Goal: Book appointment/travel/reservation

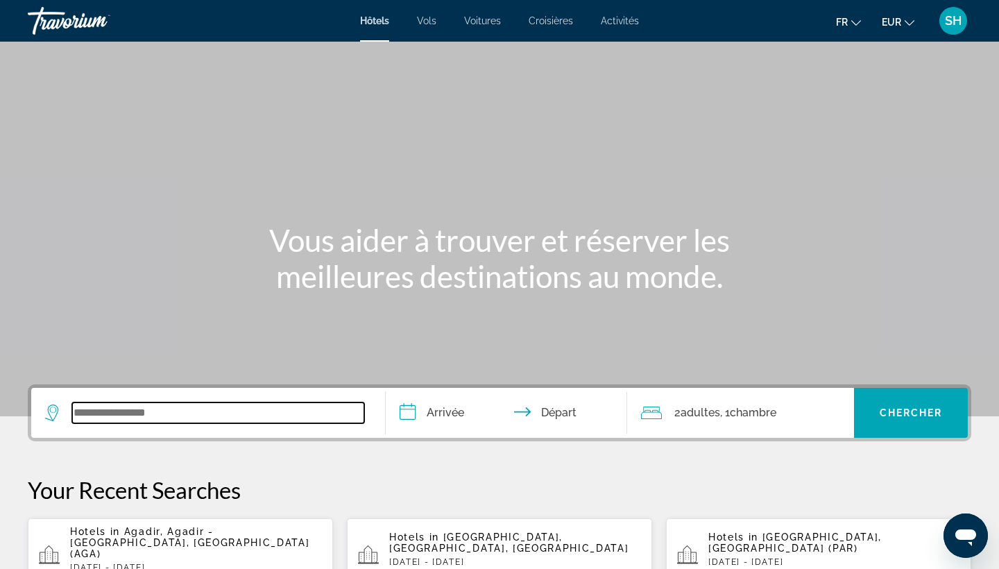
click at [119, 416] on input "Search widget" at bounding box center [218, 412] width 292 height 21
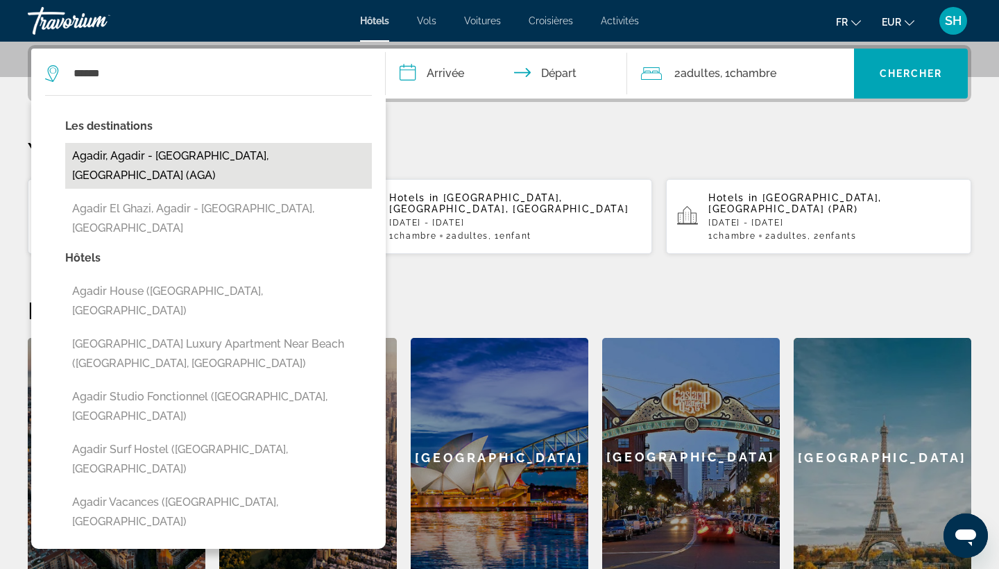
click at [110, 157] on button "Agadir, Agadir - [GEOGRAPHIC_DATA], [GEOGRAPHIC_DATA] (AGA)" at bounding box center [218, 166] width 307 height 46
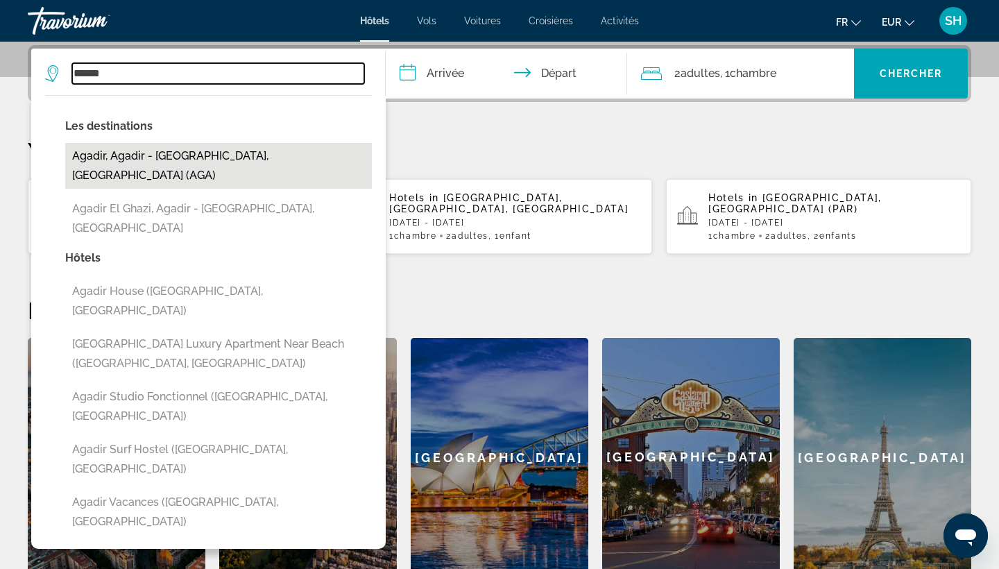
type input "**********"
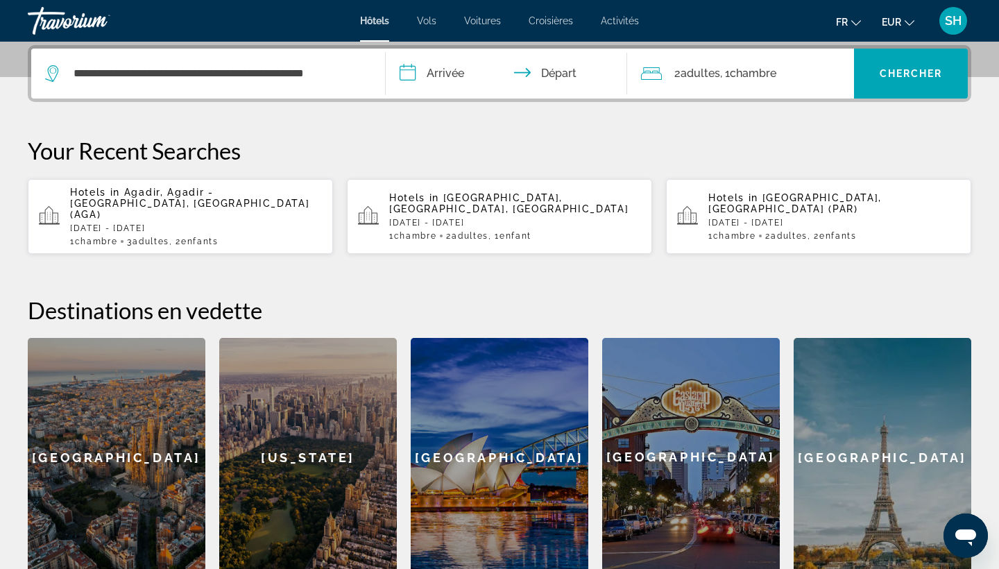
click at [464, 73] on input "**********" at bounding box center [509, 76] width 247 height 54
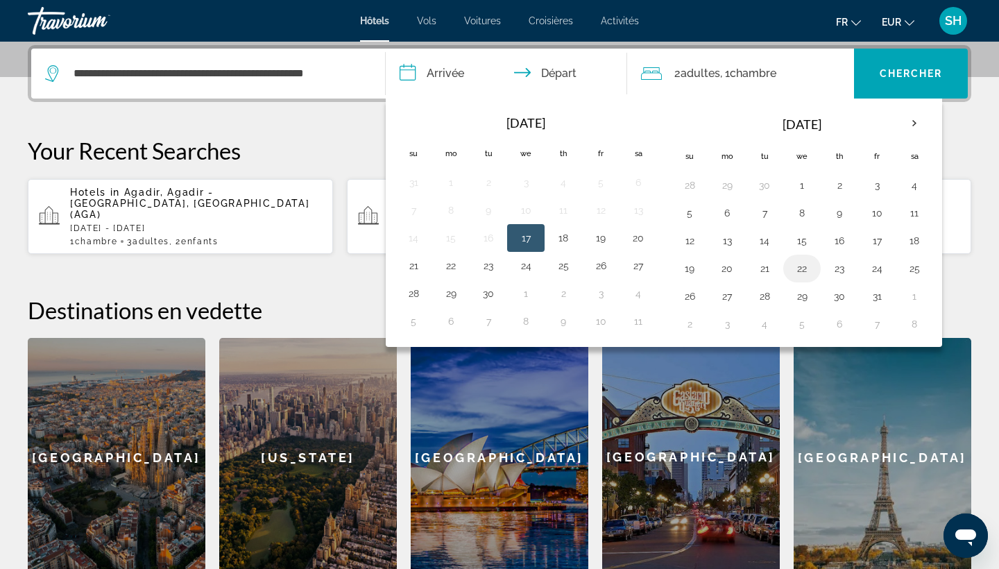
click at [806, 267] on button "22" at bounding box center [802, 268] width 22 height 19
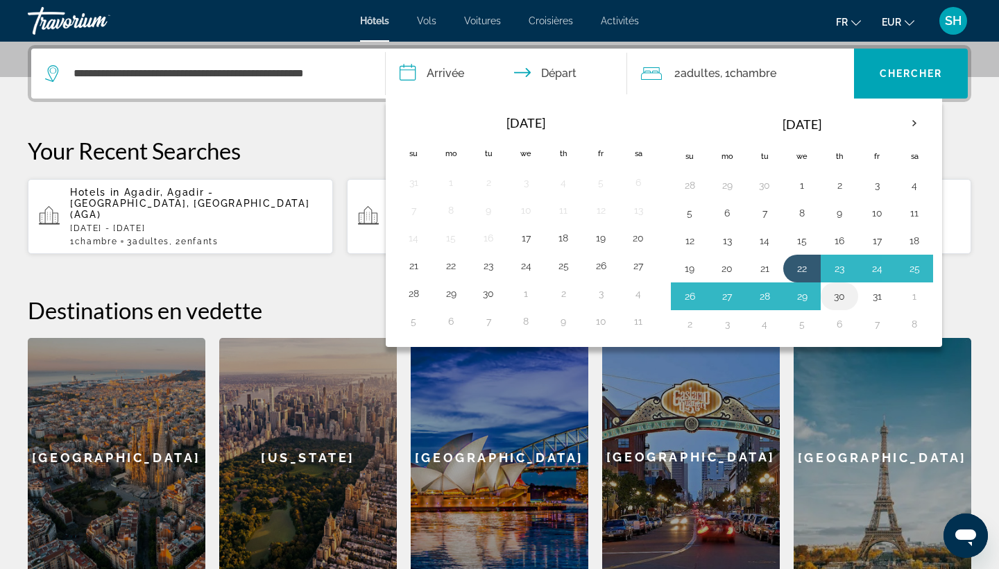
click at [836, 301] on button "30" at bounding box center [839, 295] width 22 height 19
type input "**********"
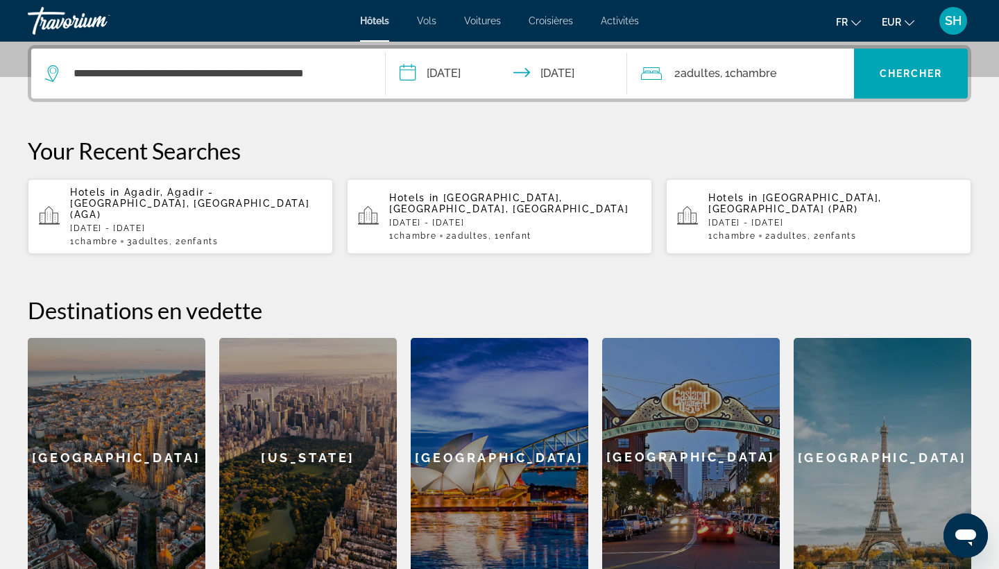
click at [763, 74] on span "Chambre" at bounding box center [753, 73] width 46 height 13
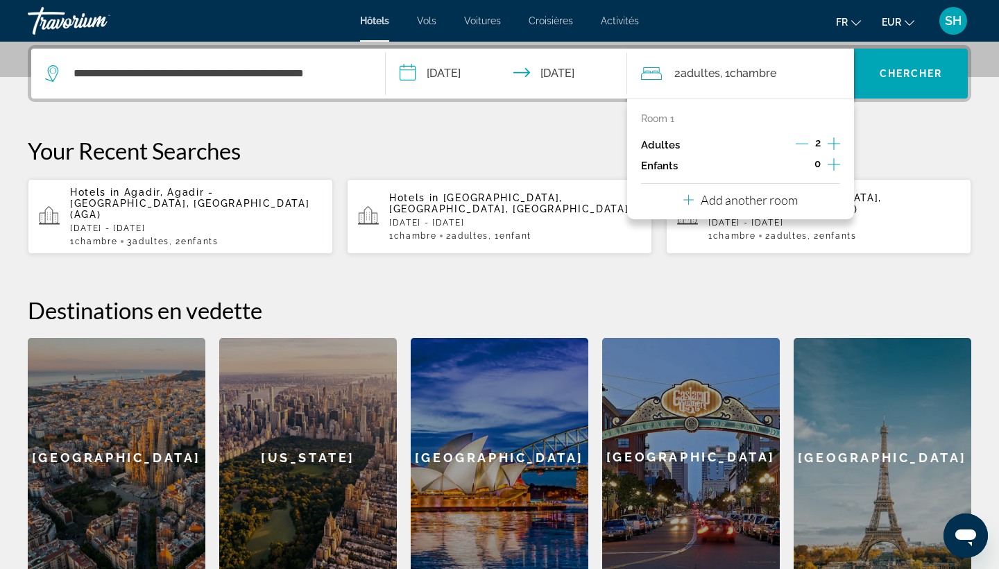
click at [834, 148] on icon "Increment adults" at bounding box center [833, 143] width 12 height 12
click at [836, 171] on icon "Increment children" at bounding box center [833, 164] width 12 height 17
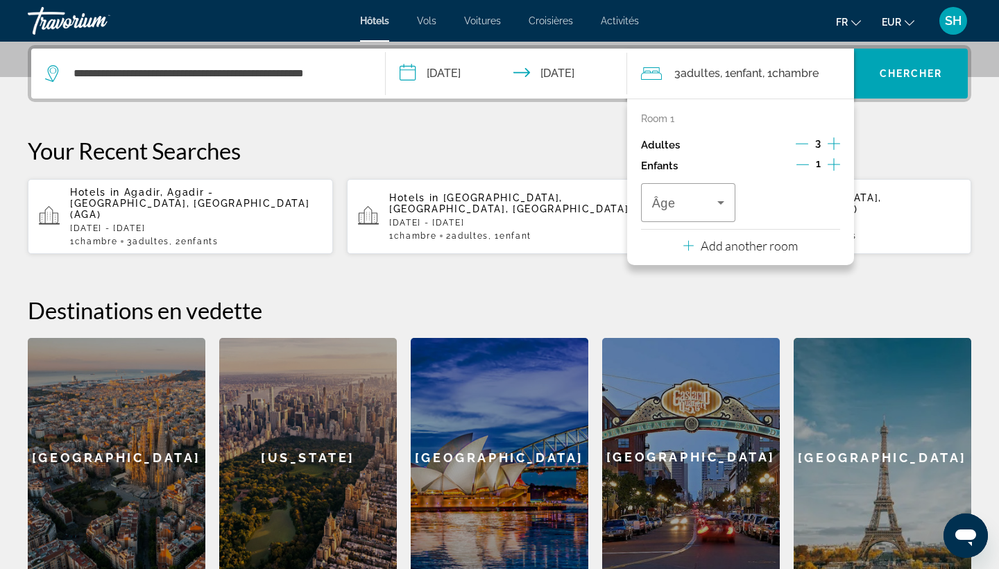
click at [836, 171] on icon "Increment children" at bounding box center [833, 164] width 12 height 17
click at [684, 206] on span "Travelers: 3 adults, 2 children" at bounding box center [684, 202] width 65 height 17
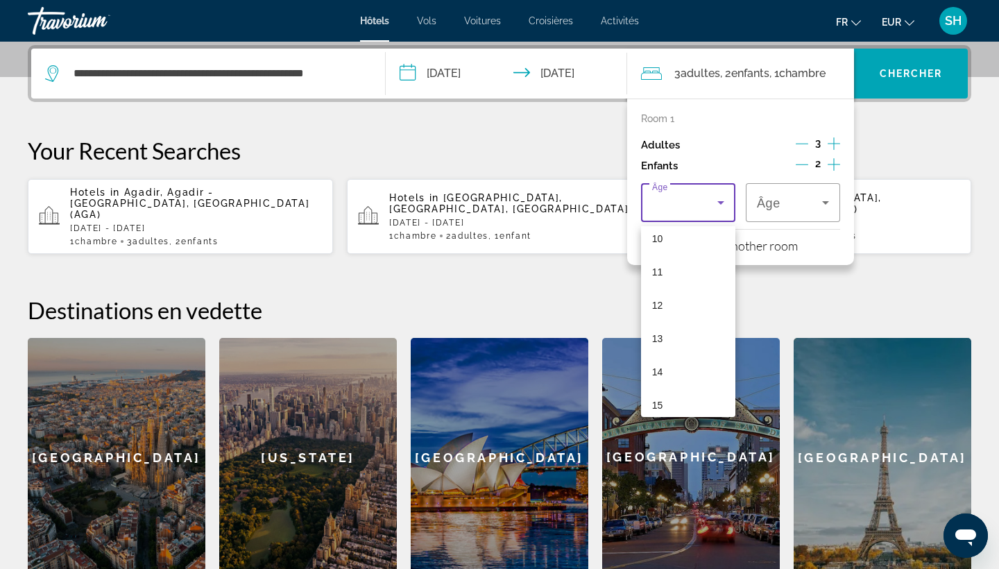
scroll to position [342, 0]
click at [678, 300] on mat-option "12" at bounding box center [688, 305] width 94 height 33
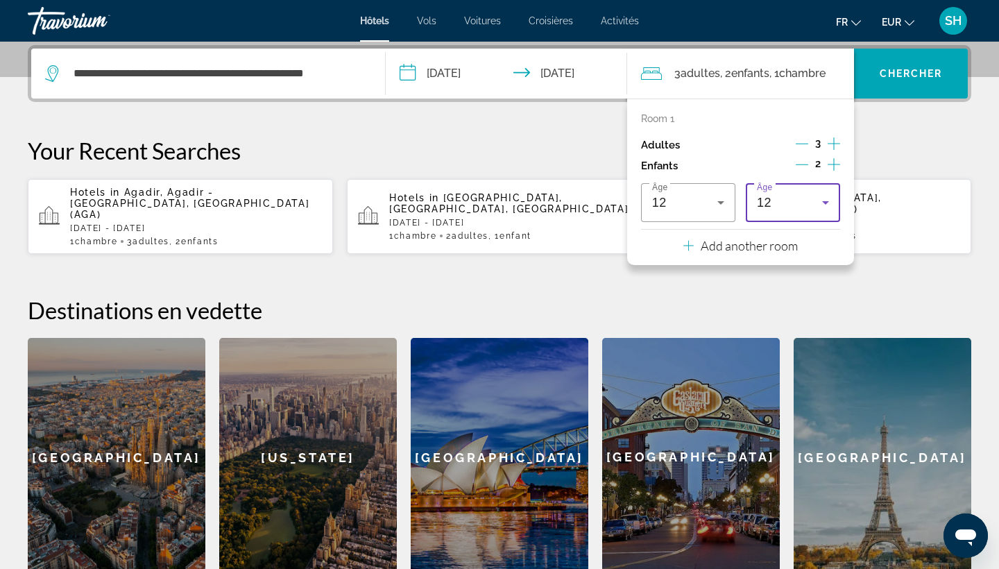
click at [791, 209] on div "12" at bounding box center [789, 202] width 65 height 17
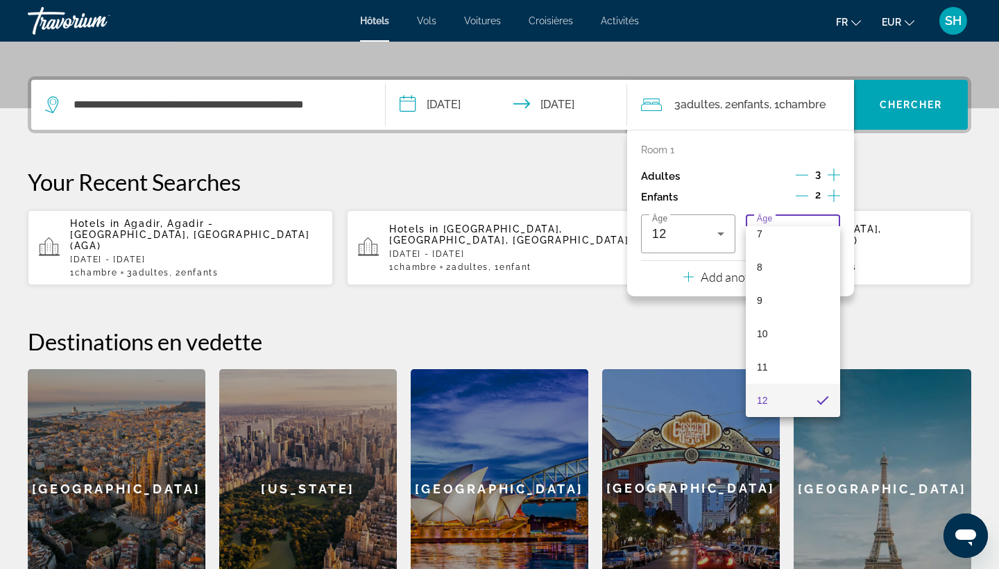
scroll to position [294, 0]
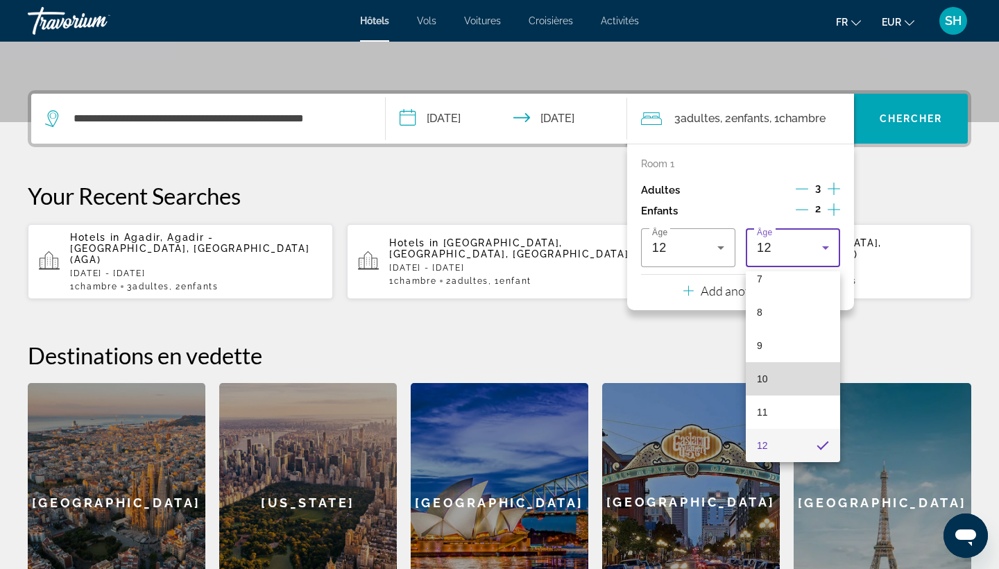
click at [776, 372] on mat-option "10" at bounding box center [792, 378] width 94 height 33
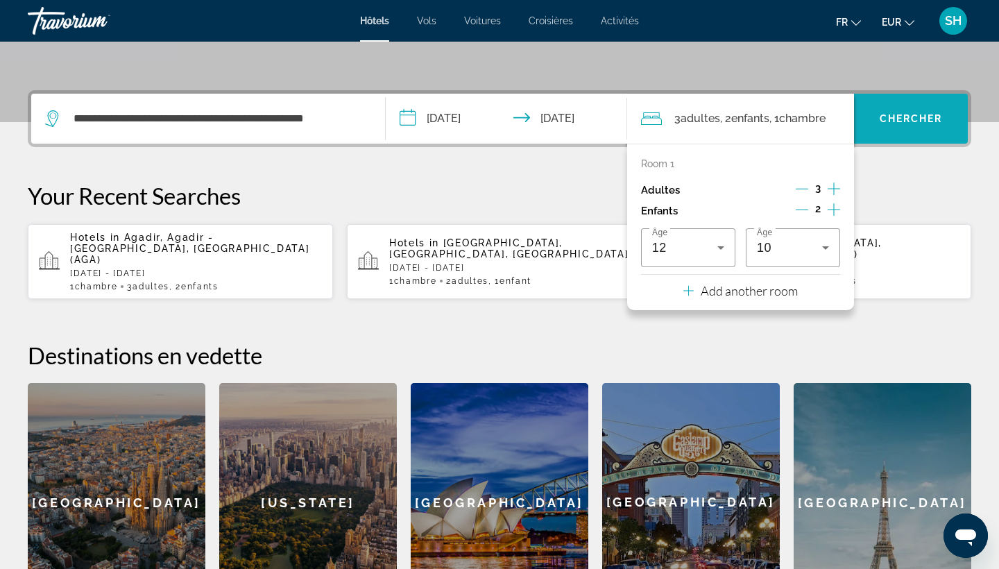
click at [906, 121] on span "Chercher" at bounding box center [910, 118] width 63 height 11
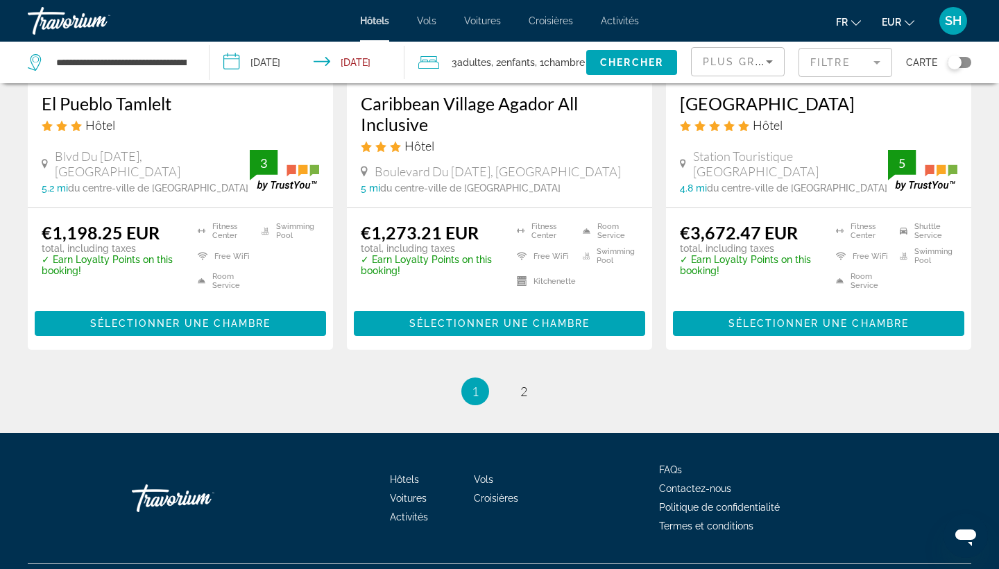
scroll to position [1849, 0]
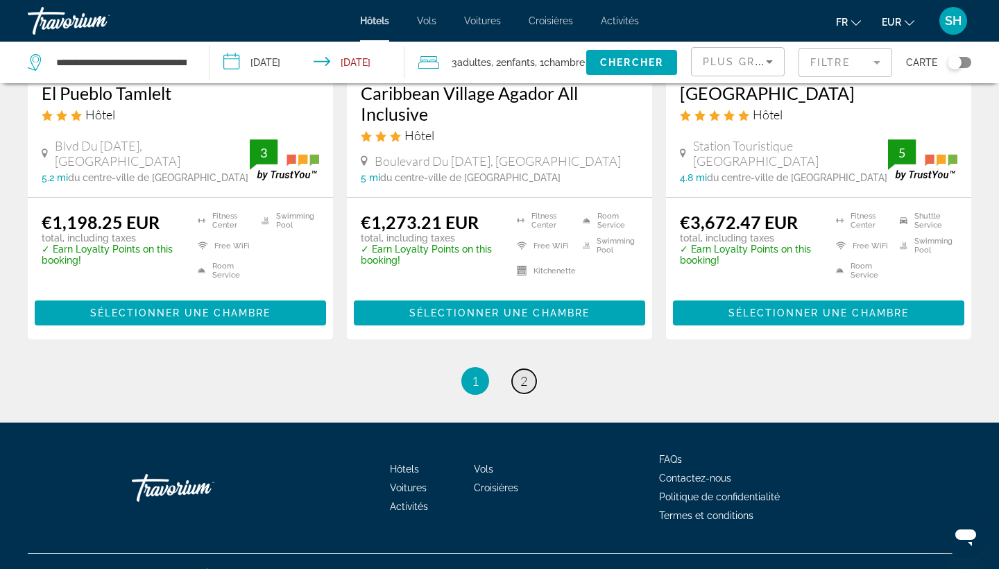
click at [523, 388] on span "2" at bounding box center [523, 380] width 7 height 15
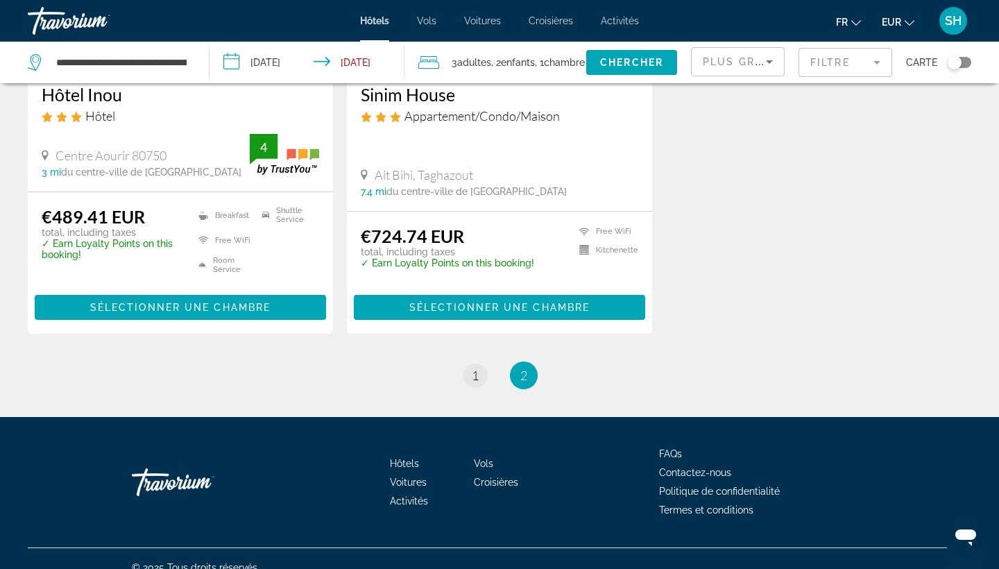
scroll to position [1842, 0]
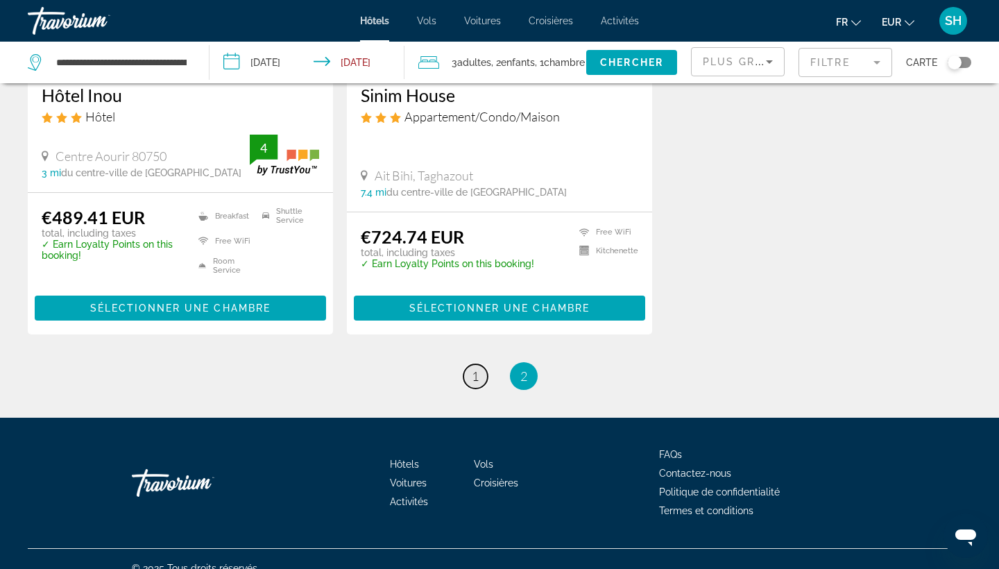
click at [477, 368] on span "1" at bounding box center [475, 375] width 7 height 15
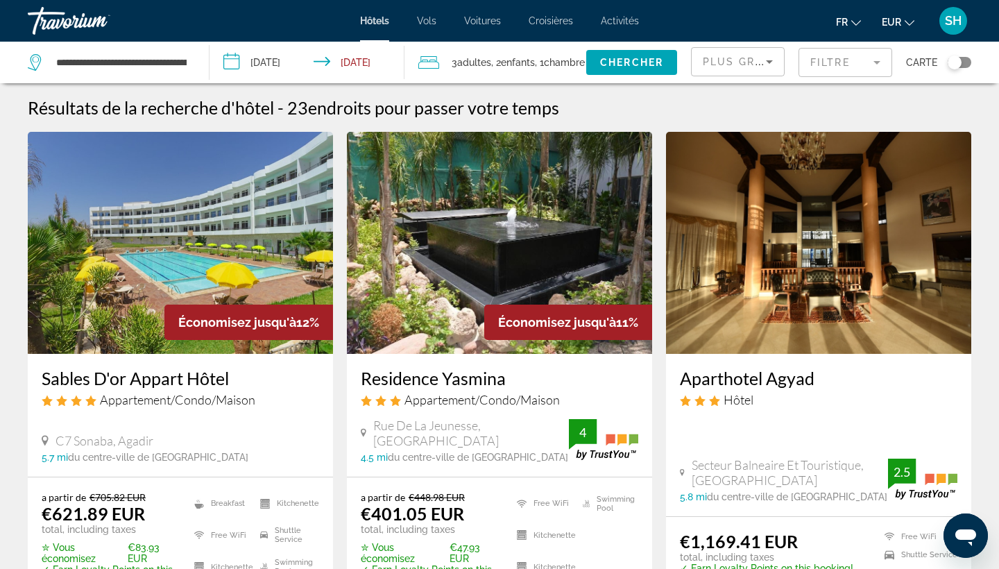
click at [115, 328] on img "Main content" at bounding box center [180, 243] width 305 height 222
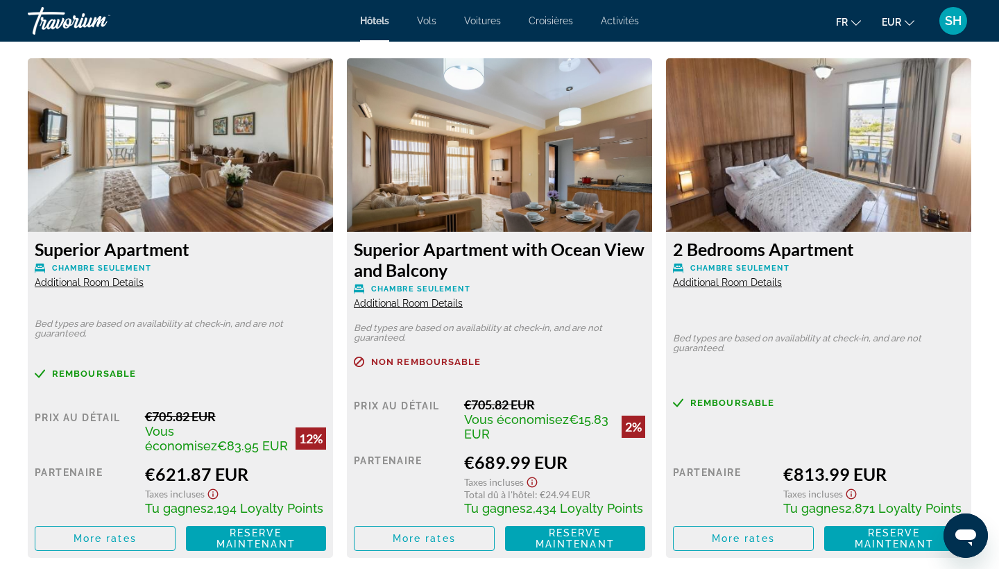
scroll to position [1922, 0]
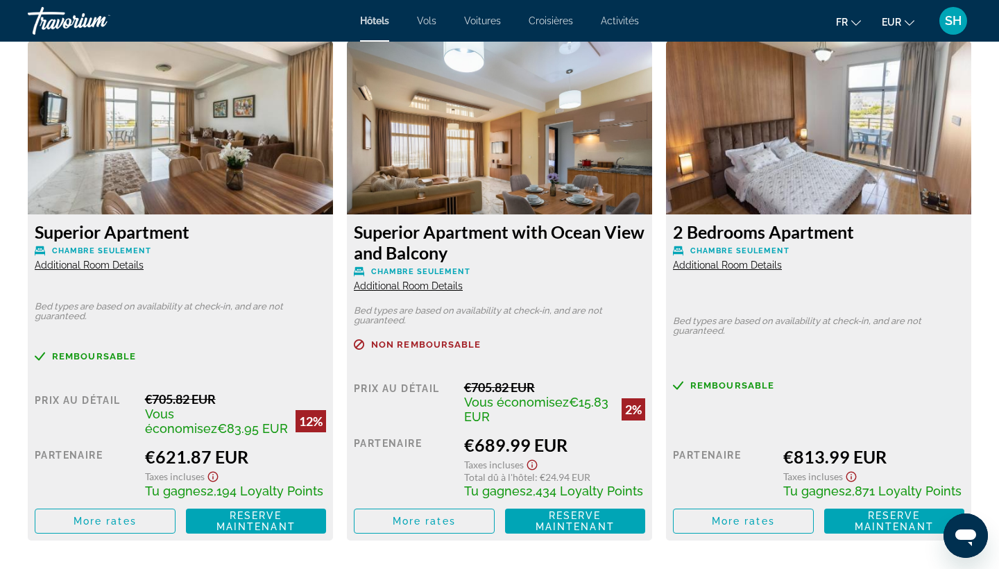
click at [408, 284] on span "Additional Room Details" at bounding box center [408, 285] width 109 height 11
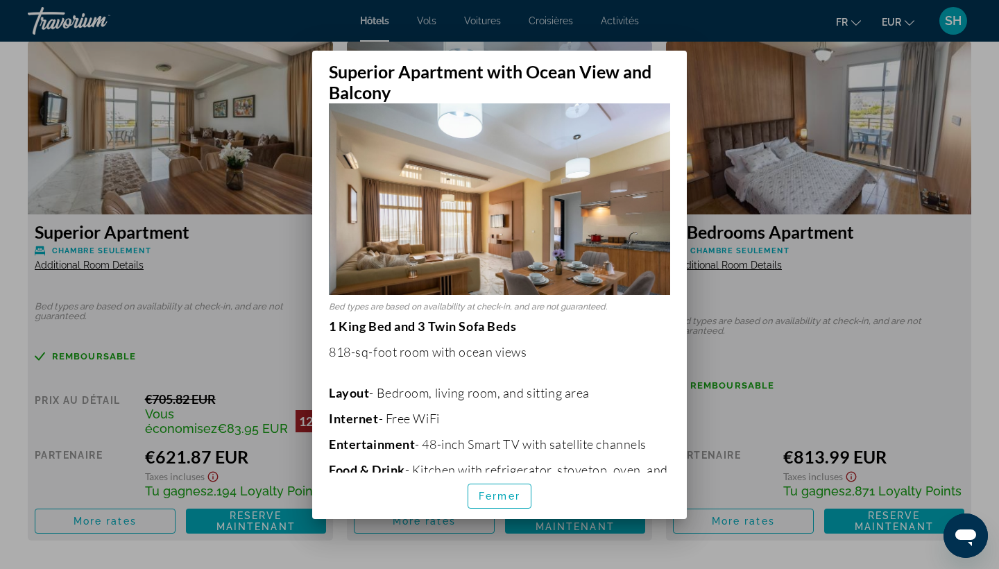
scroll to position [21, 0]
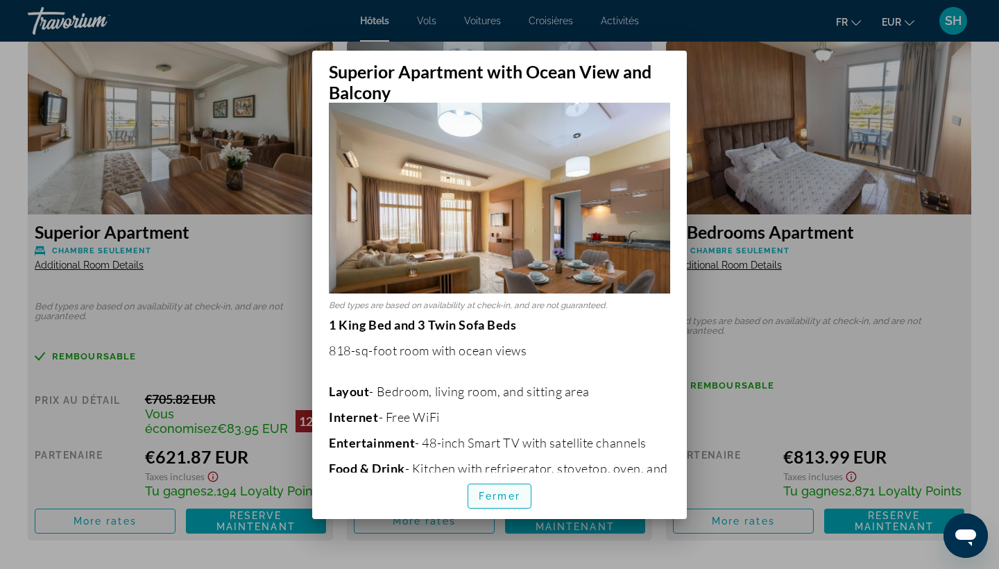
click at [508, 490] on span "Fermer" at bounding box center [499, 495] width 42 height 11
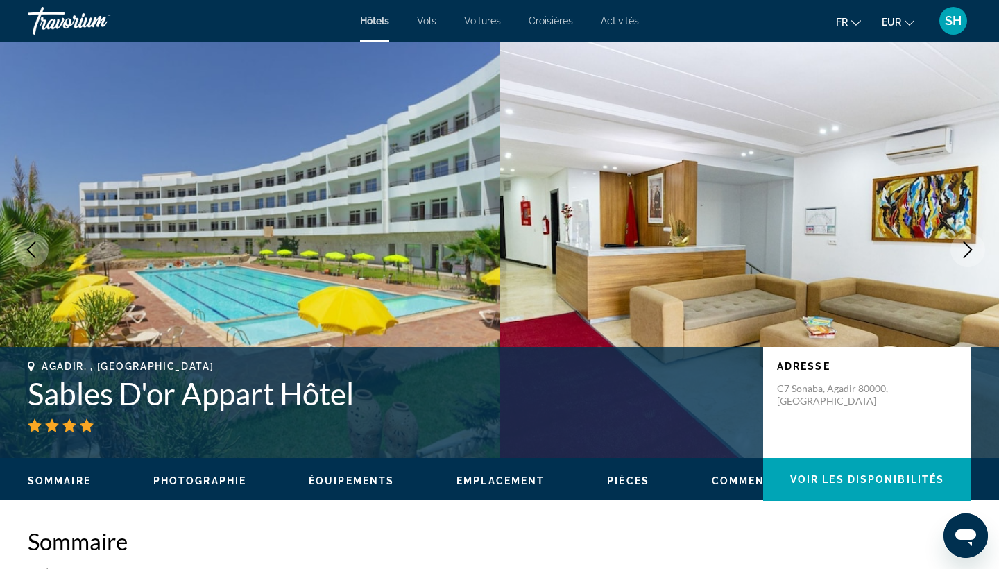
scroll to position [1922, 0]
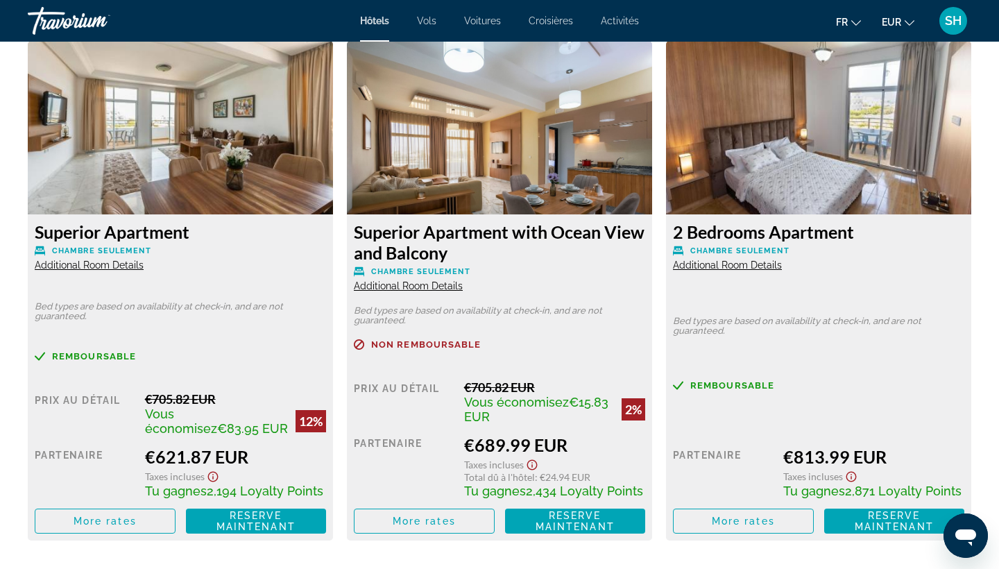
click at [104, 268] on span "Additional Room Details" at bounding box center [89, 264] width 109 height 11
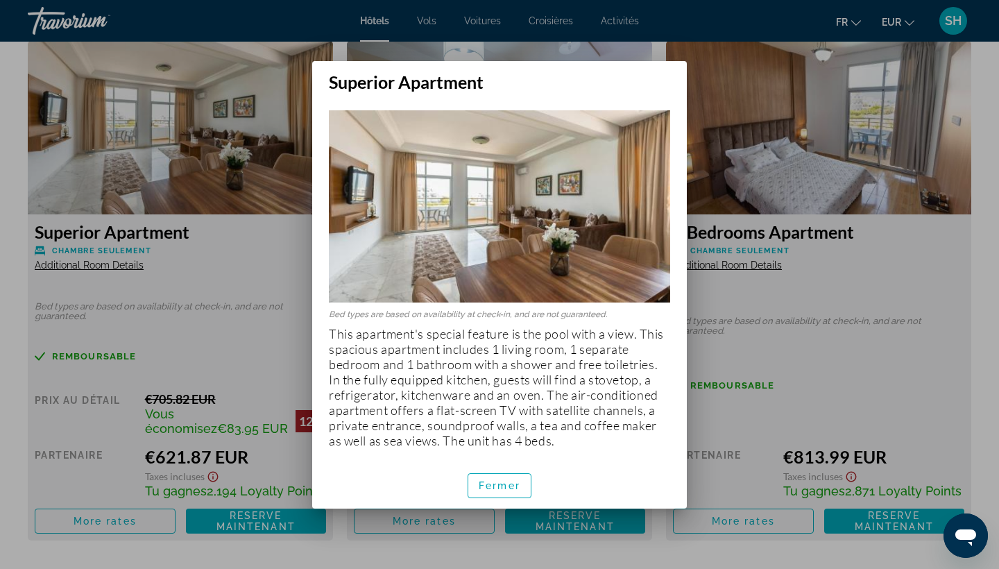
scroll to position [0, 0]
click at [517, 480] on span "Fermer" at bounding box center [499, 485] width 42 height 11
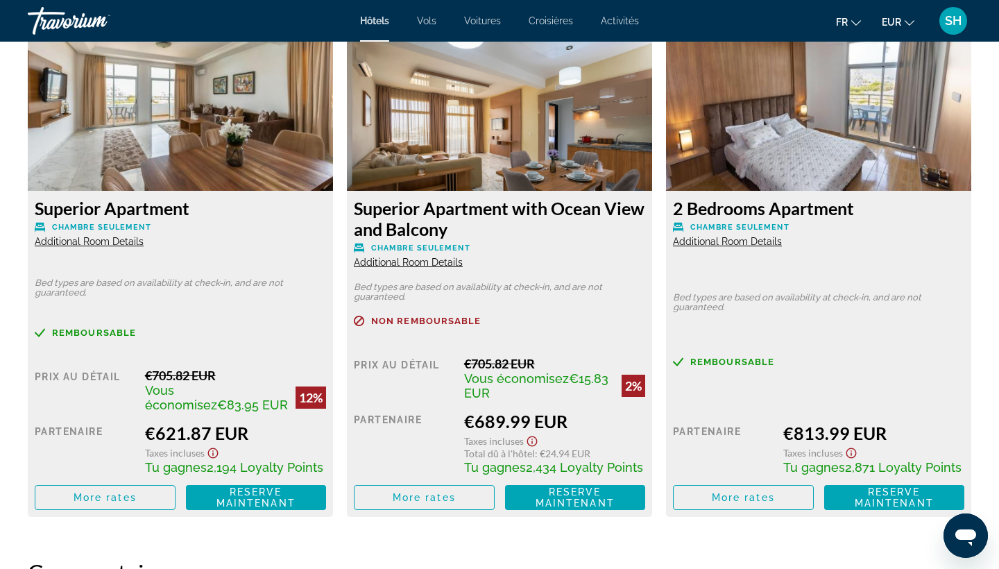
scroll to position [1944, 0]
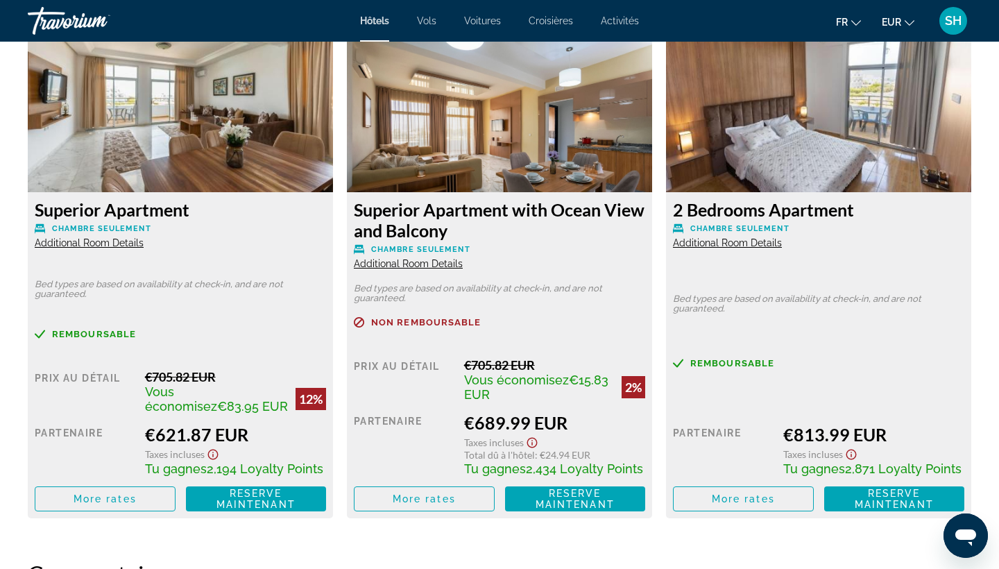
click at [706, 243] on span "Additional Room Details" at bounding box center [727, 242] width 109 height 11
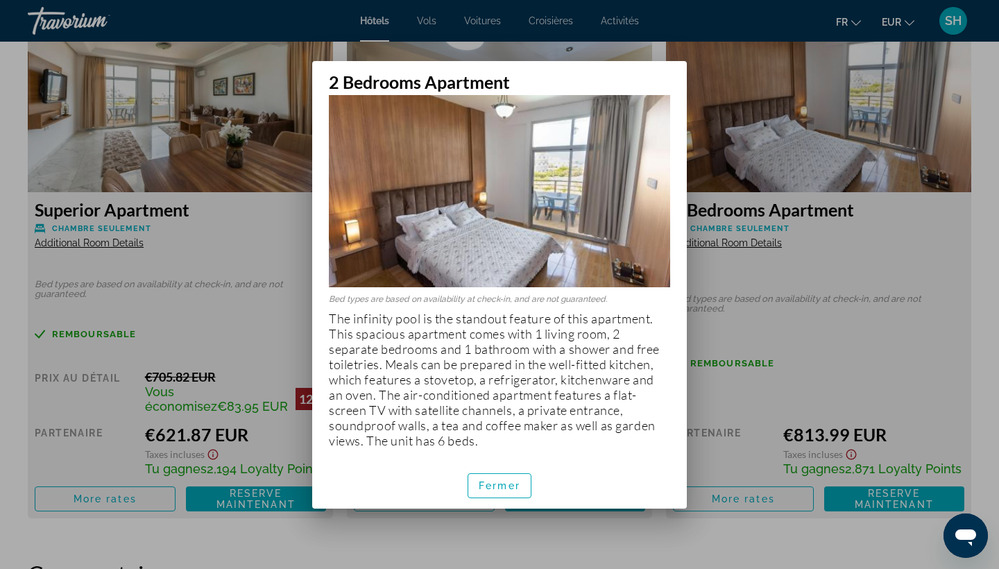
scroll to position [0, 0]
click at [504, 484] on span "Fermer" at bounding box center [499, 485] width 42 height 11
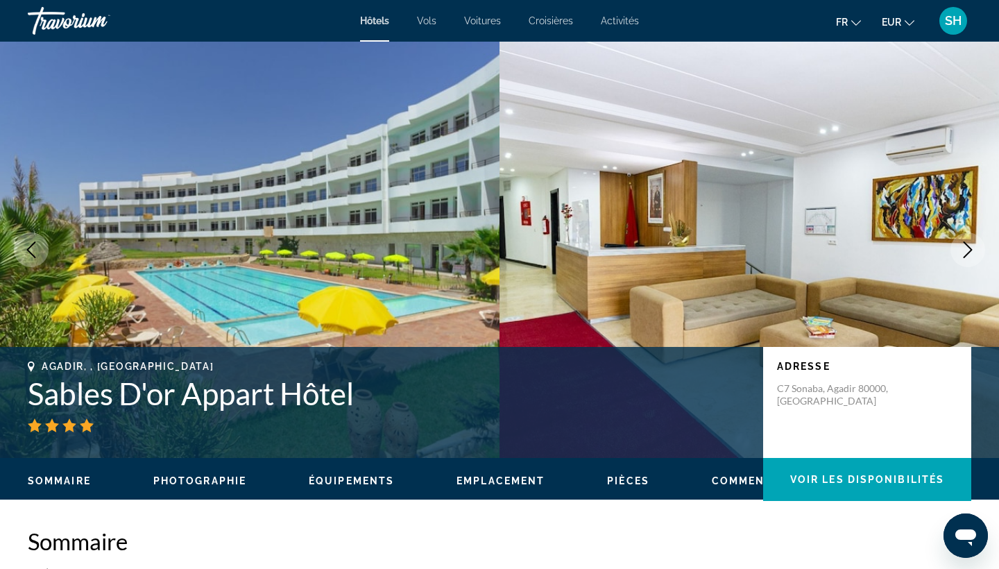
scroll to position [1944, 0]
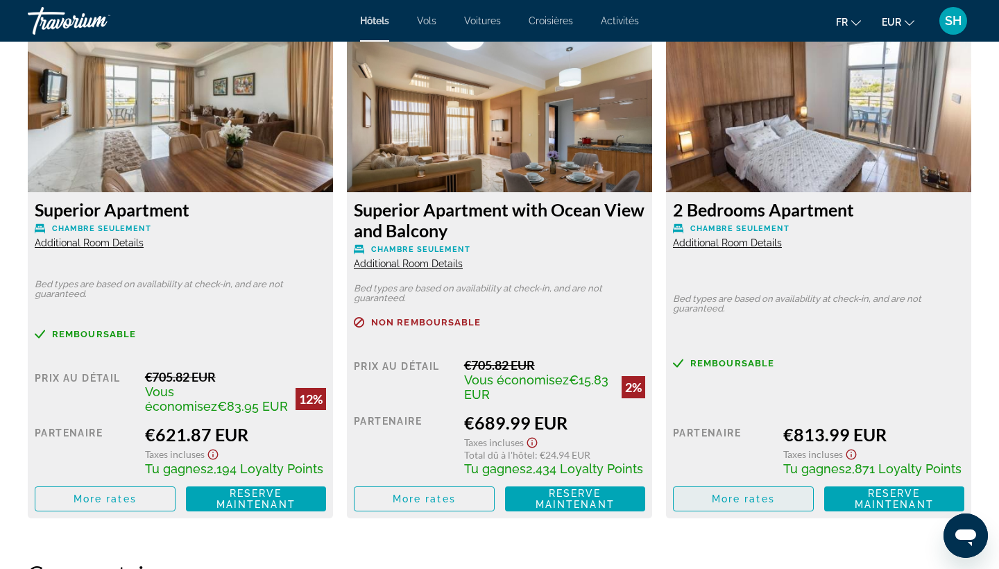
click at [752, 501] on span "More rates" at bounding box center [742, 498] width 63 height 11
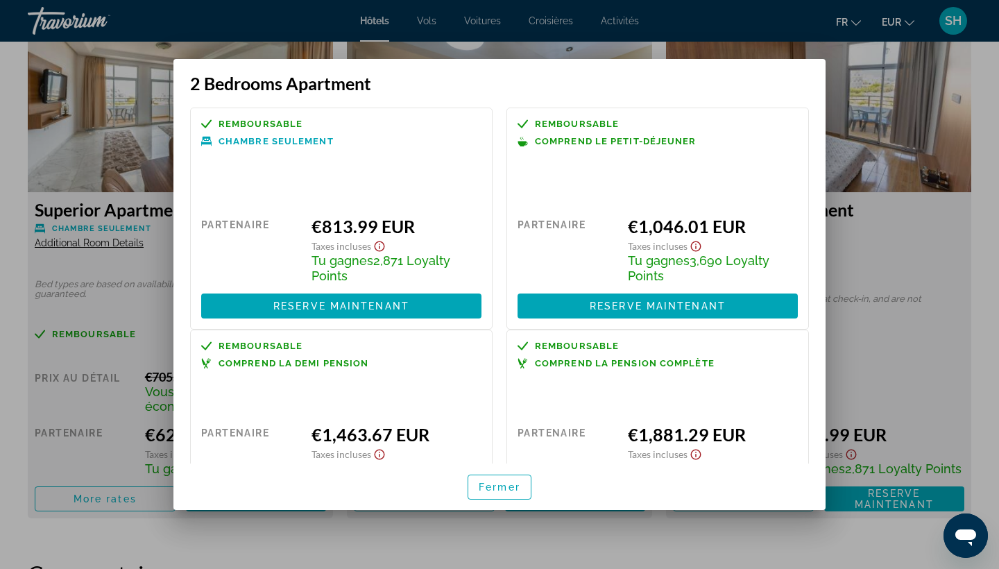
scroll to position [0, 0]
click at [487, 488] on span "Fermer" at bounding box center [499, 486] width 42 height 11
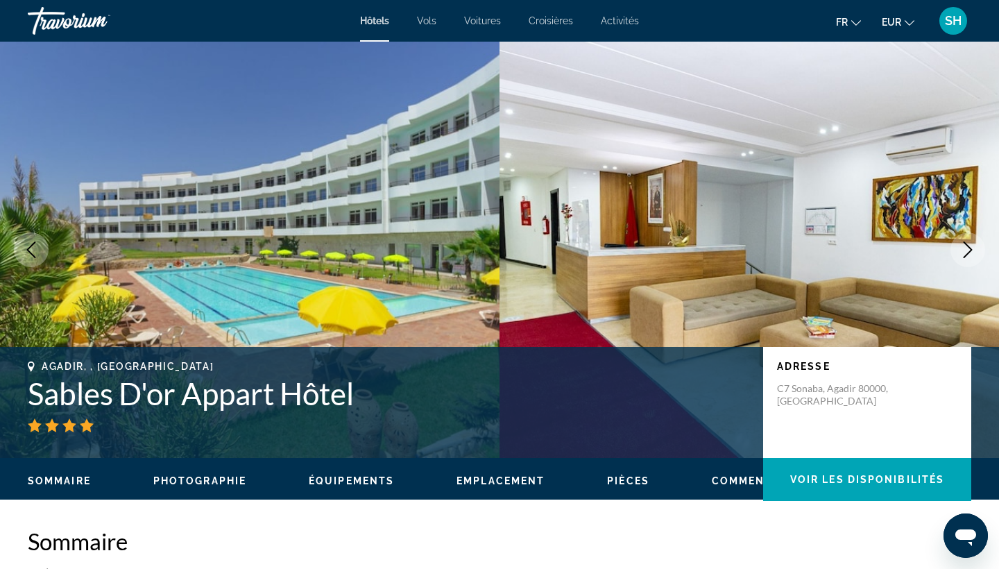
scroll to position [1944, 0]
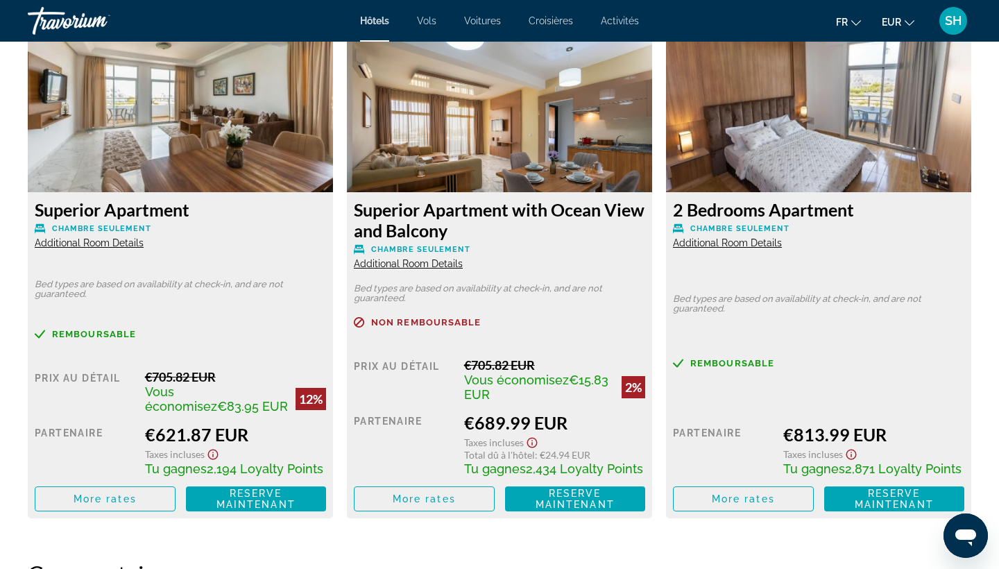
click at [719, 241] on span "Additional Room Details" at bounding box center [727, 242] width 109 height 11
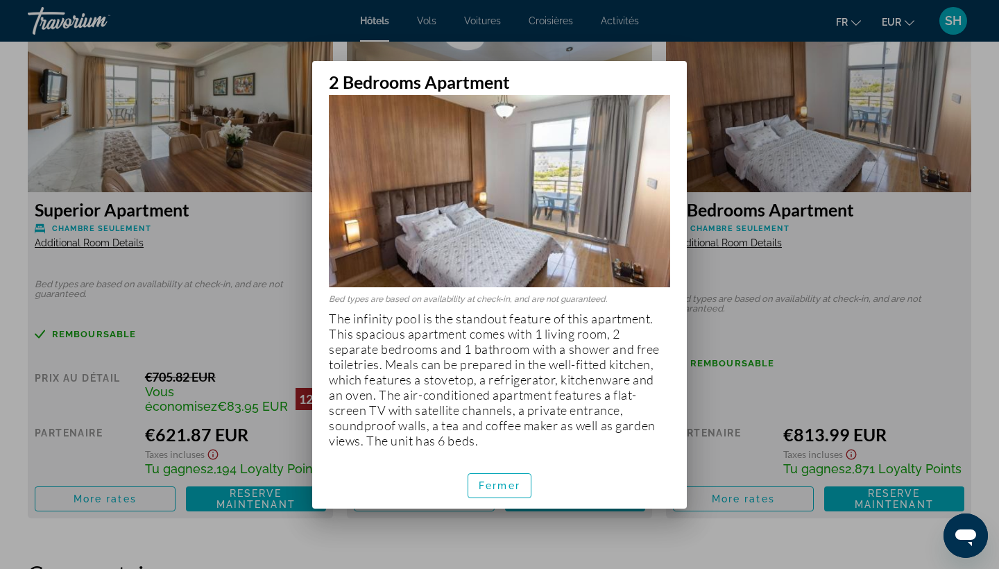
scroll to position [18, 0]
click at [485, 486] on span "Fermer" at bounding box center [499, 485] width 42 height 11
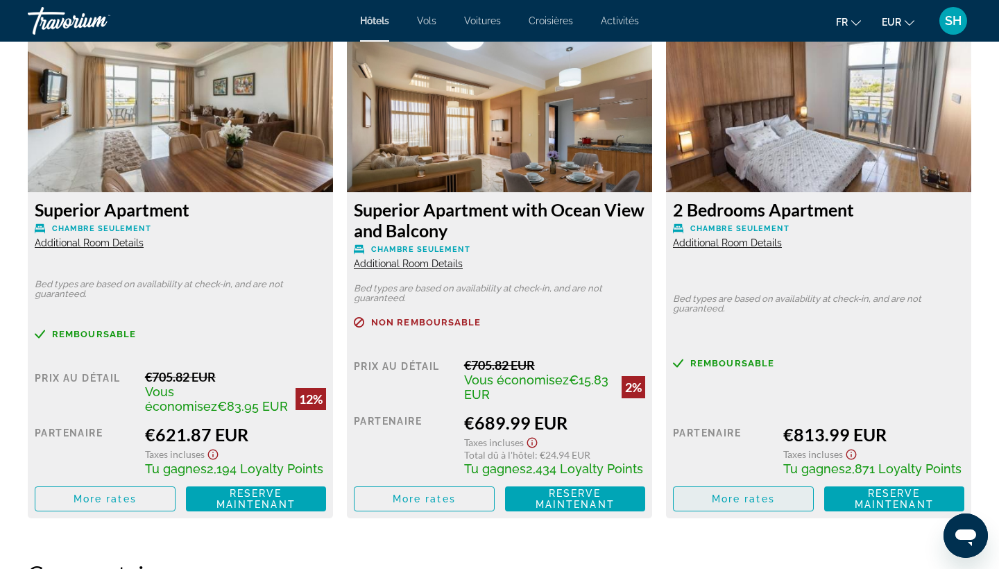
click at [767, 496] on span "More rates" at bounding box center [742, 498] width 63 height 11
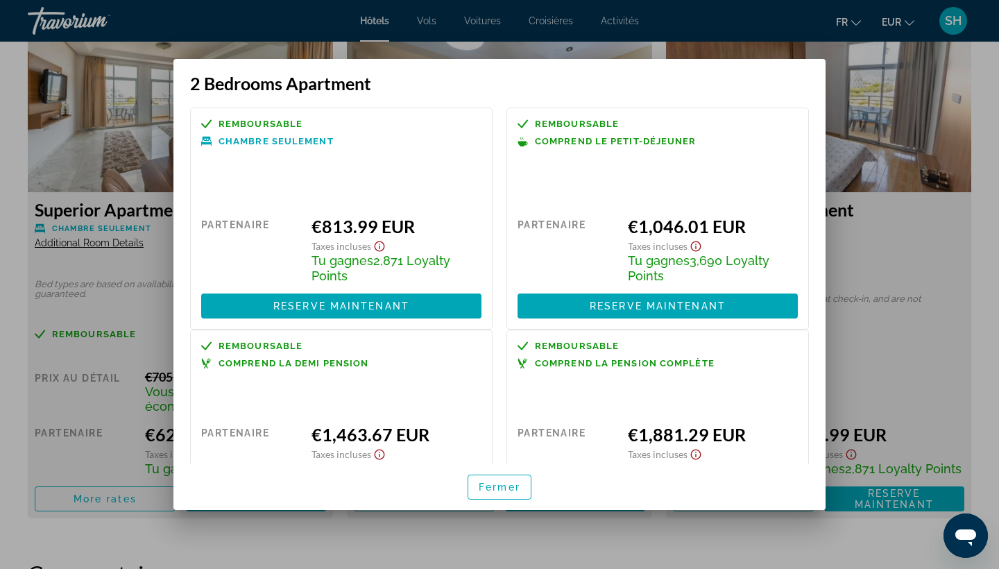
scroll to position [0, 0]
click at [500, 487] on span "Fermer" at bounding box center [499, 486] width 42 height 11
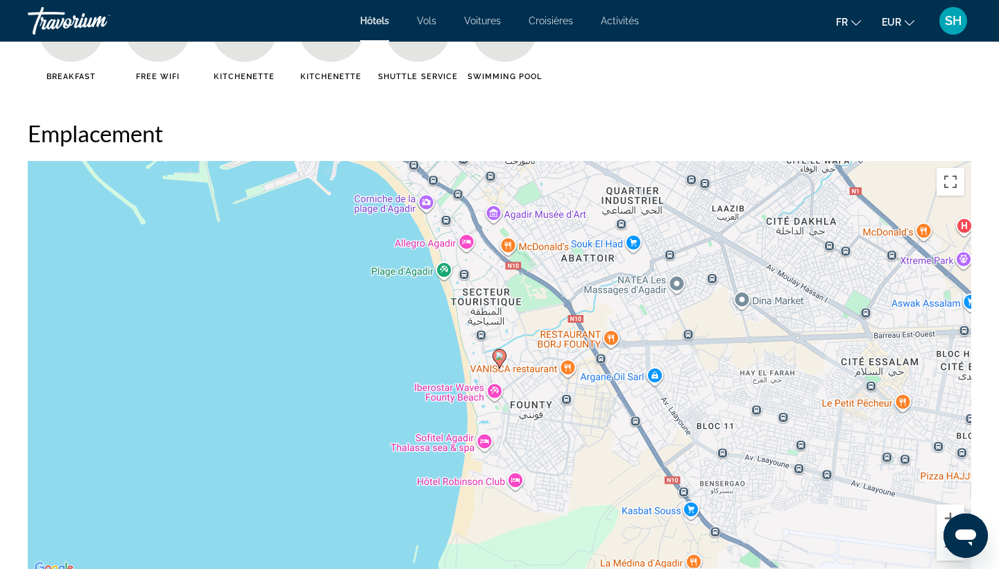
scroll to position [956, 0]
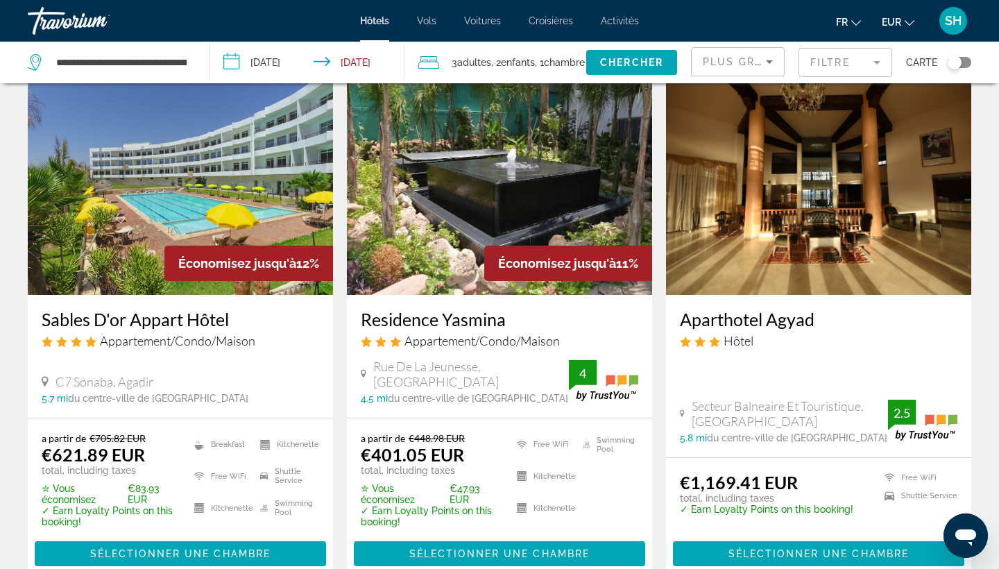
scroll to position [82, 0]
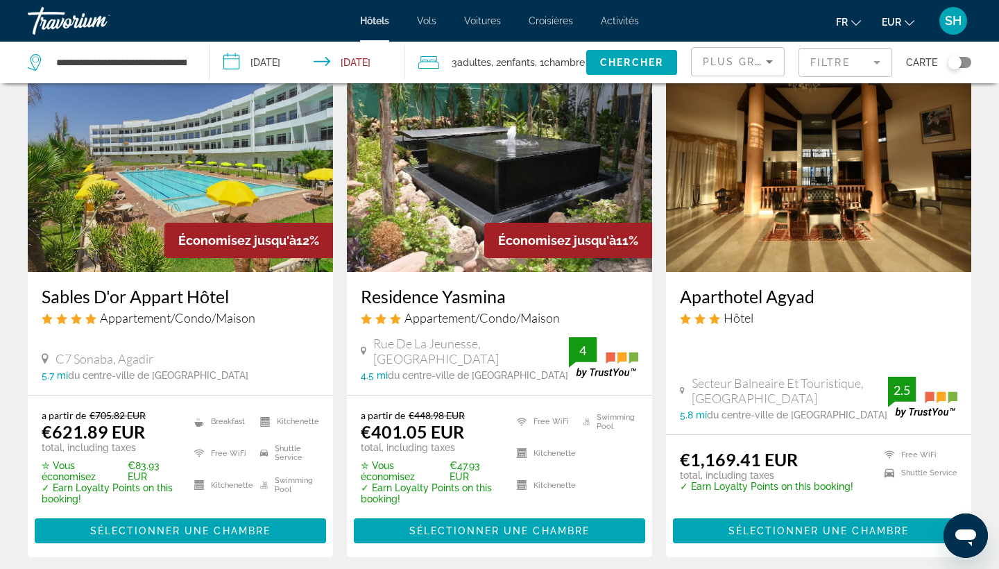
click at [456, 172] on img "Main content" at bounding box center [499, 161] width 305 height 222
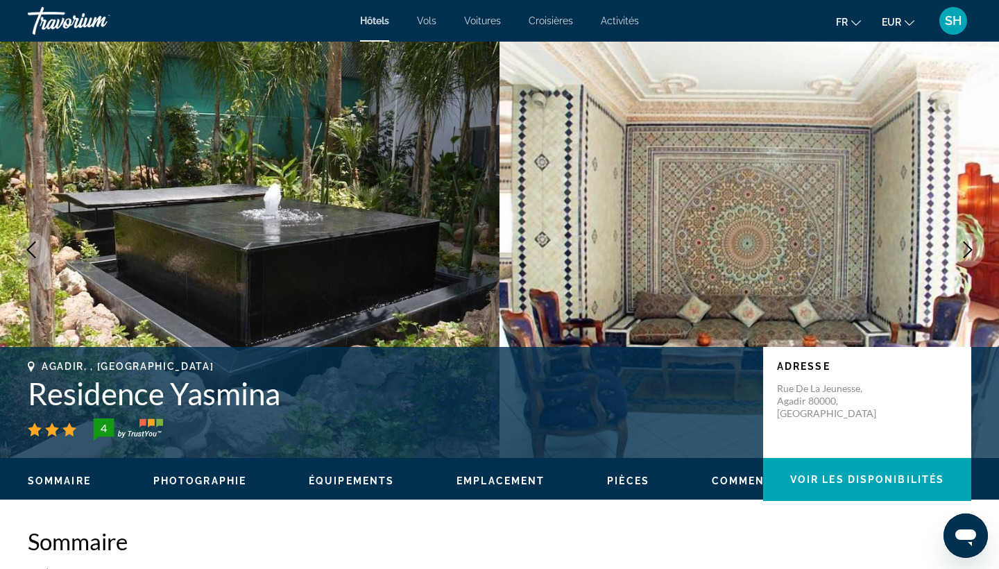
click at [963, 249] on icon "Next image" at bounding box center [967, 249] width 17 height 17
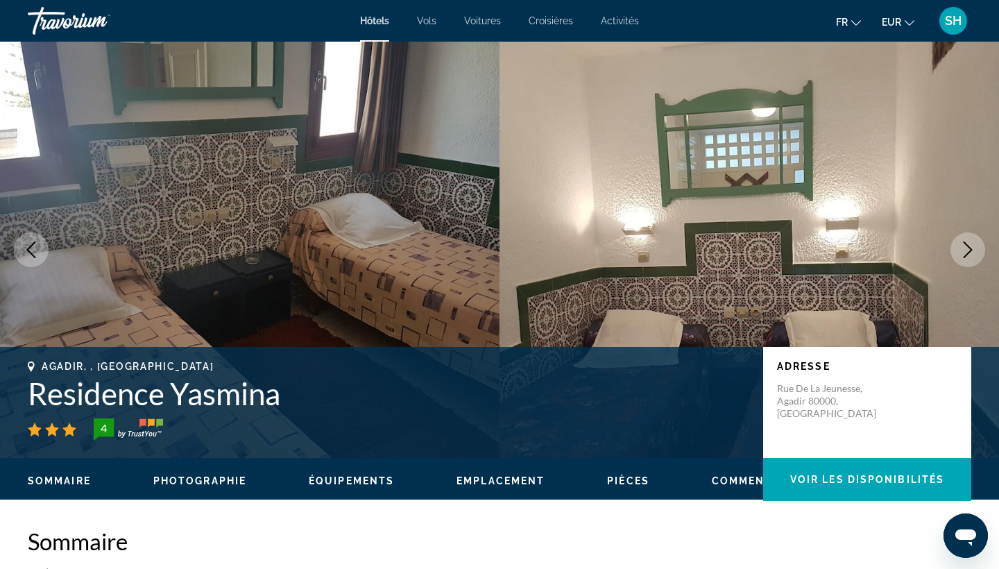
click at [963, 249] on icon "Next image" at bounding box center [967, 249] width 17 height 17
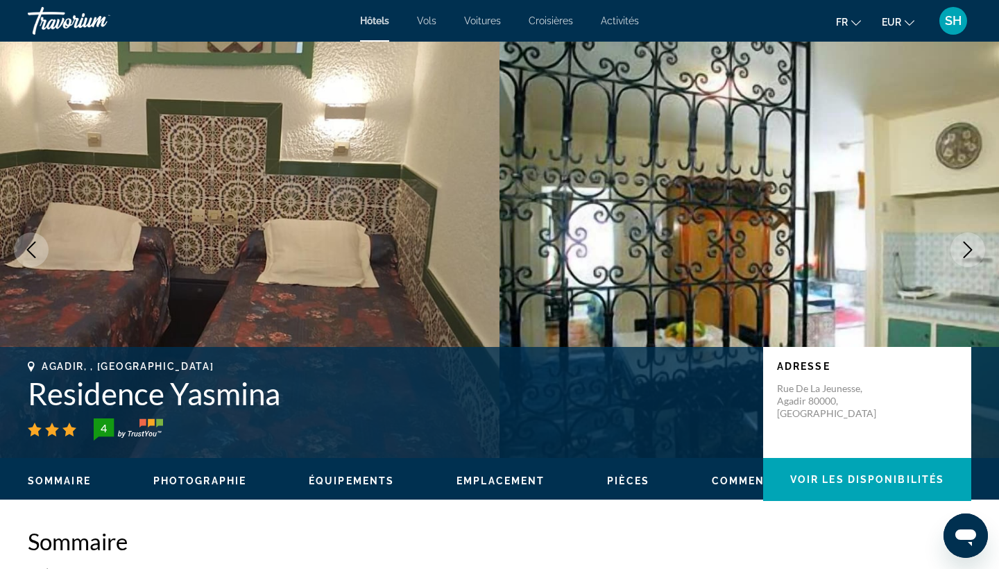
click at [963, 249] on icon "Next image" at bounding box center [967, 249] width 17 height 17
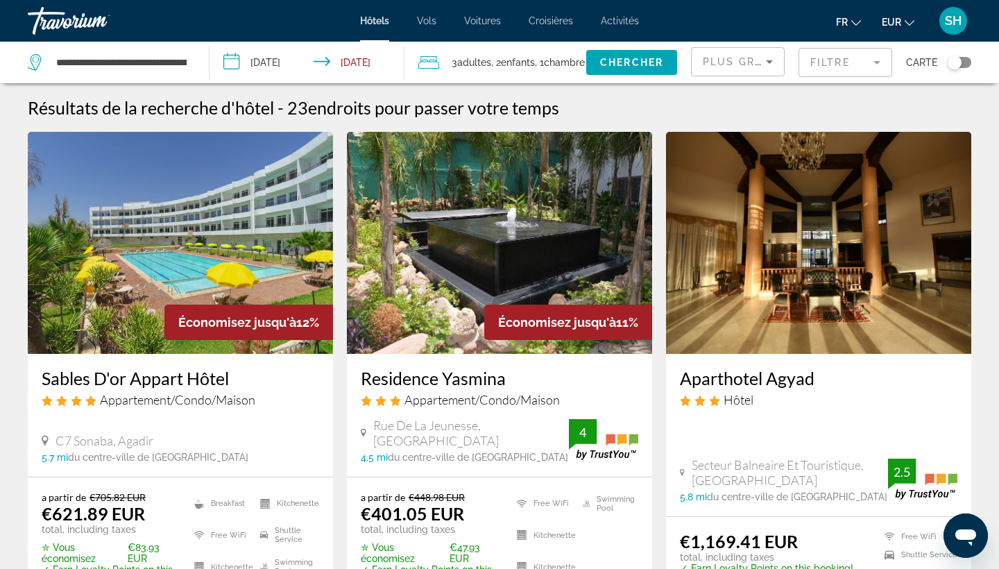
click at [745, 74] on div "Plus grandes économies" at bounding box center [737, 67] width 70 height 39
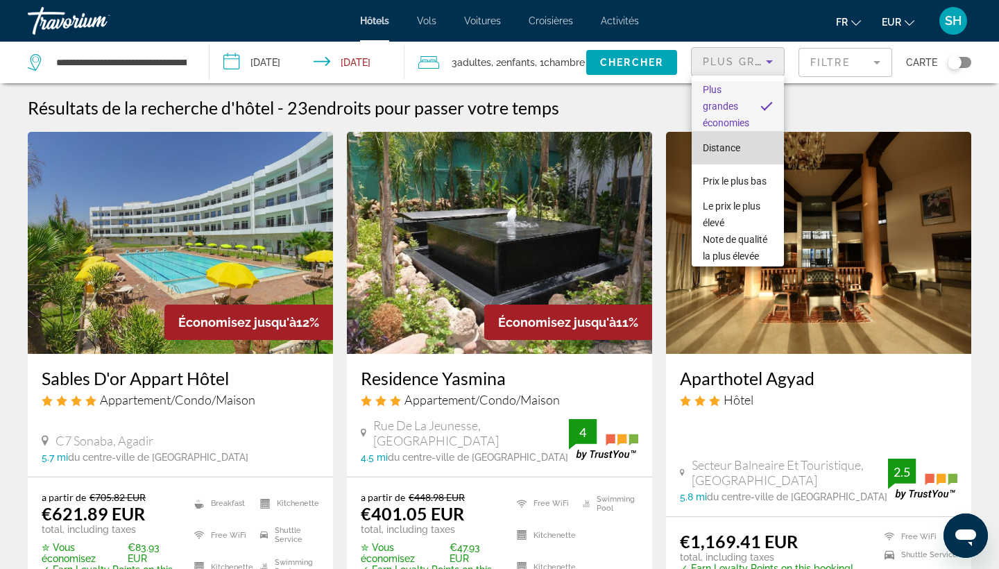
click at [716, 156] on mat-option "Distance" at bounding box center [737, 147] width 92 height 33
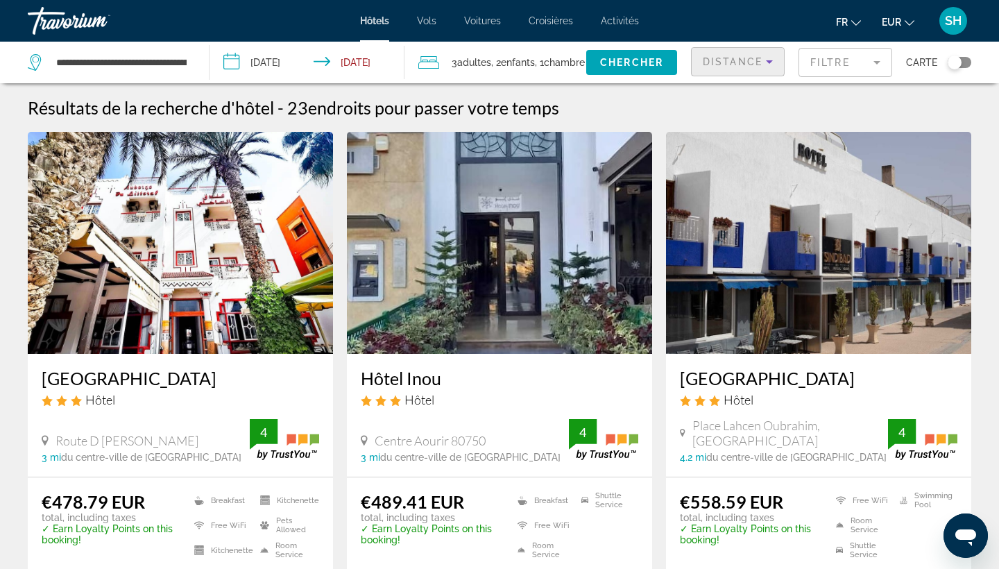
click at [737, 60] on span "Distance" at bounding box center [732, 61] width 60 height 11
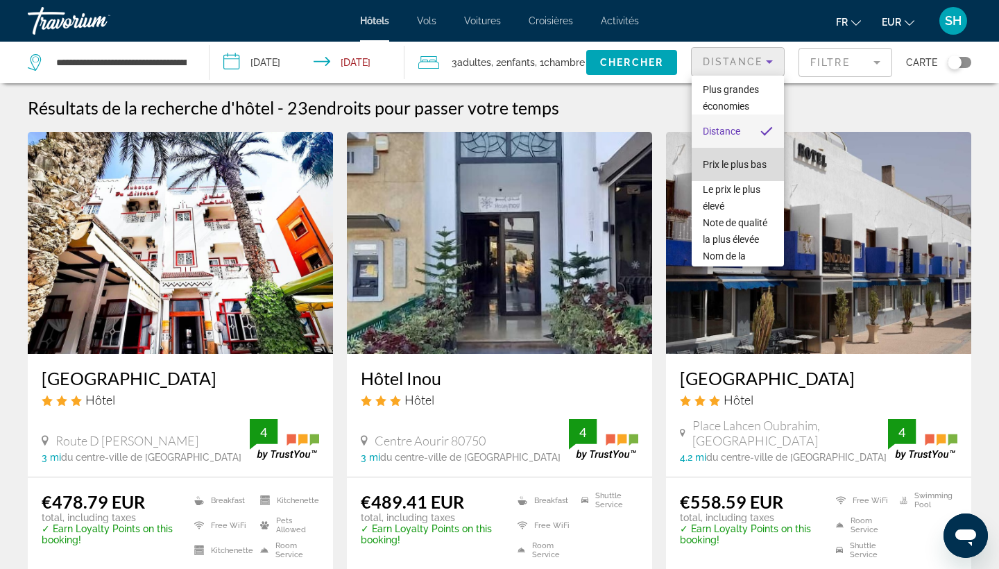
click at [727, 166] on span "Prix le plus bas" at bounding box center [734, 164] width 64 height 11
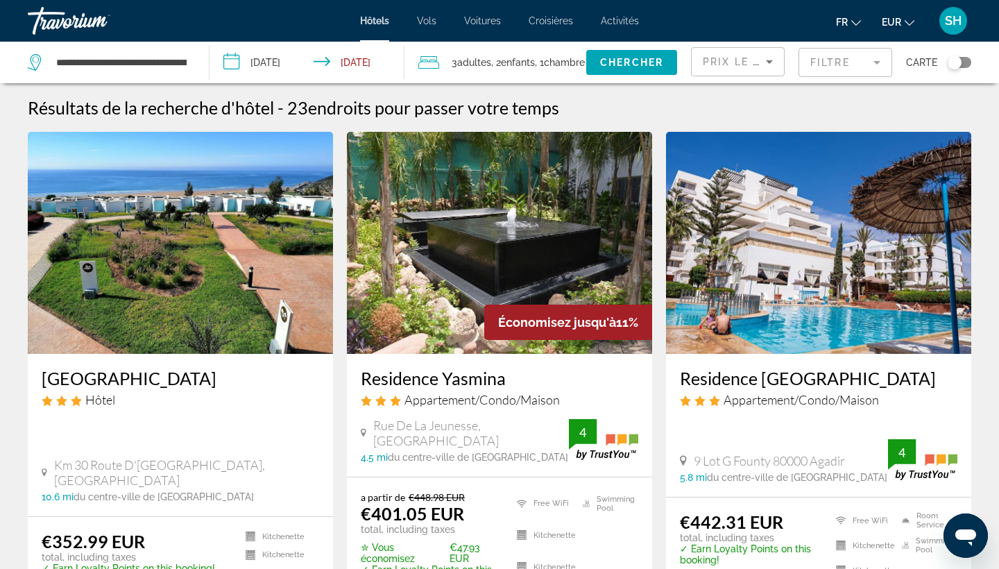
click at [747, 279] on img "Main content" at bounding box center [818, 243] width 305 height 222
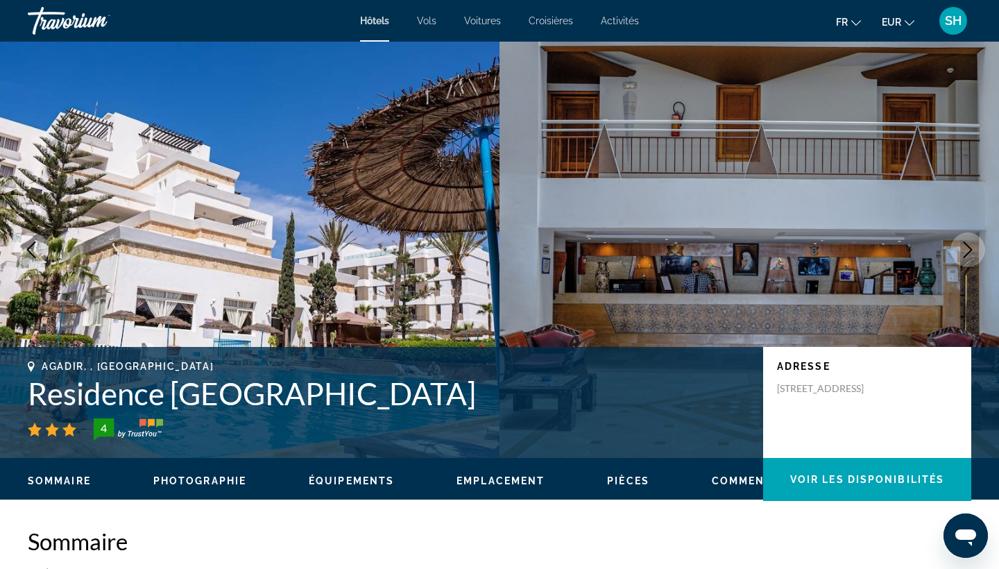
click at [964, 253] on icon "Next image" at bounding box center [967, 249] width 17 height 17
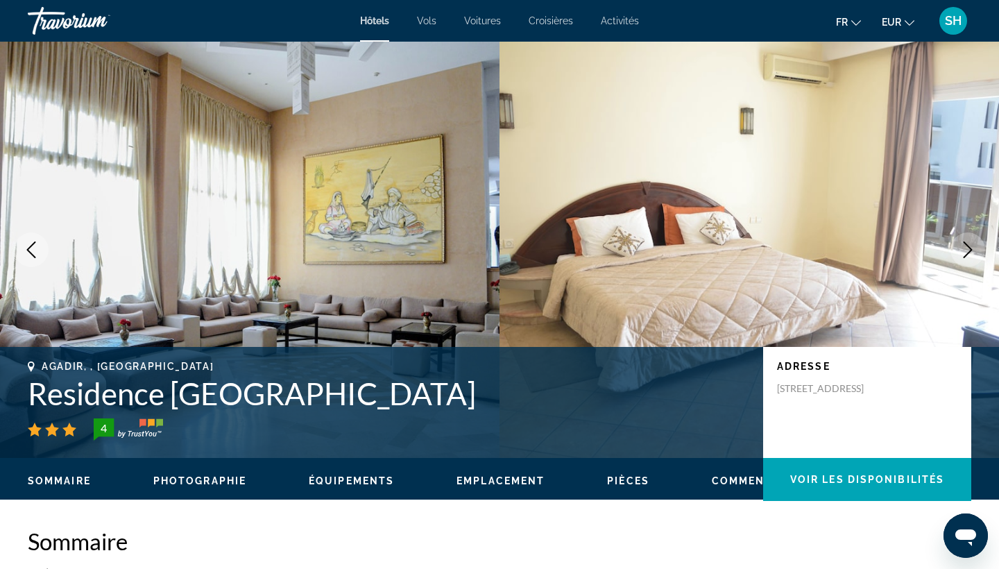
click at [964, 253] on icon "Next image" at bounding box center [967, 249] width 17 height 17
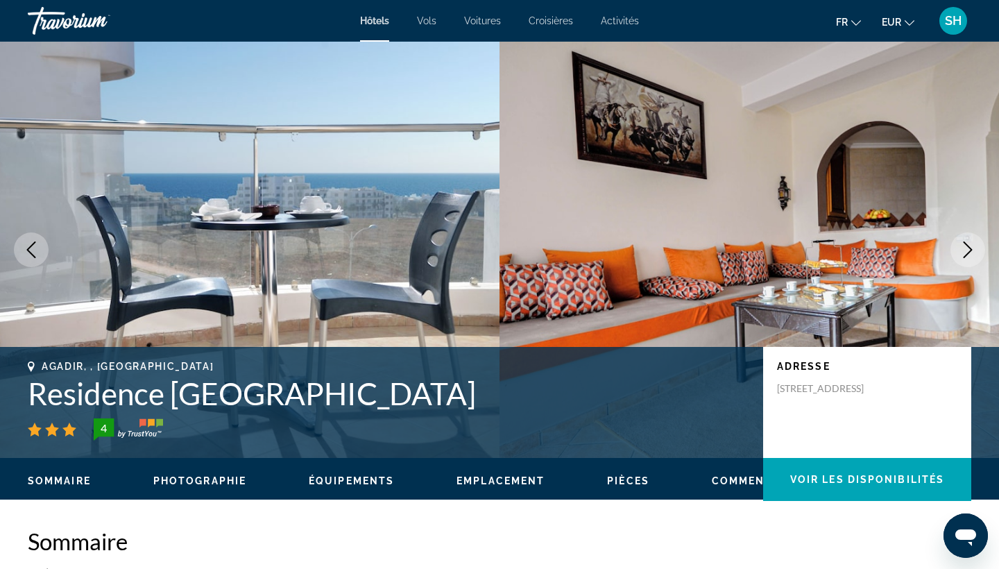
click at [964, 253] on icon "Next image" at bounding box center [967, 249] width 17 height 17
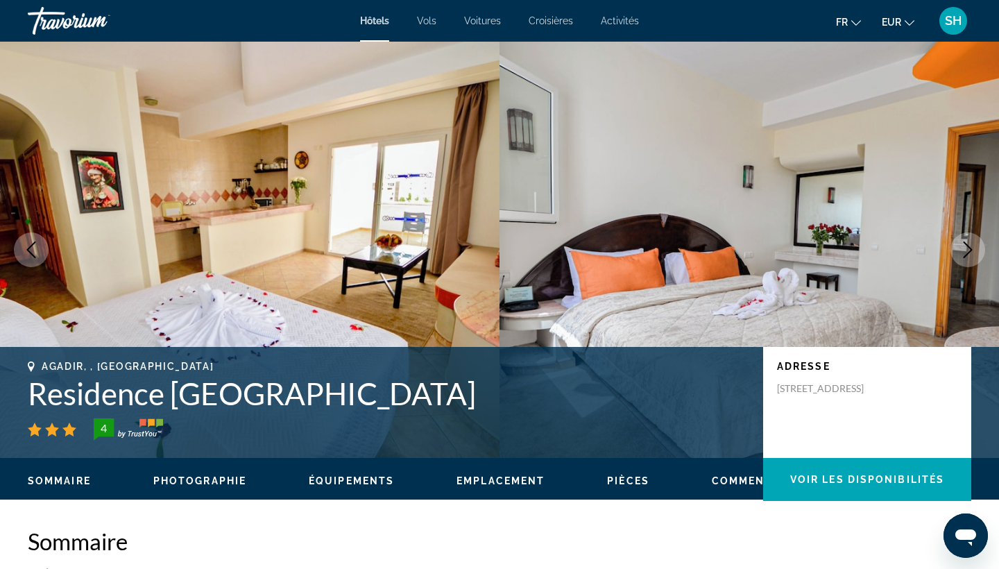
click at [964, 252] on icon "Next image" at bounding box center [967, 249] width 17 height 17
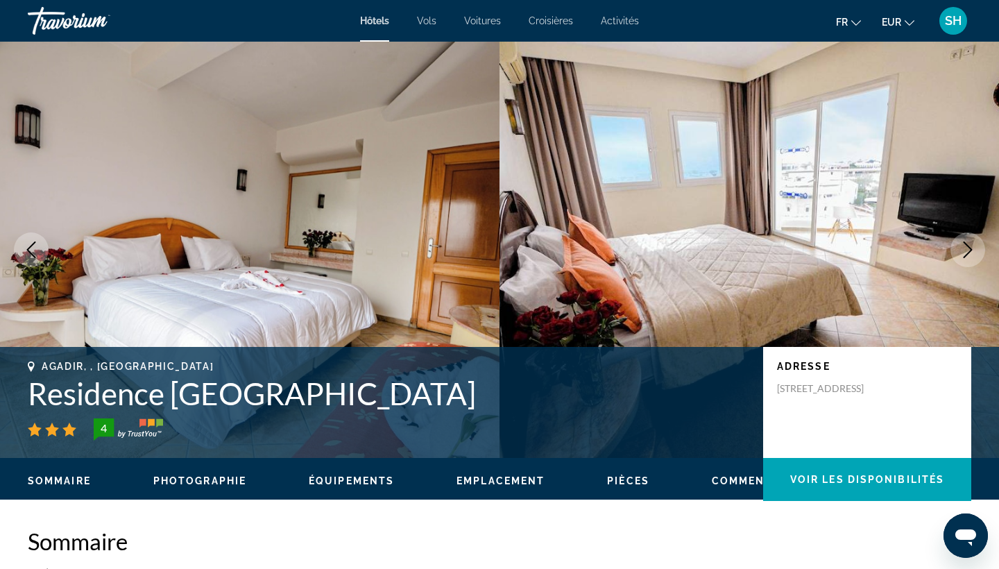
click at [967, 254] on icon "Next image" at bounding box center [967, 249] width 9 height 17
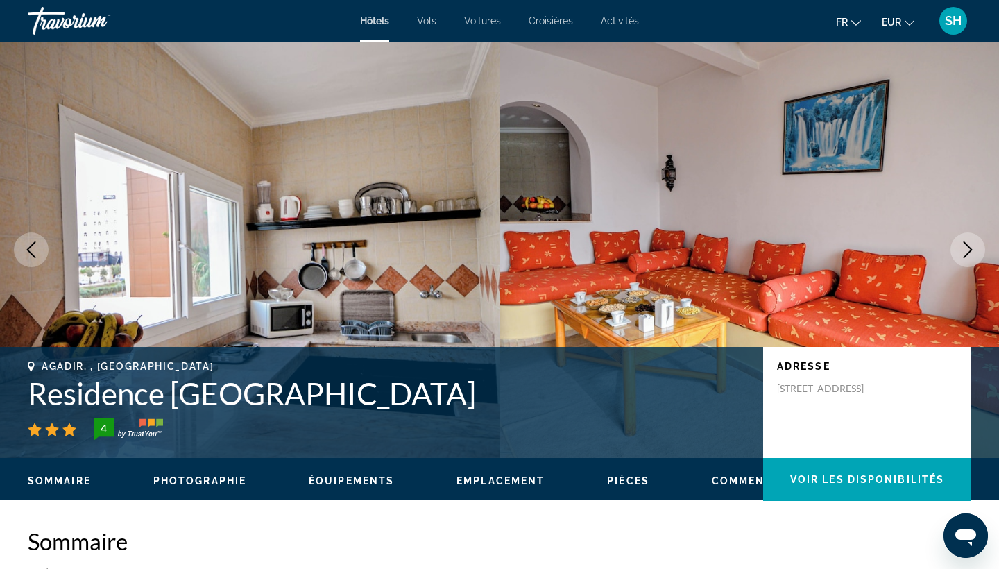
click at [962, 250] on icon "Next image" at bounding box center [967, 249] width 17 height 17
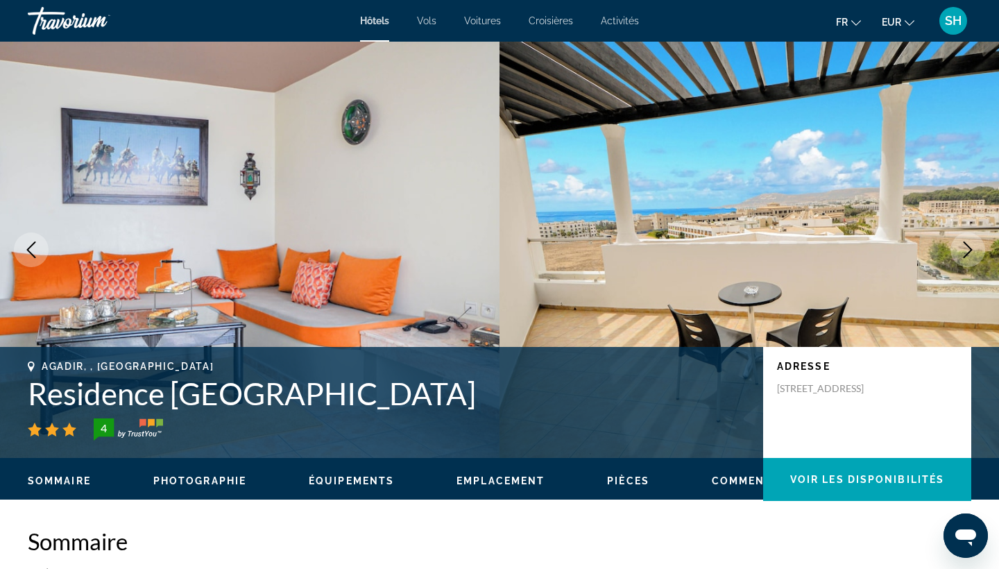
click at [965, 248] on icon "Next image" at bounding box center [967, 249] width 17 height 17
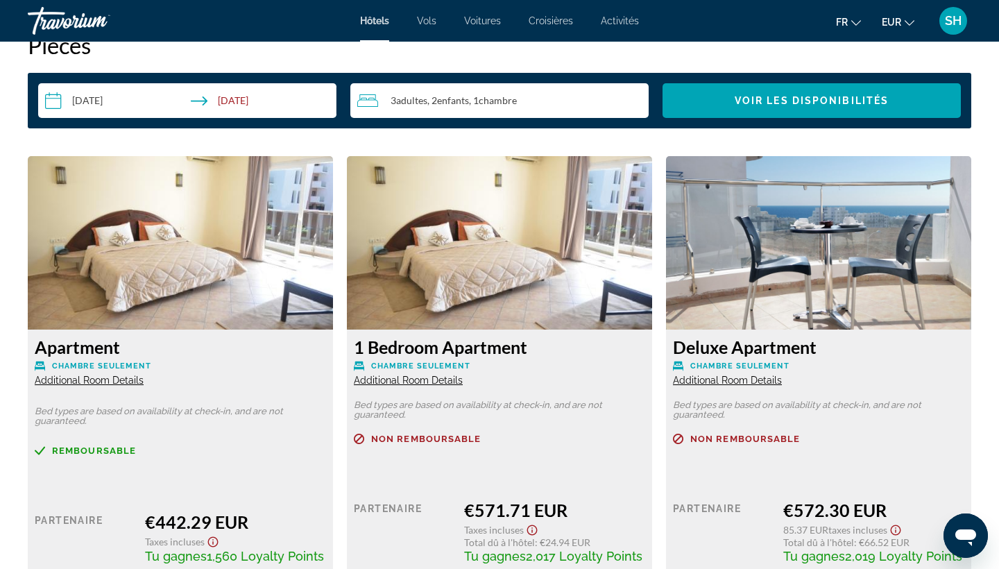
scroll to position [1851, 0]
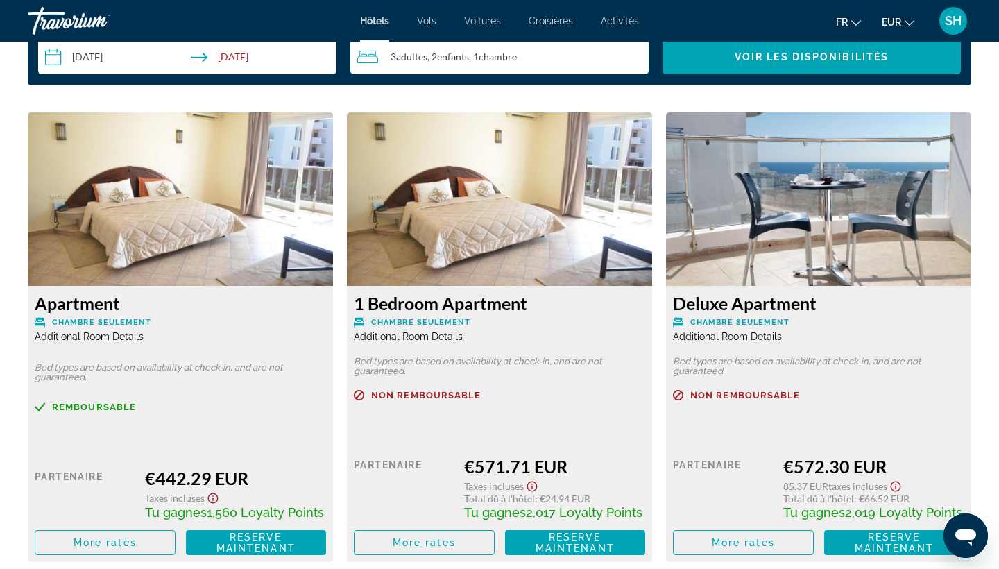
click at [715, 334] on span "Additional Room Details" at bounding box center [727, 336] width 109 height 11
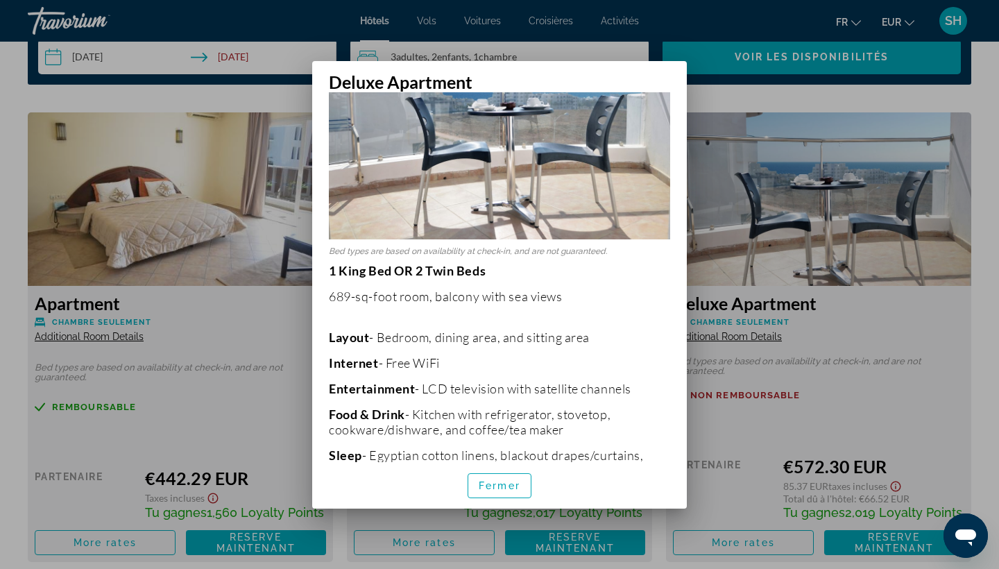
scroll to position [101, 0]
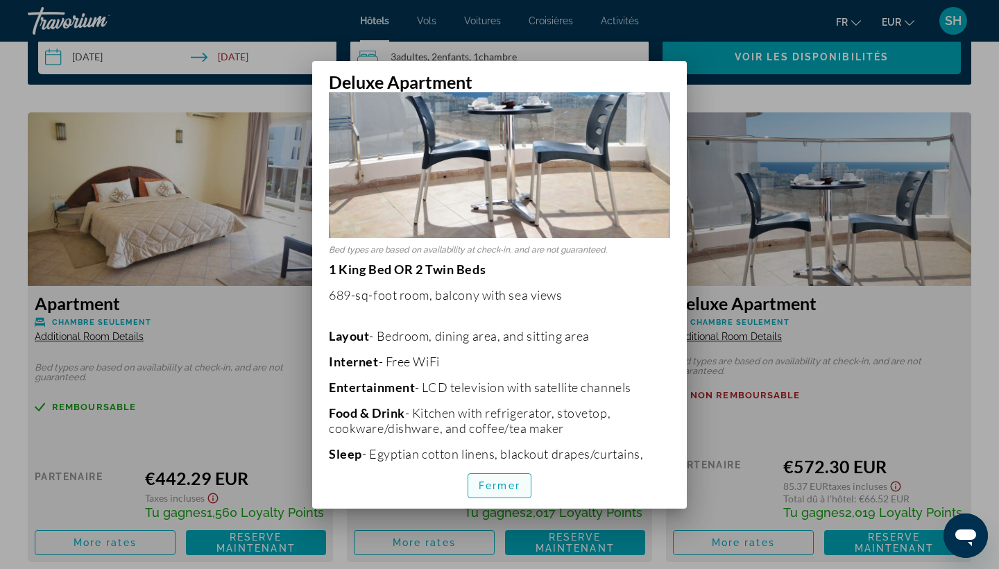
click at [491, 478] on span "button" at bounding box center [499, 485] width 62 height 33
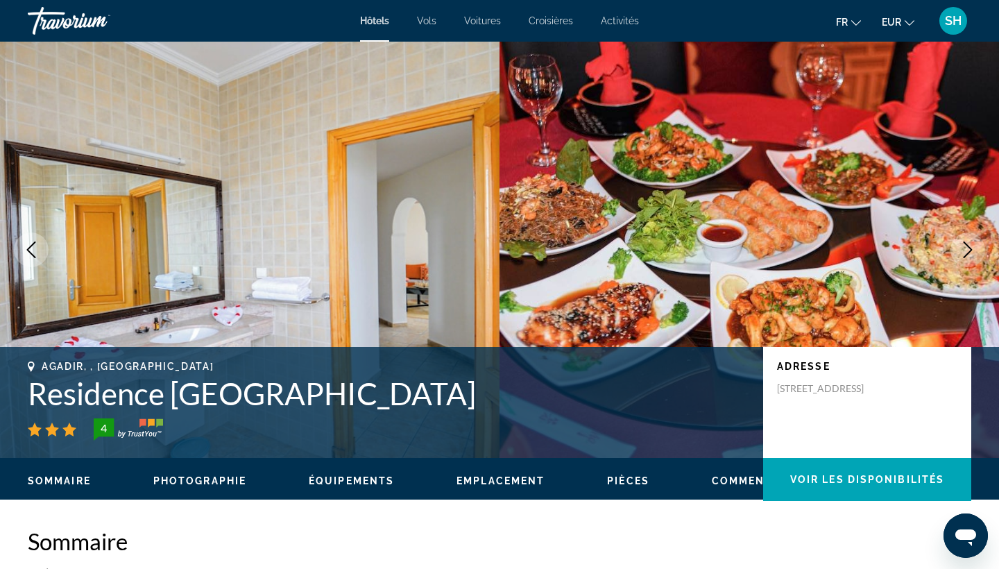
scroll to position [0, 0]
click at [967, 250] on icon "Next image" at bounding box center [967, 249] width 17 height 17
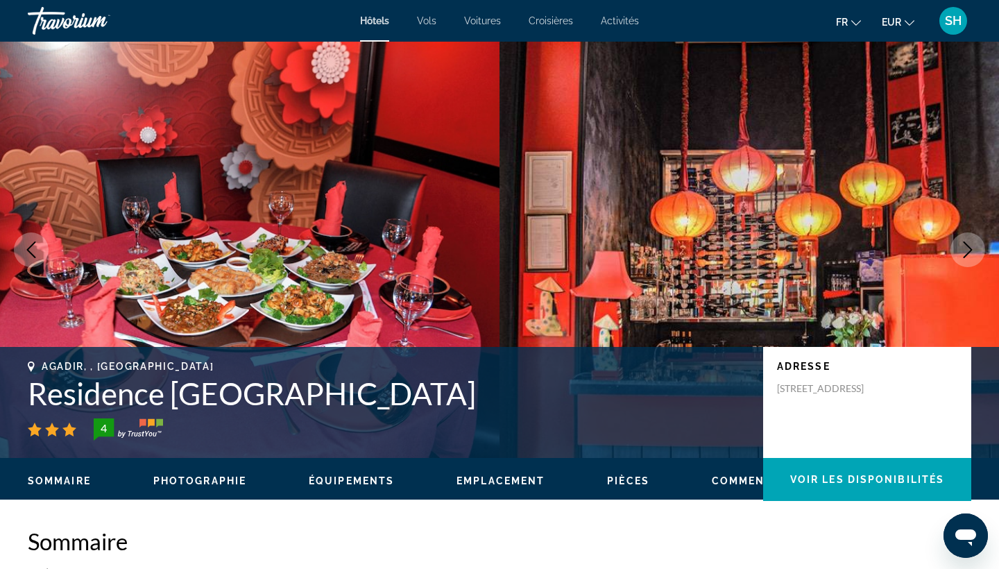
click at [967, 250] on icon "Next image" at bounding box center [967, 249] width 17 height 17
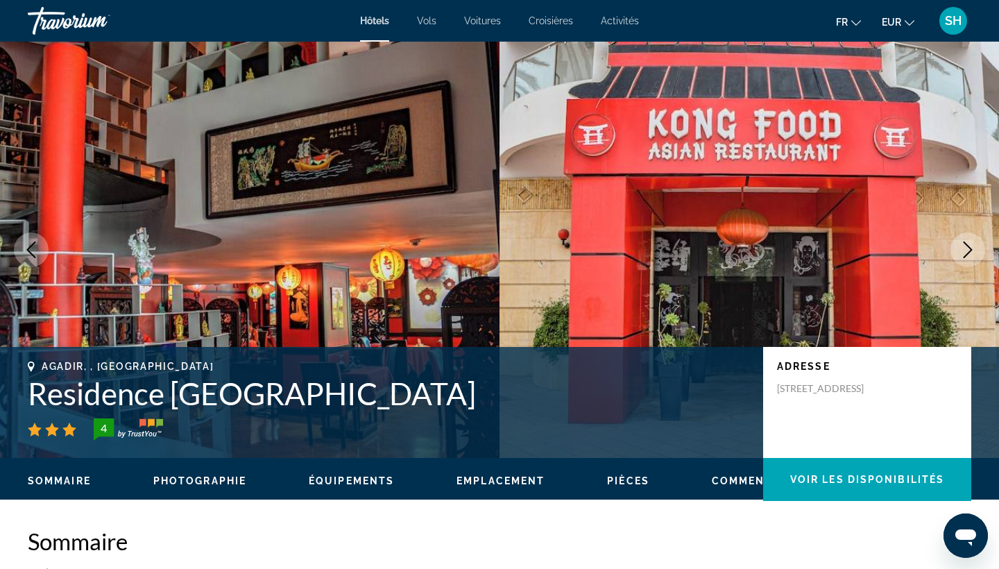
click at [967, 250] on icon "Next image" at bounding box center [967, 249] width 17 height 17
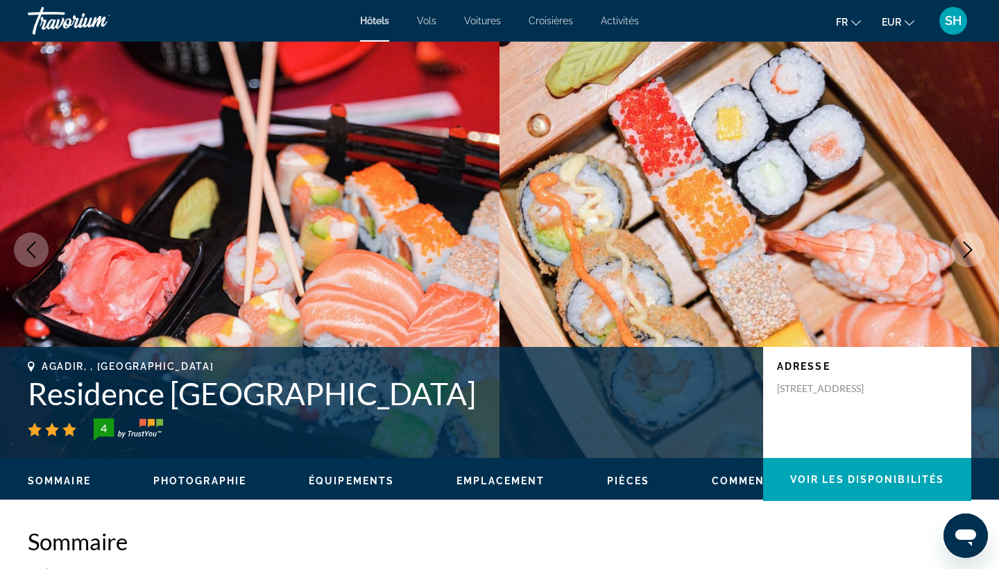
click at [967, 250] on icon "Next image" at bounding box center [967, 249] width 17 height 17
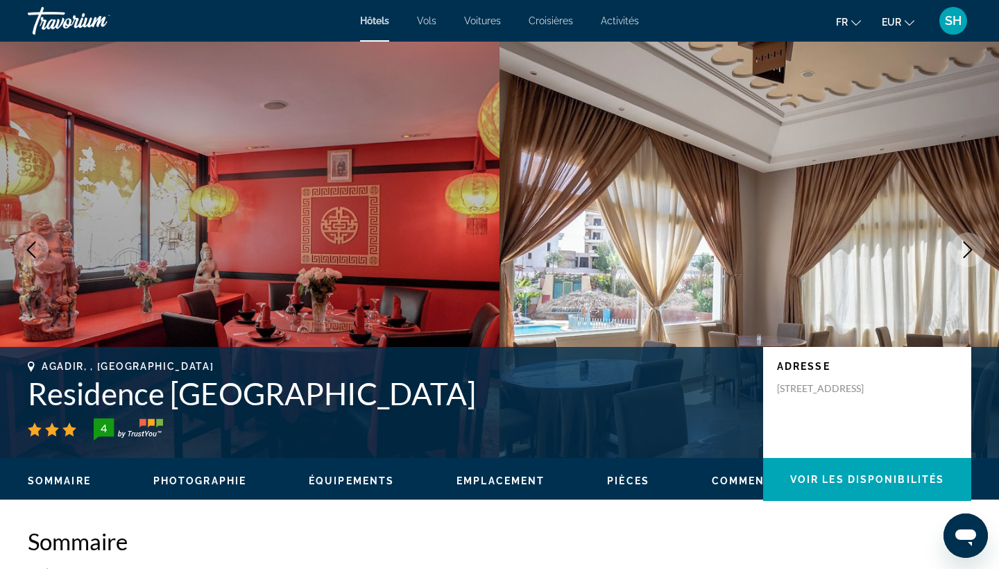
click at [967, 250] on icon "Next image" at bounding box center [967, 249] width 17 height 17
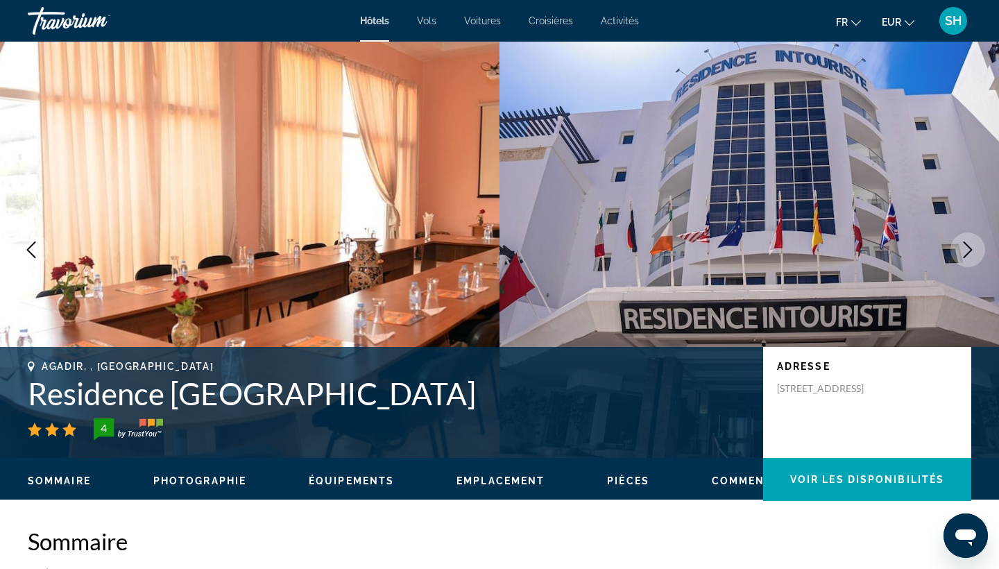
click at [967, 250] on icon "Next image" at bounding box center [967, 249] width 17 height 17
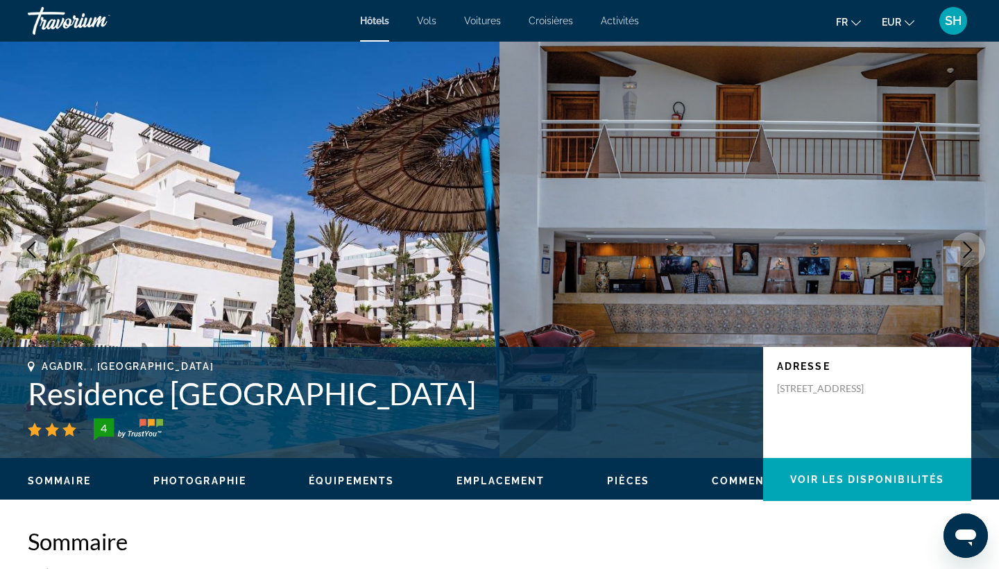
click at [967, 250] on icon "Next image" at bounding box center [967, 249] width 17 height 17
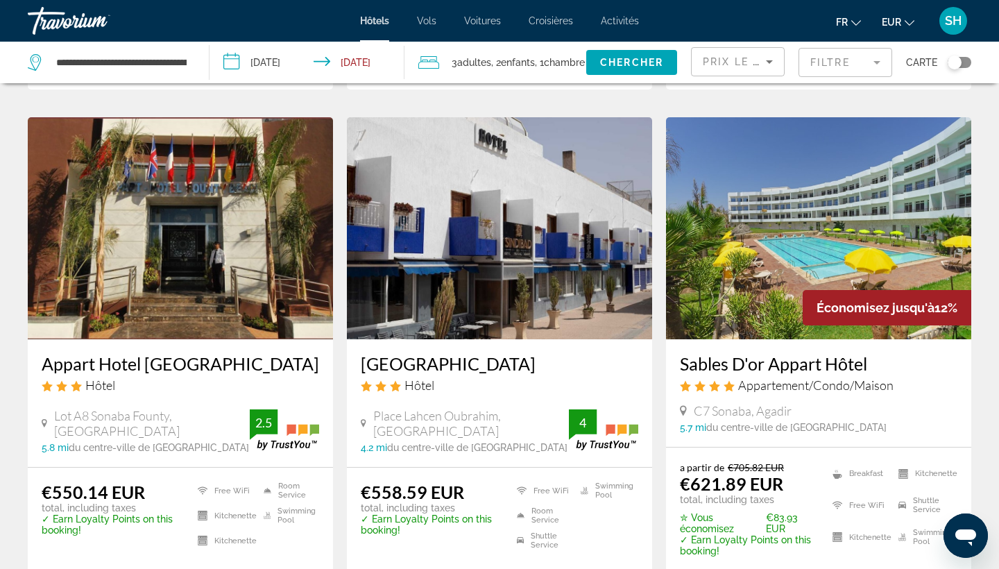
scroll to position [1067, 0]
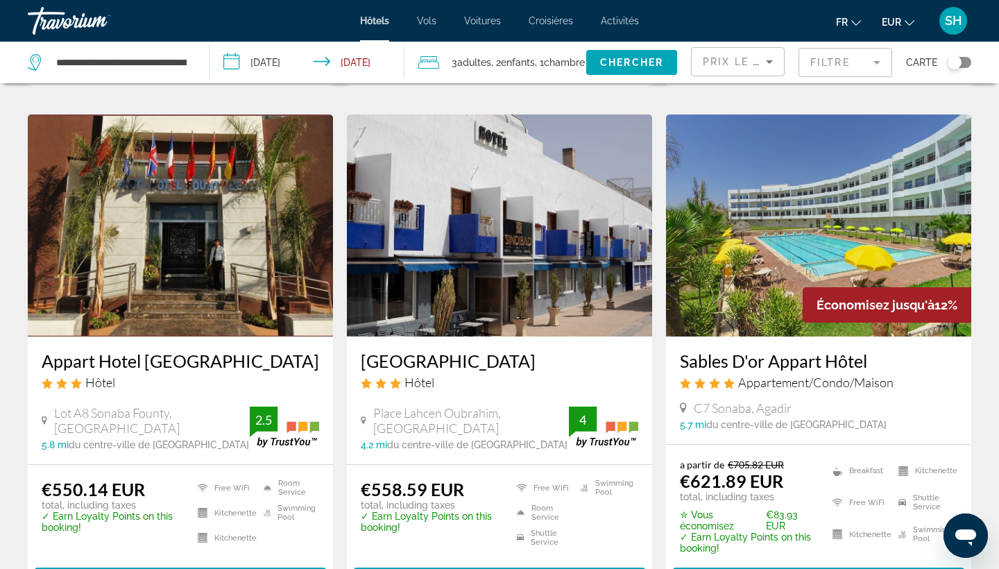
click at [151, 268] on img "Main content" at bounding box center [180, 225] width 305 height 222
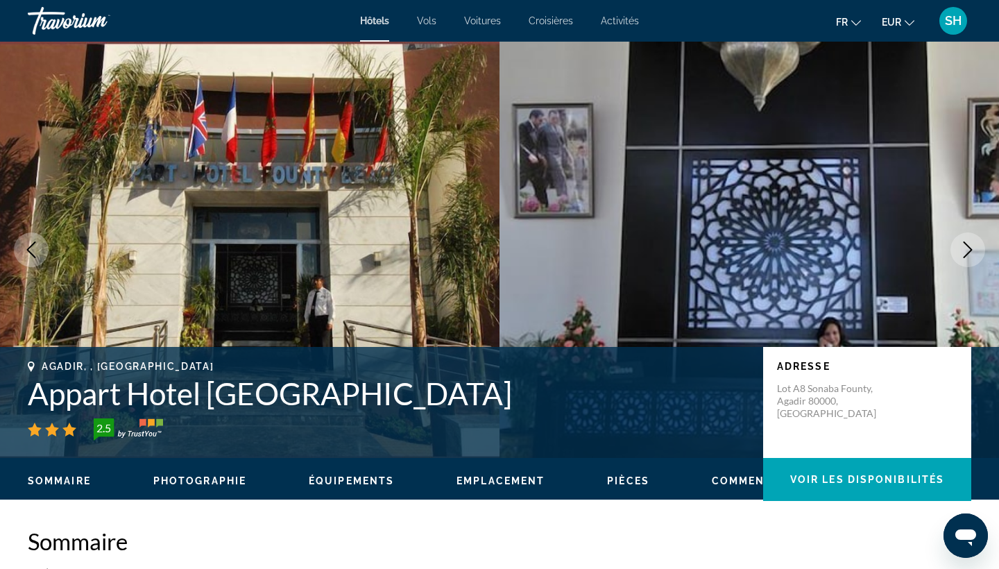
click at [964, 259] on button "Next image" at bounding box center [967, 249] width 35 height 35
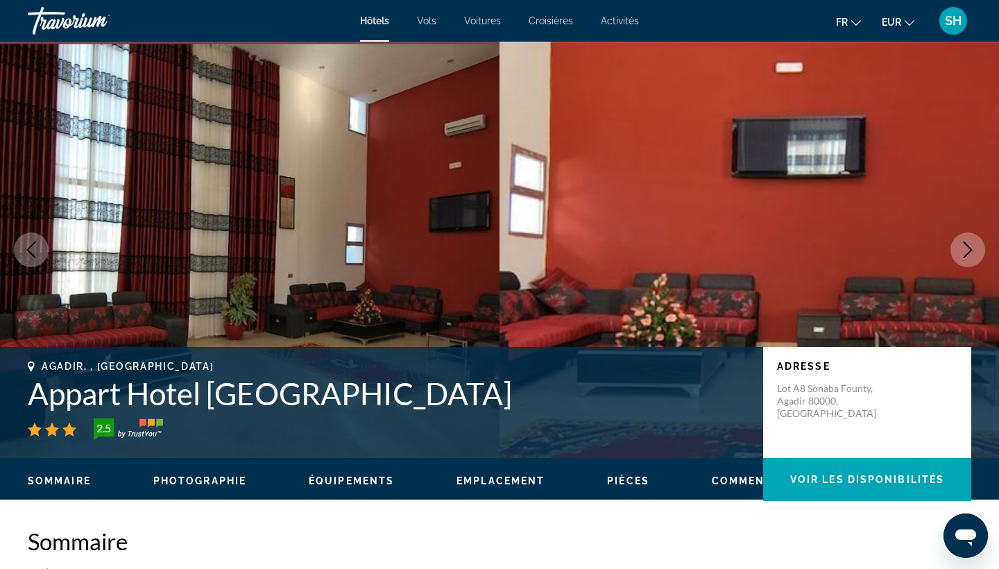
click at [967, 250] on icon "Next image" at bounding box center [967, 249] width 17 height 17
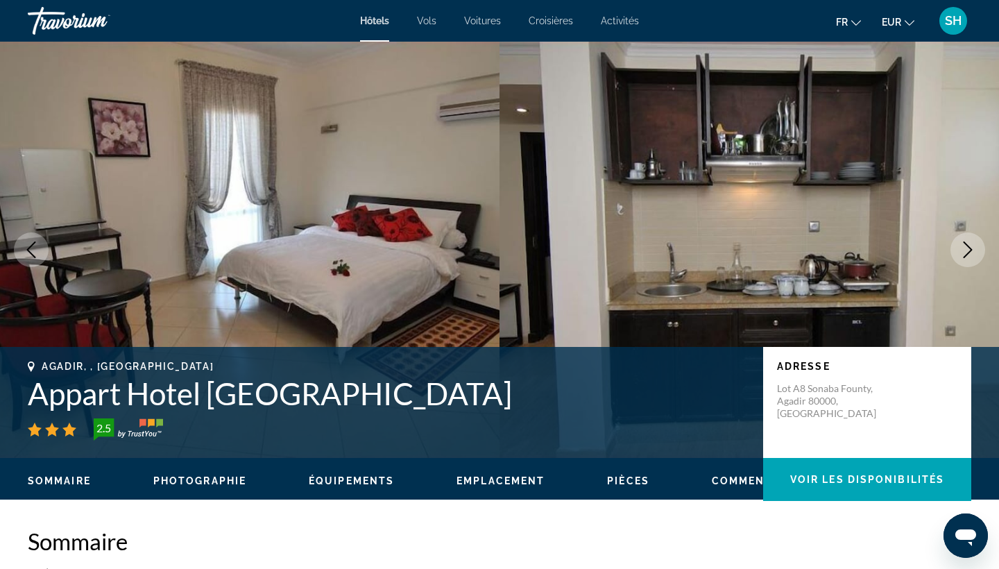
click at [967, 250] on icon "Next image" at bounding box center [967, 249] width 17 height 17
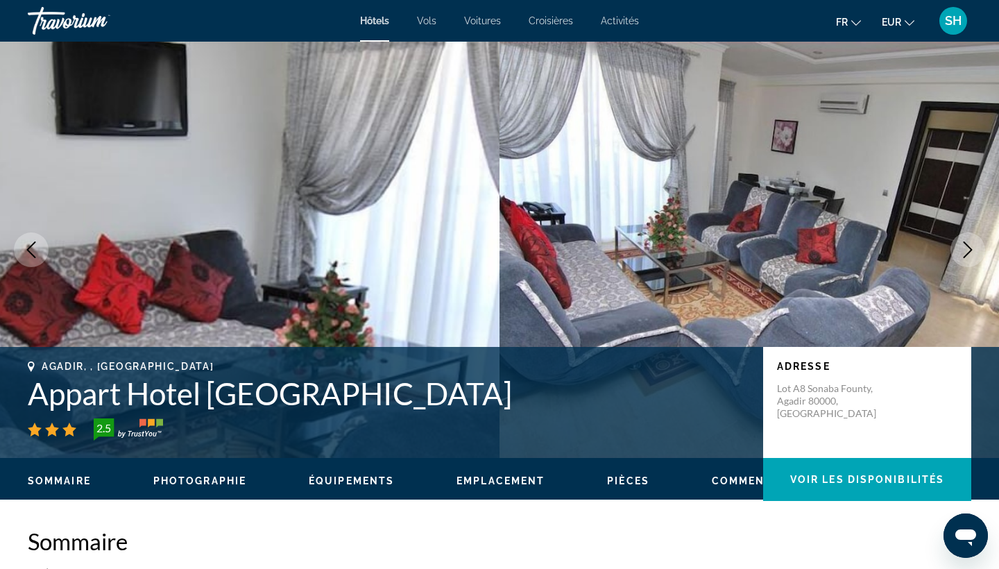
click at [965, 246] on icon "Next image" at bounding box center [967, 249] width 17 height 17
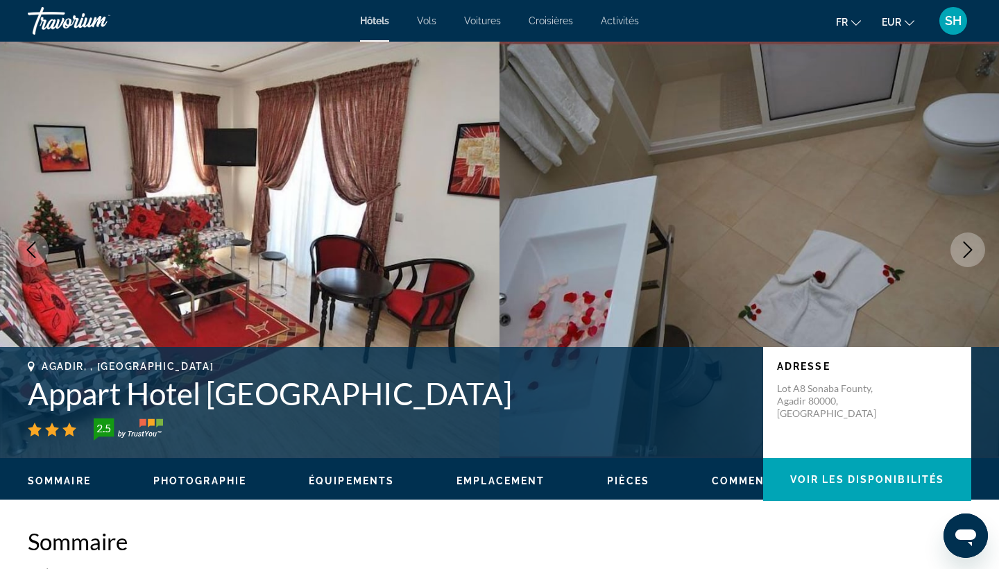
click at [965, 248] on icon "Next image" at bounding box center [967, 249] width 17 height 17
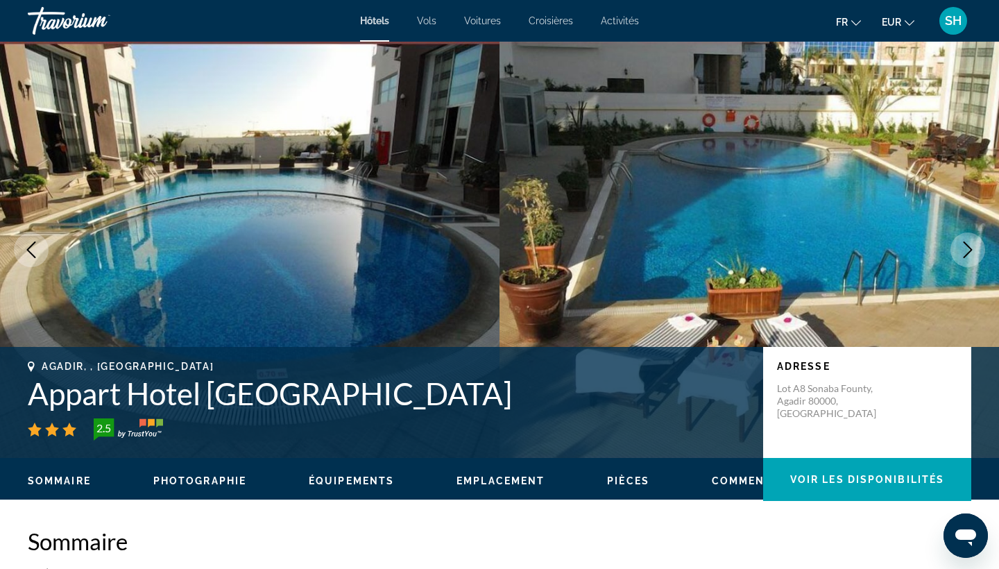
click at [965, 248] on icon "Next image" at bounding box center [967, 249] width 17 height 17
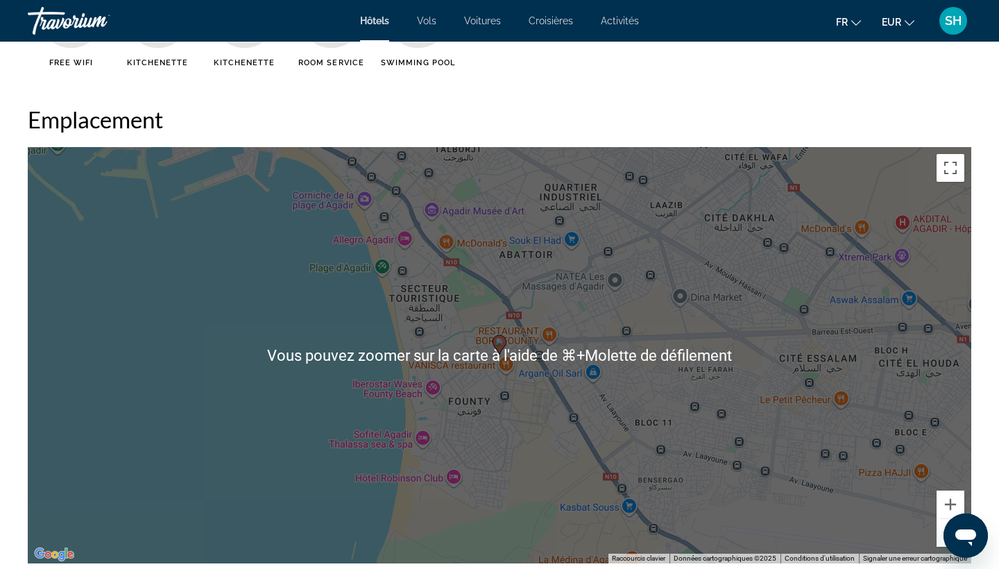
scroll to position [1249, 0]
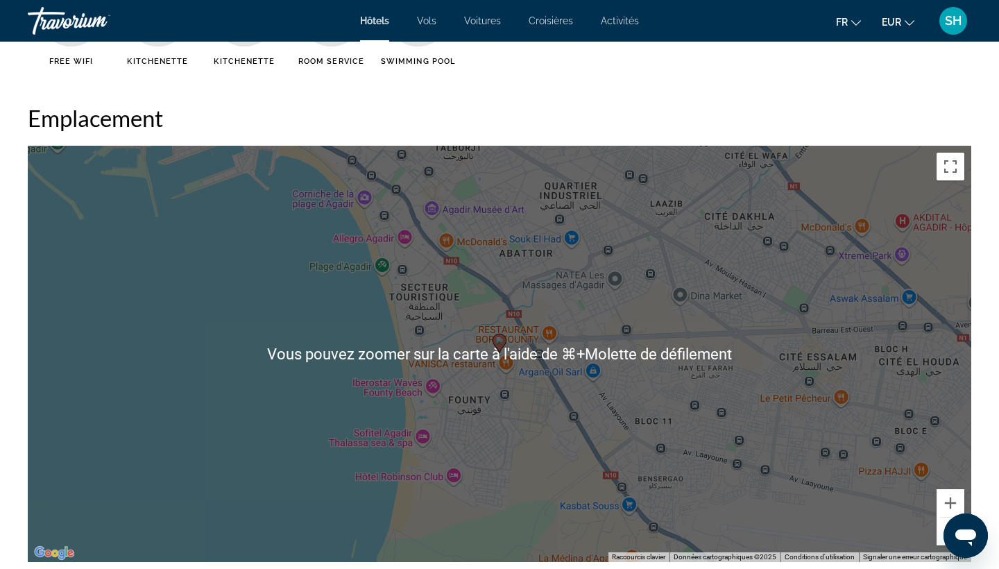
click at [938, 534] on button "Zoom arrière" at bounding box center [950, 531] width 28 height 28
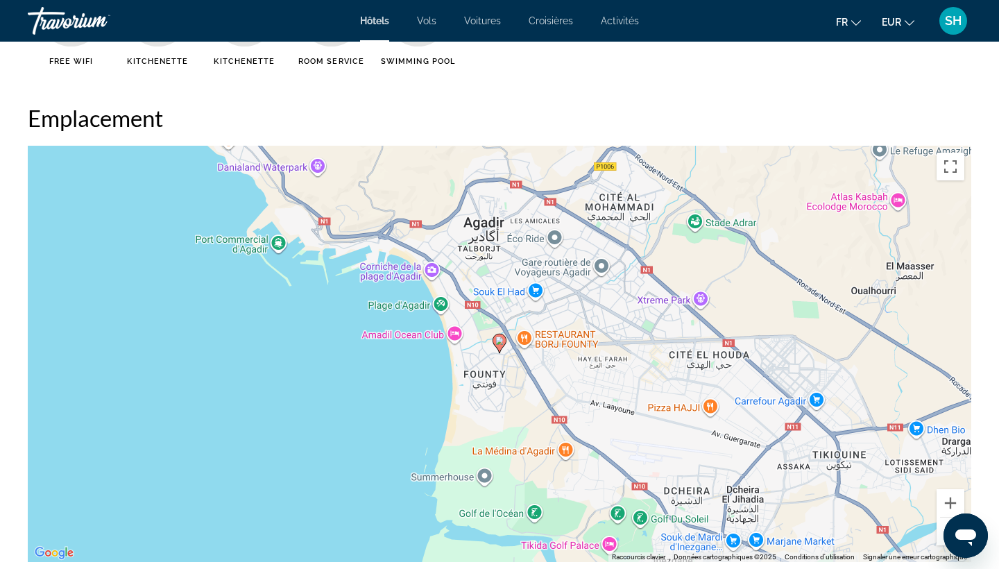
click at [939, 531] on button "Zoom arrière" at bounding box center [950, 531] width 28 height 28
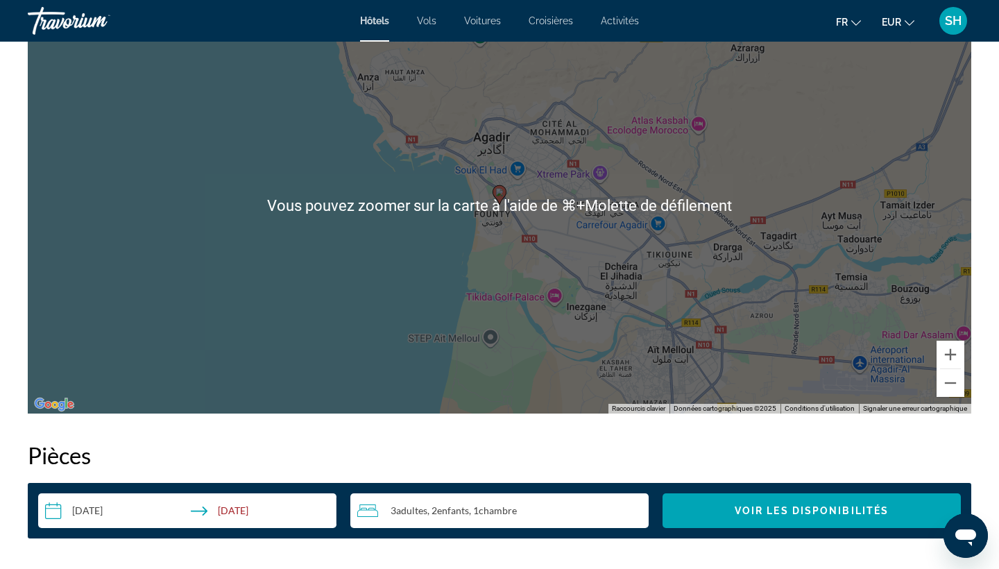
scroll to position [1400, 0]
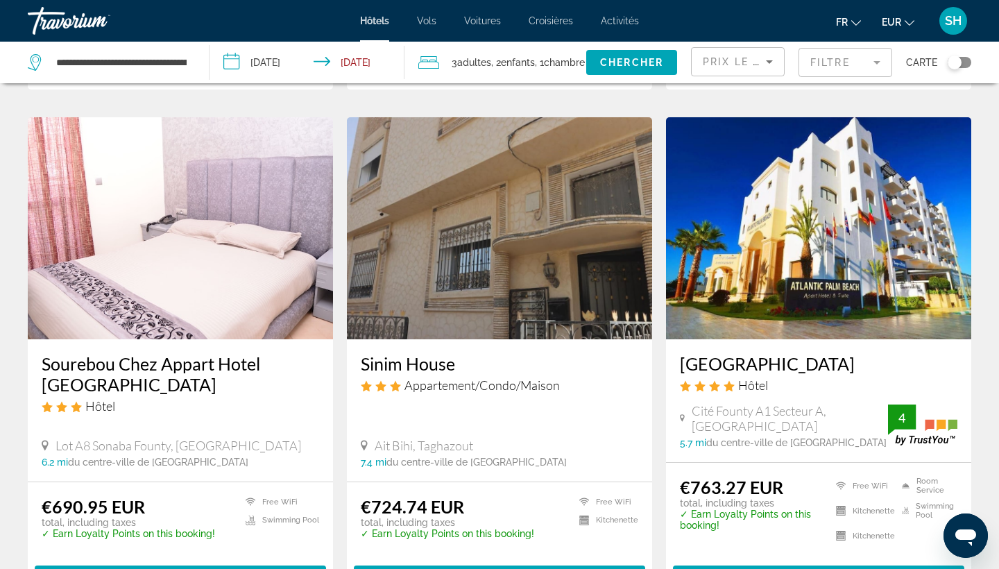
scroll to position [1582, 0]
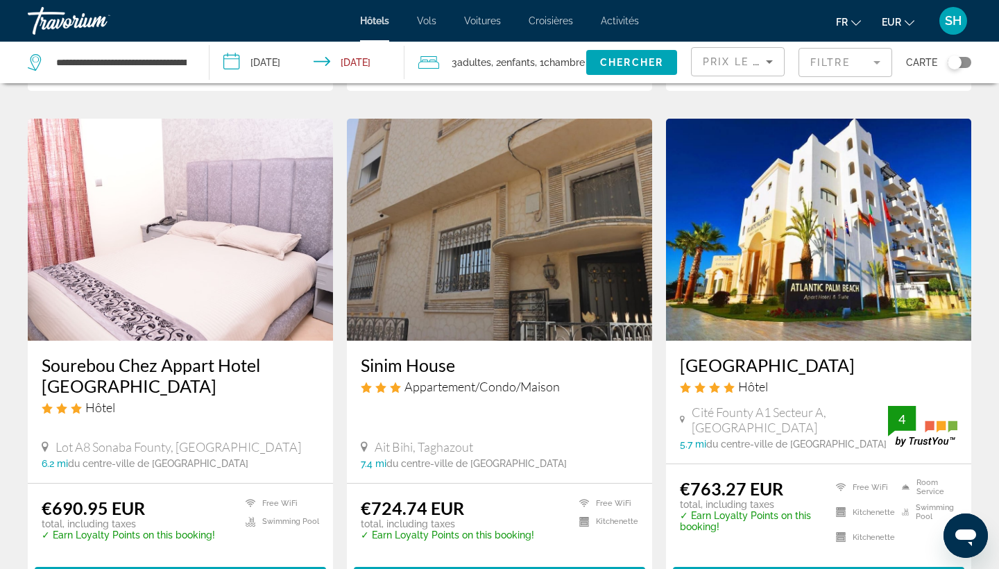
click at [857, 233] on img "Main content" at bounding box center [818, 230] width 305 height 222
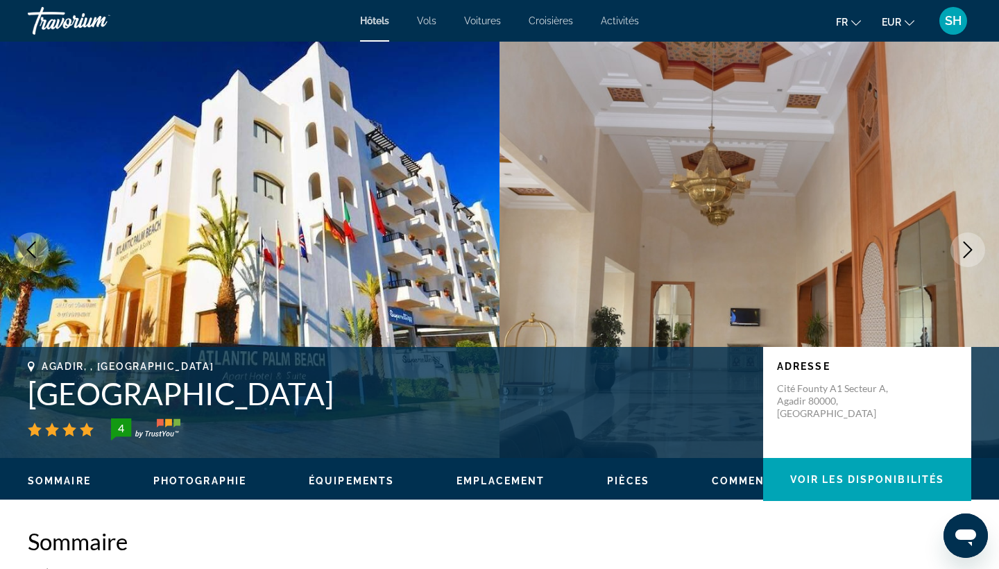
click at [971, 248] on icon "Next image" at bounding box center [967, 249] width 9 height 17
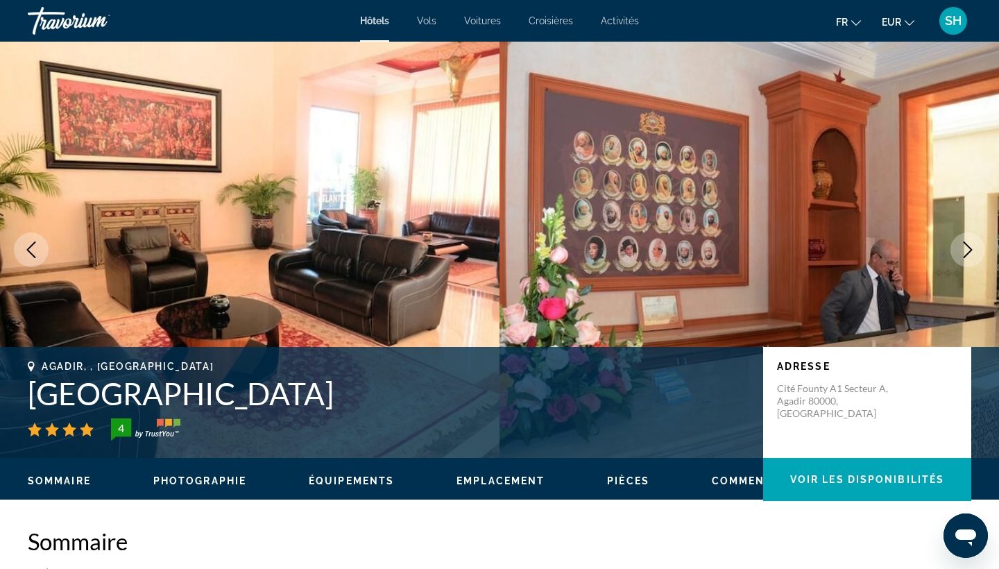
click at [971, 248] on icon "Next image" at bounding box center [967, 249] width 9 height 17
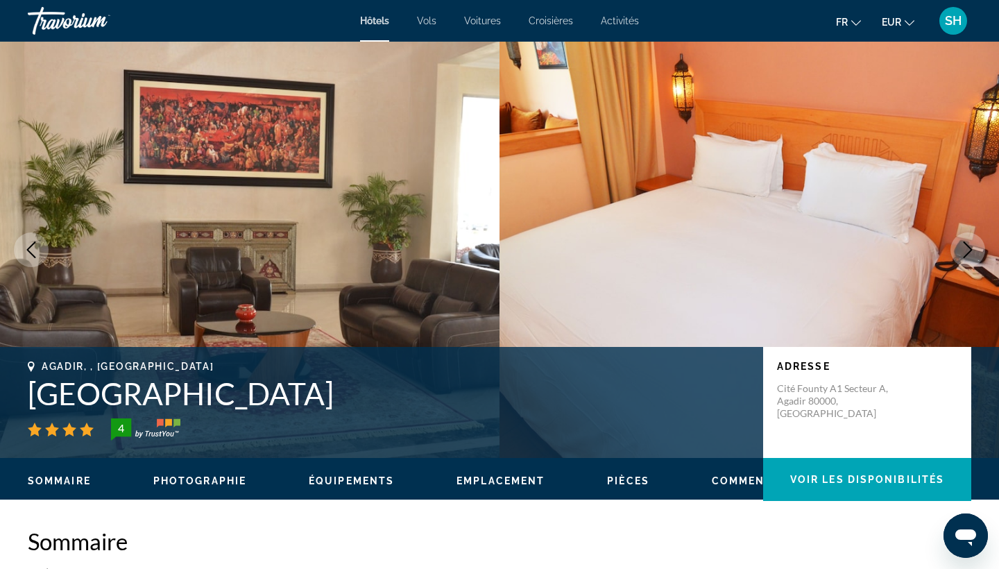
click at [971, 248] on icon "Next image" at bounding box center [967, 249] width 9 height 17
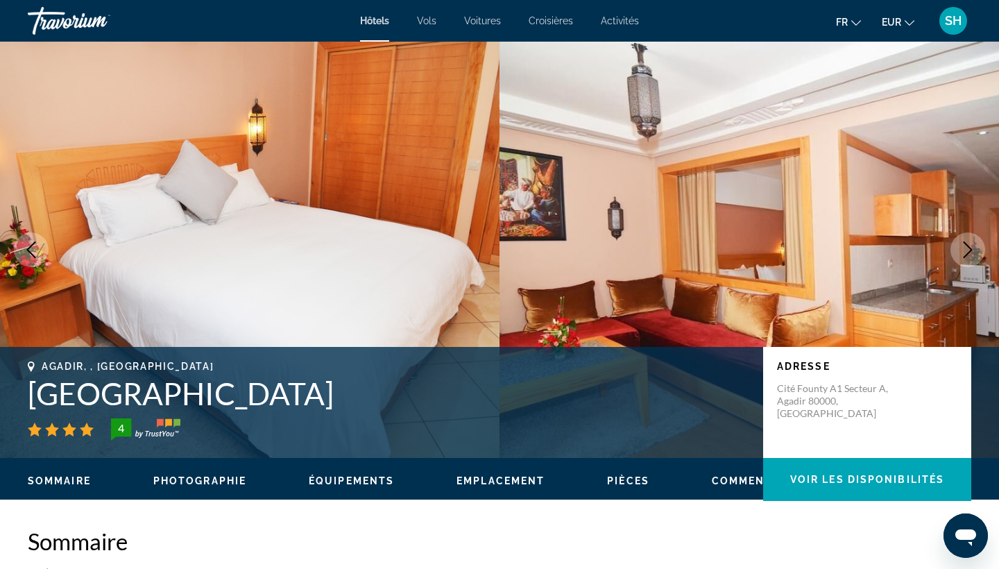
click at [971, 248] on icon "Next image" at bounding box center [967, 249] width 9 height 17
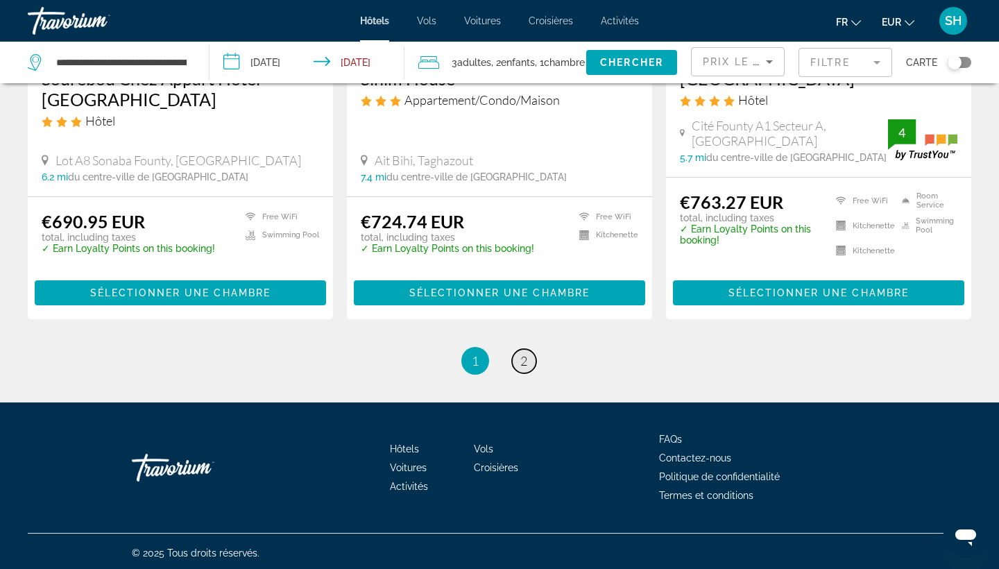
click at [532, 356] on link "page 2" at bounding box center [524, 361] width 24 height 24
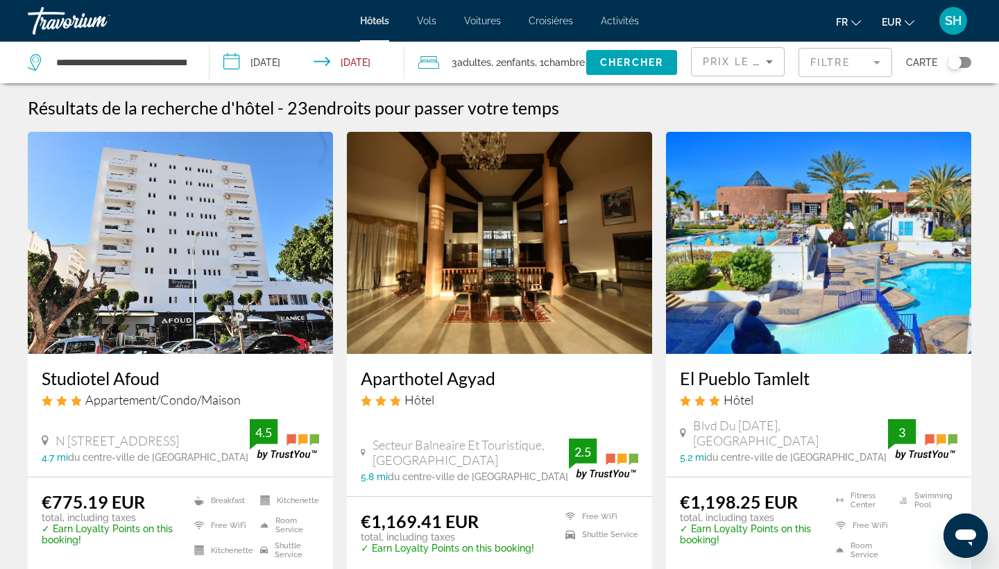
click at [509, 266] on img "Main content" at bounding box center [499, 243] width 305 height 222
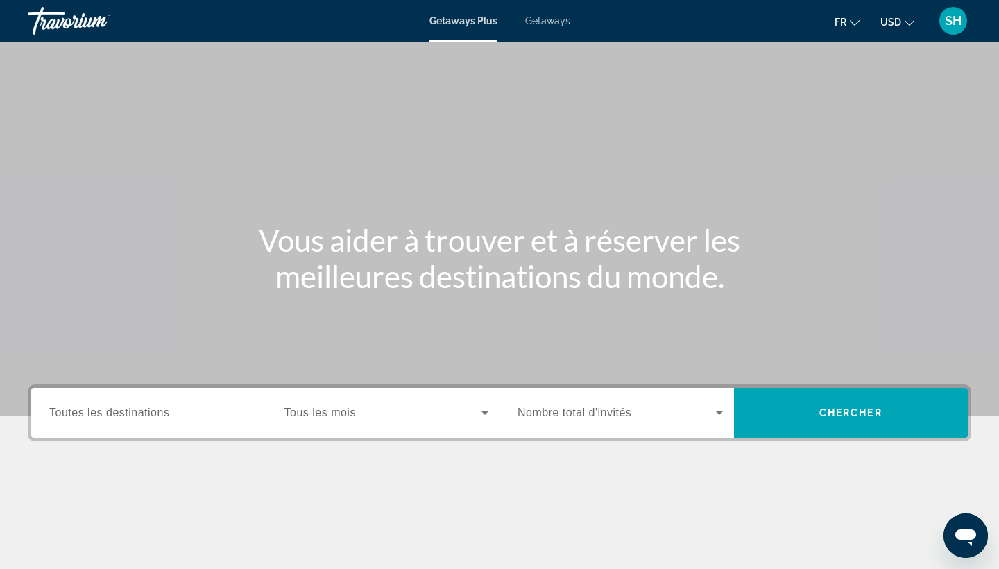
click at [544, 17] on span "Getaways" at bounding box center [547, 20] width 45 height 11
click at [890, 21] on span "USD" at bounding box center [890, 22] width 21 height 11
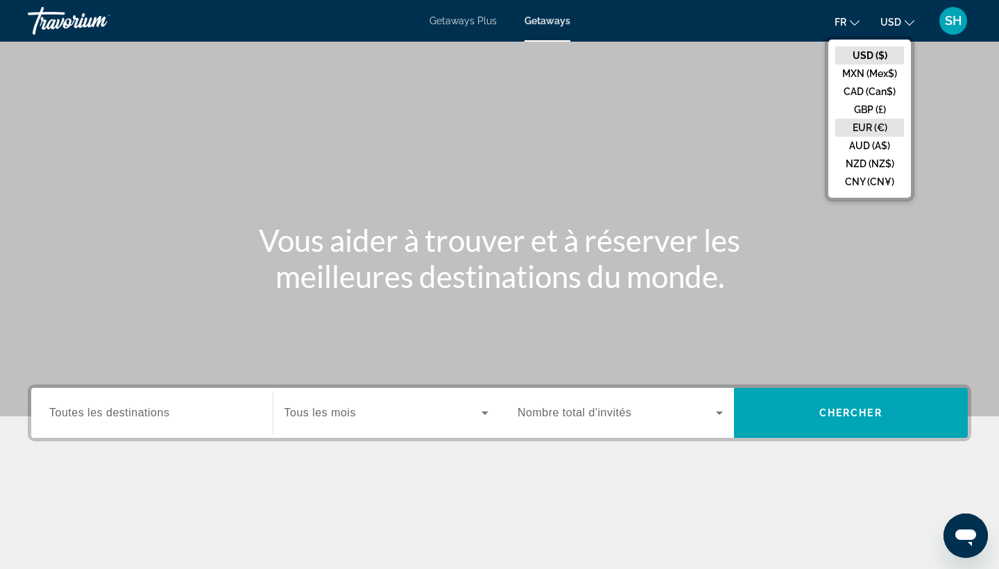
click at [857, 130] on button "EUR (€)" at bounding box center [869, 128] width 69 height 18
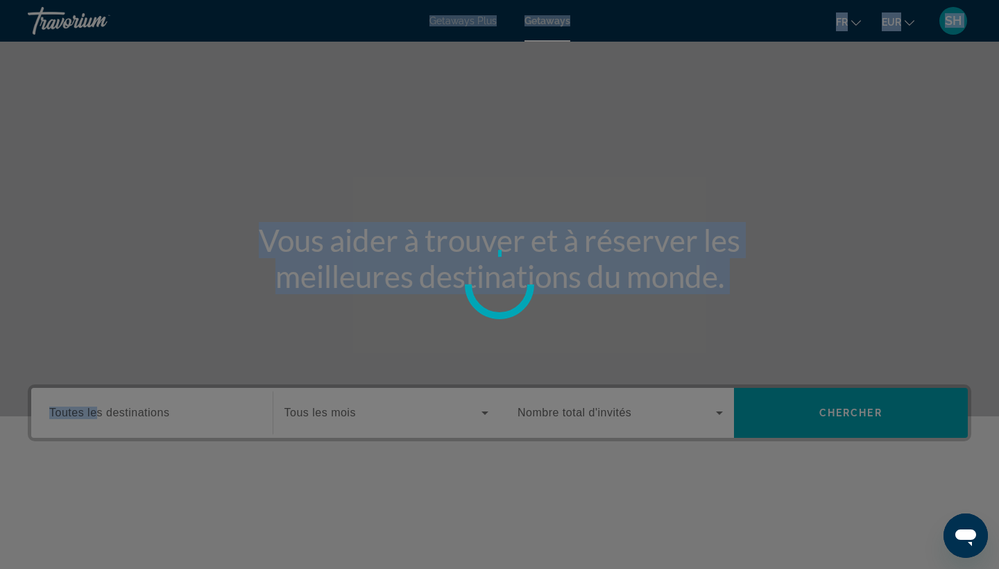
click at [96, 412] on div "Passer au contenu principal Getaways Plus Getaways fr English Español Français …" at bounding box center [499, 284] width 999 height 569
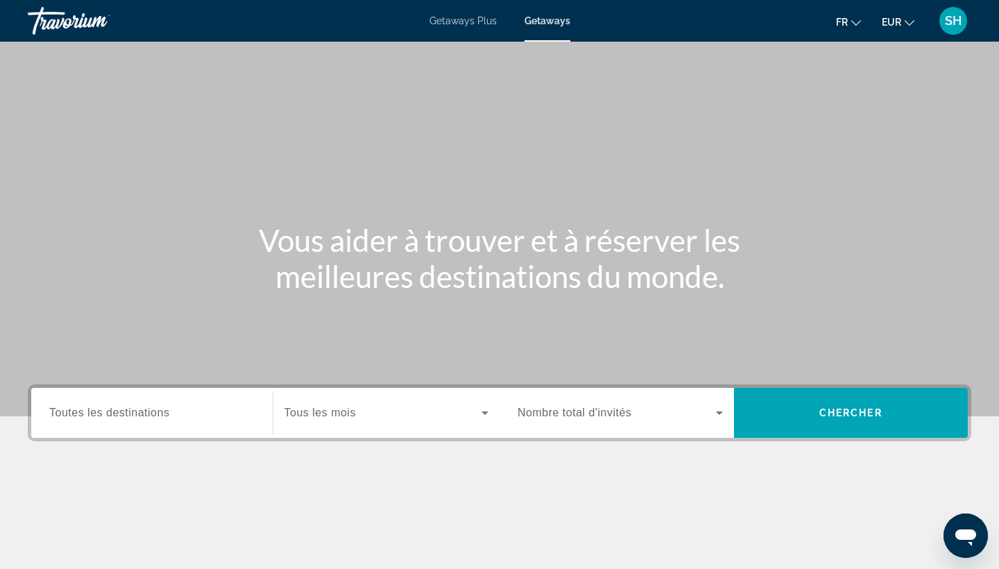
click at [147, 422] on div "Search widget" at bounding box center [151, 413] width 205 height 40
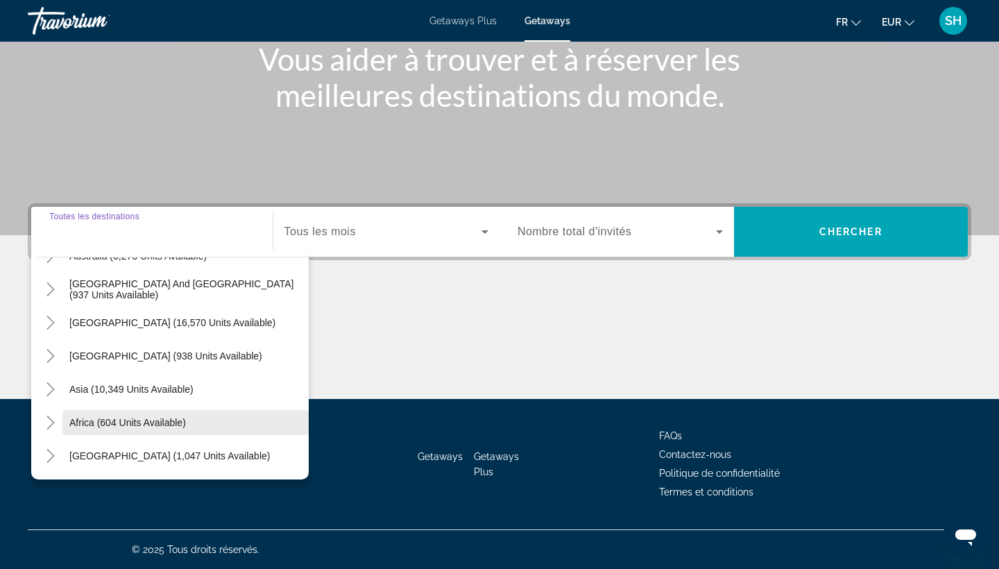
scroll to position [181, 0]
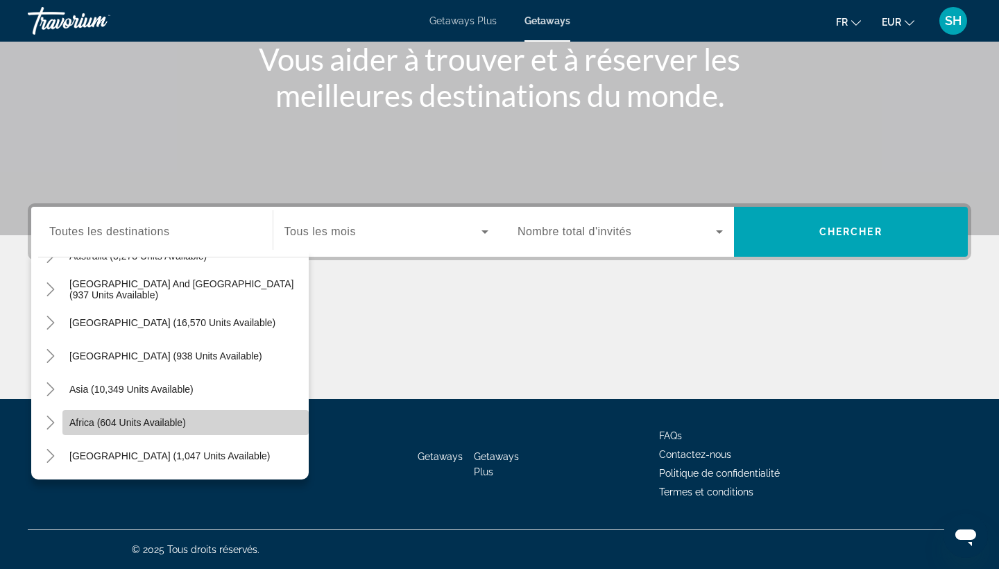
click at [83, 422] on span "Africa (604 units available)" at bounding box center [127, 422] width 116 height 11
type input "**********"
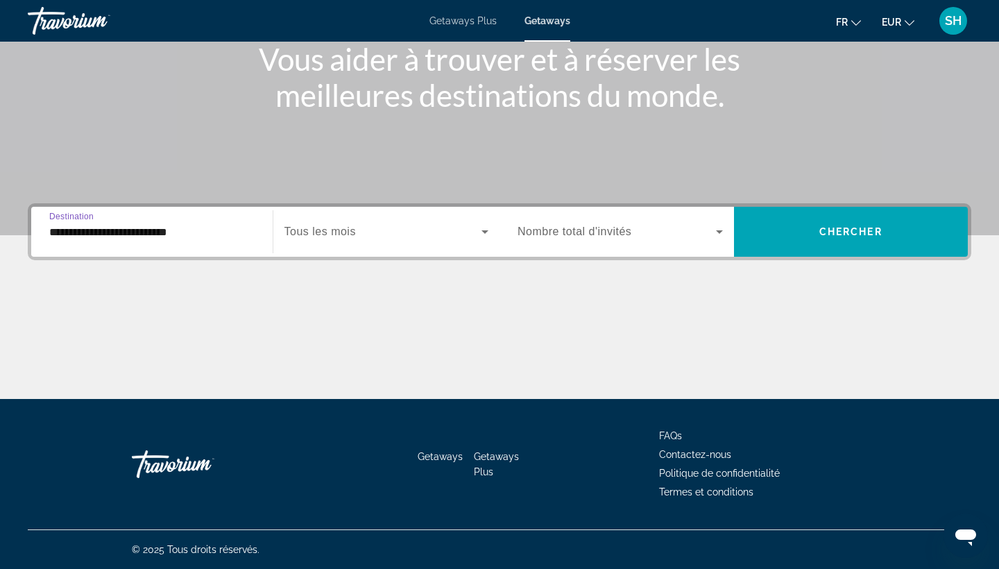
click at [357, 232] on span "Search widget" at bounding box center [383, 231] width 198 height 17
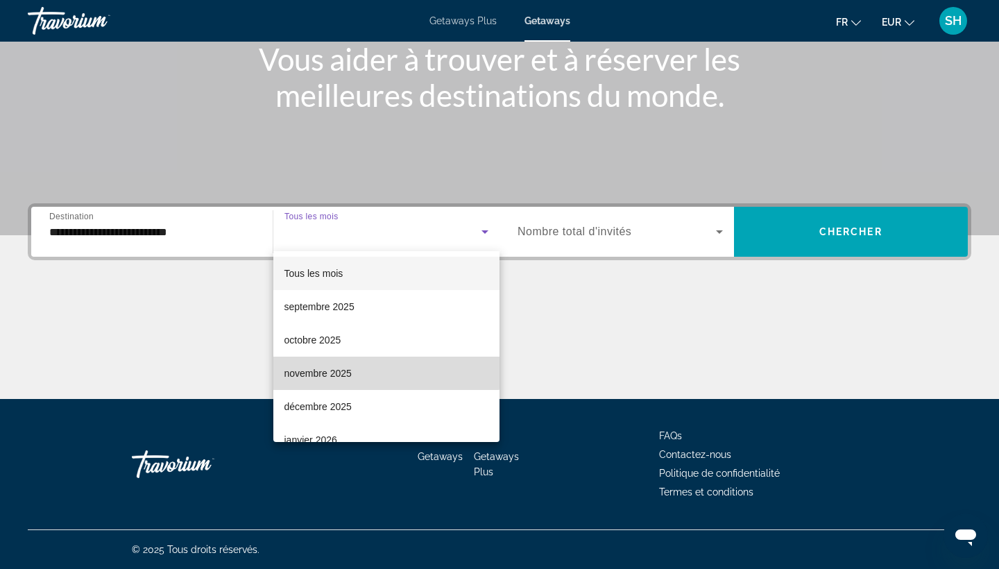
click at [325, 366] on span "novembre 2025" at bounding box center [317, 373] width 67 height 17
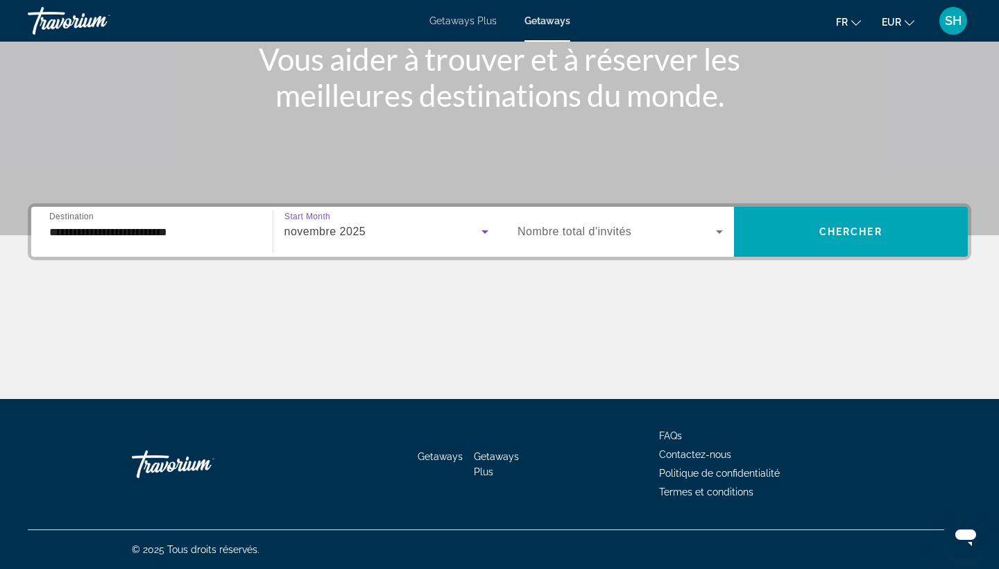
click at [371, 228] on div "novembre 2025" at bounding box center [383, 231] width 198 height 17
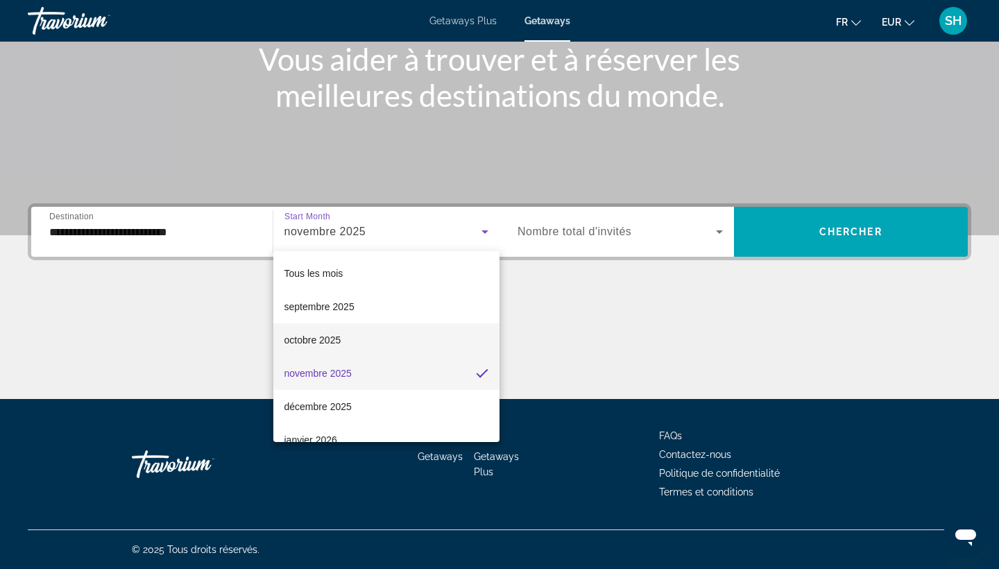
click at [325, 331] on span "octobre 2025" at bounding box center [312, 339] width 57 height 17
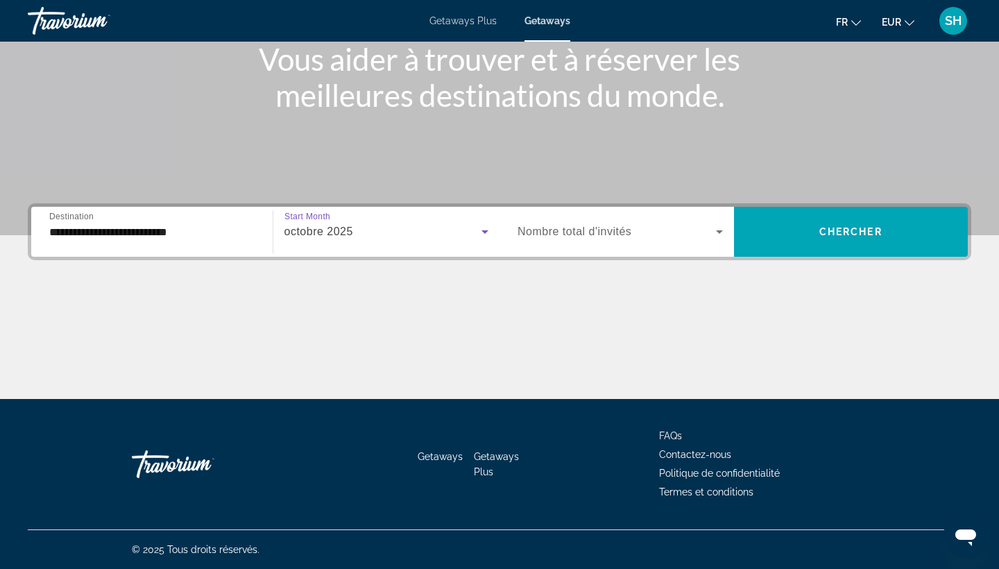
click at [567, 239] on span "Search widget" at bounding box center [616, 231] width 198 height 17
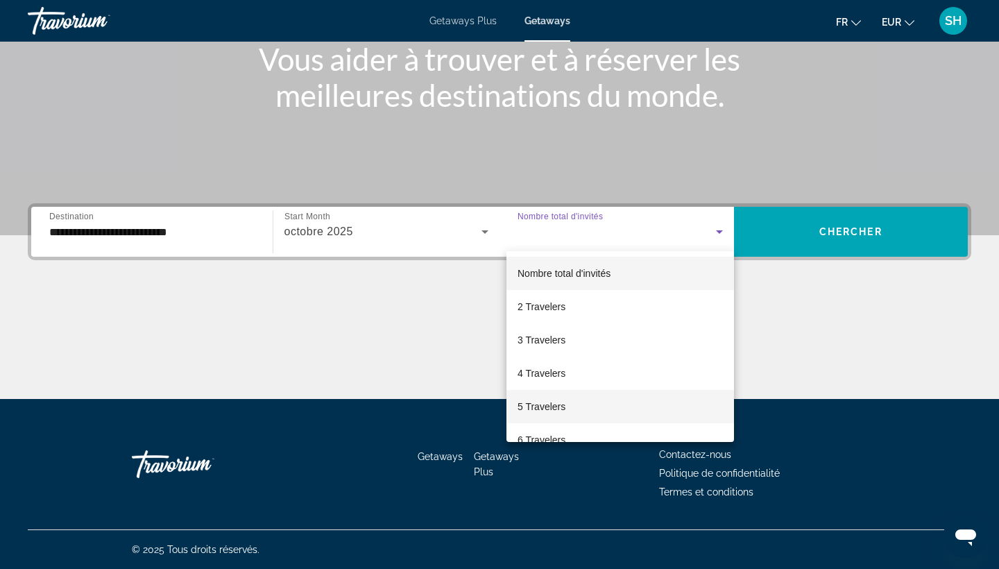
click at [549, 404] on span "5 Travelers" at bounding box center [541, 406] width 48 height 17
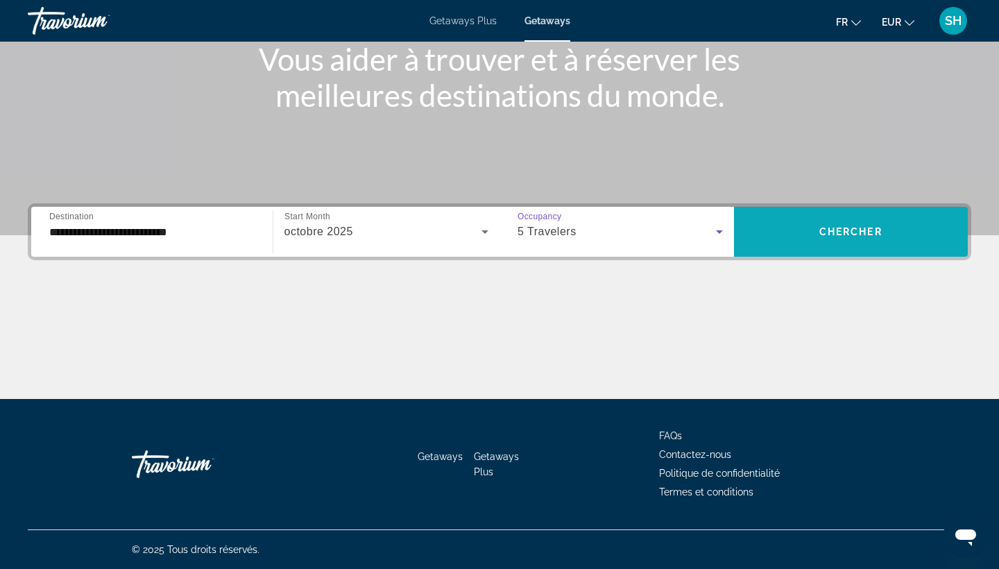
click at [819, 235] on span "Chercher" at bounding box center [850, 231] width 63 height 11
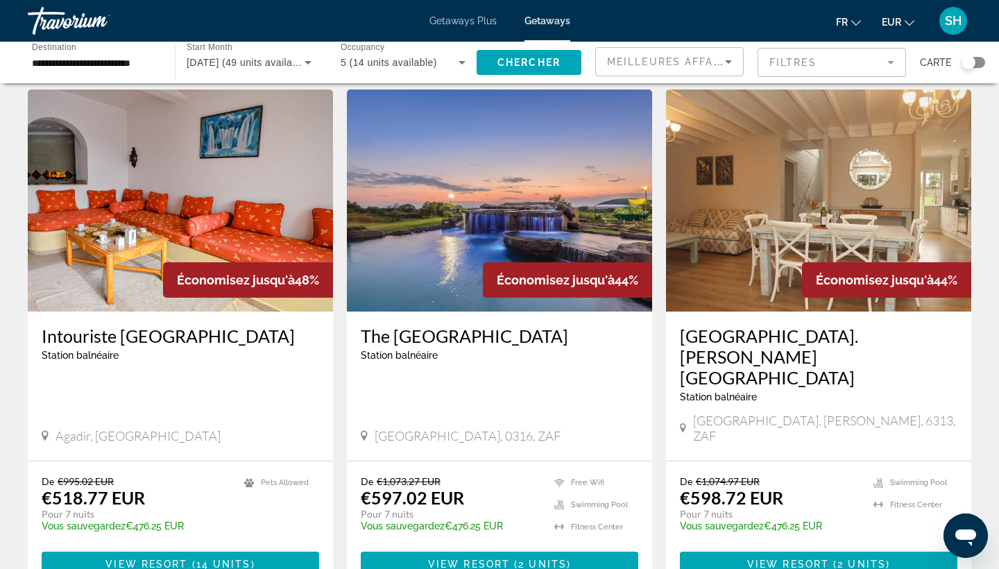
scroll to position [1498, 0]
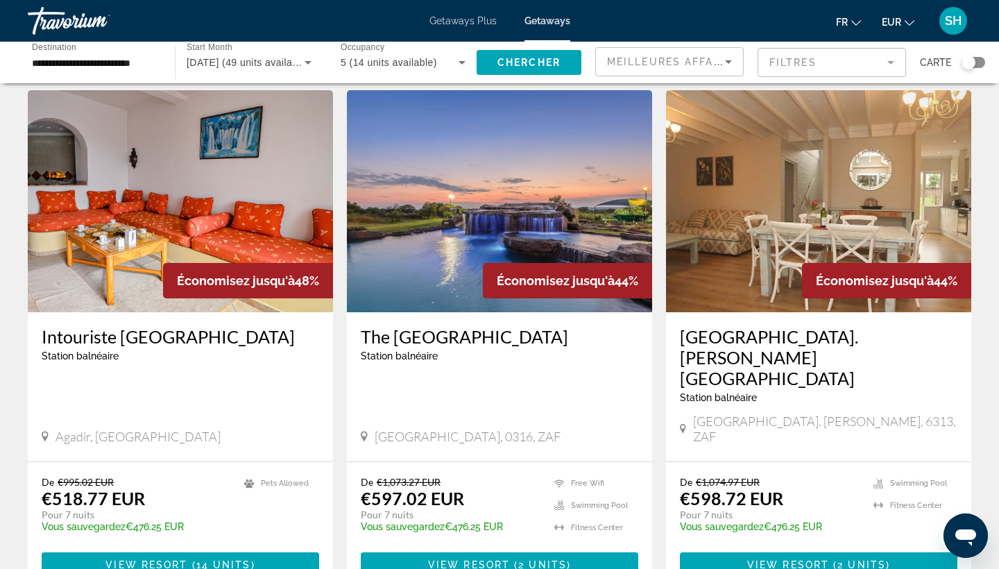
click at [150, 206] on img "Main content" at bounding box center [180, 201] width 305 height 222
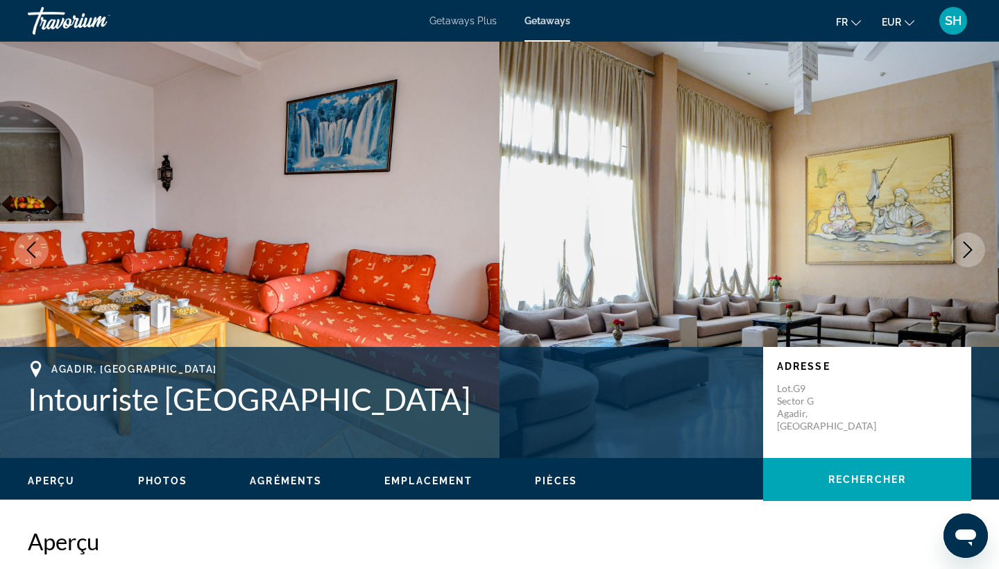
click at [964, 248] on icon "Next image" at bounding box center [967, 249] width 17 height 17
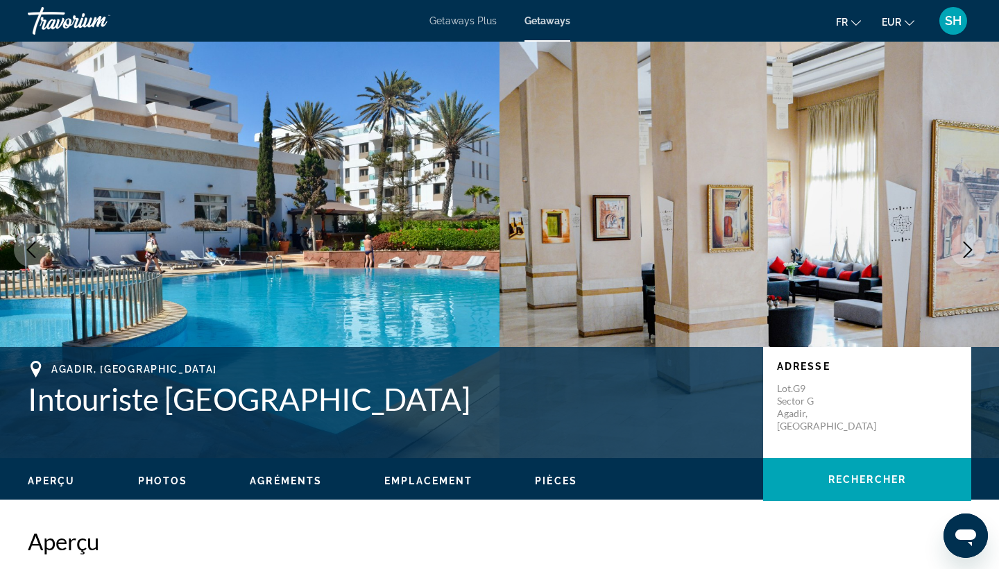
click at [967, 242] on icon "Next image" at bounding box center [967, 249] width 17 height 17
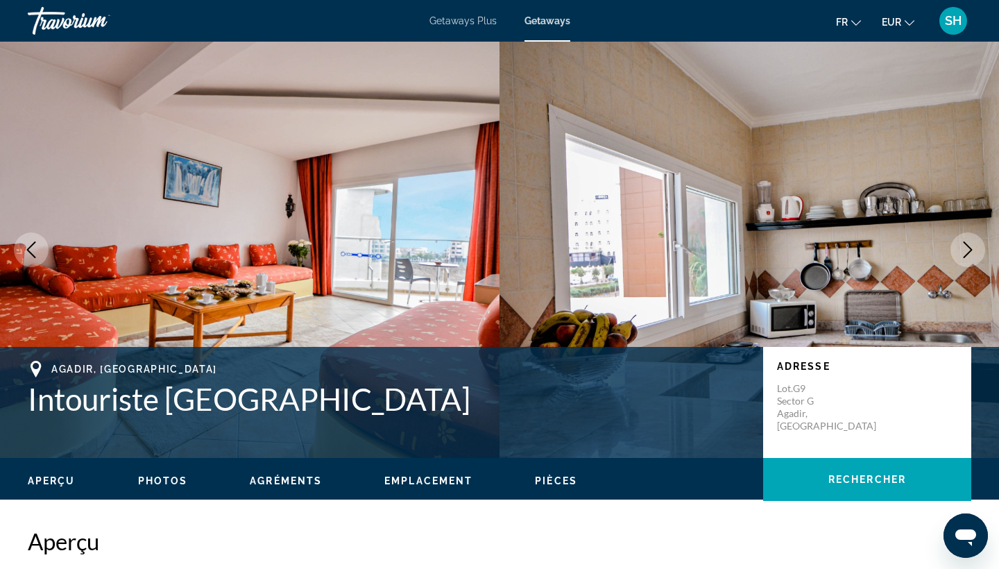
click at [967, 242] on icon "Next image" at bounding box center [967, 249] width 17 height 17
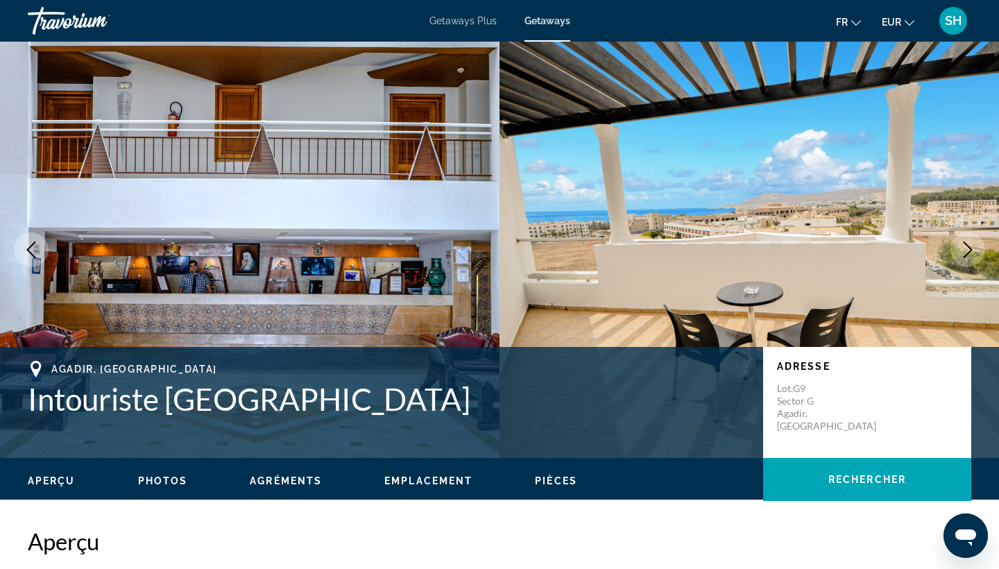
scroll to position [-1, 0]
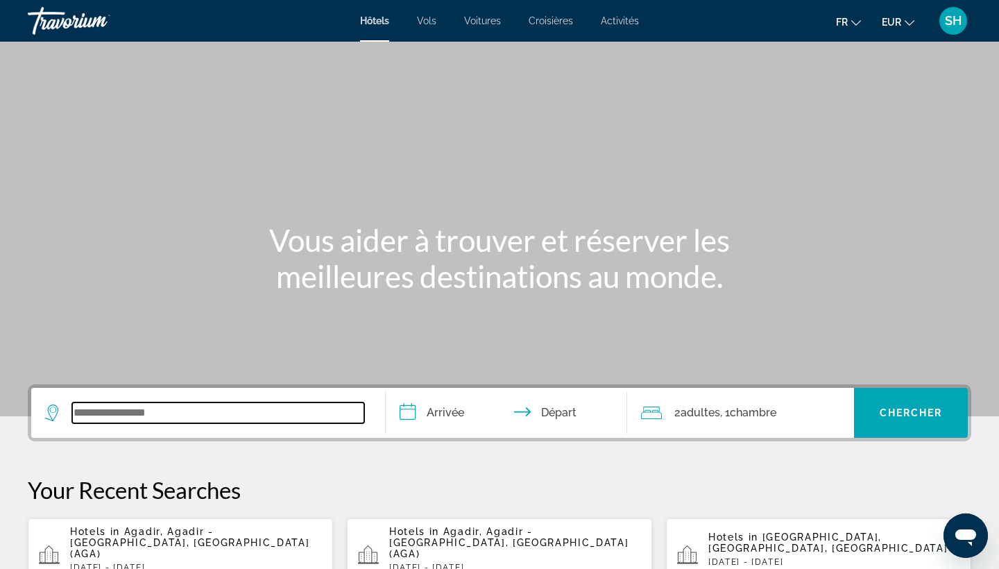
click at [134, 408] on input "Search widget" at bounding box center [218, 412] width 292 height 21
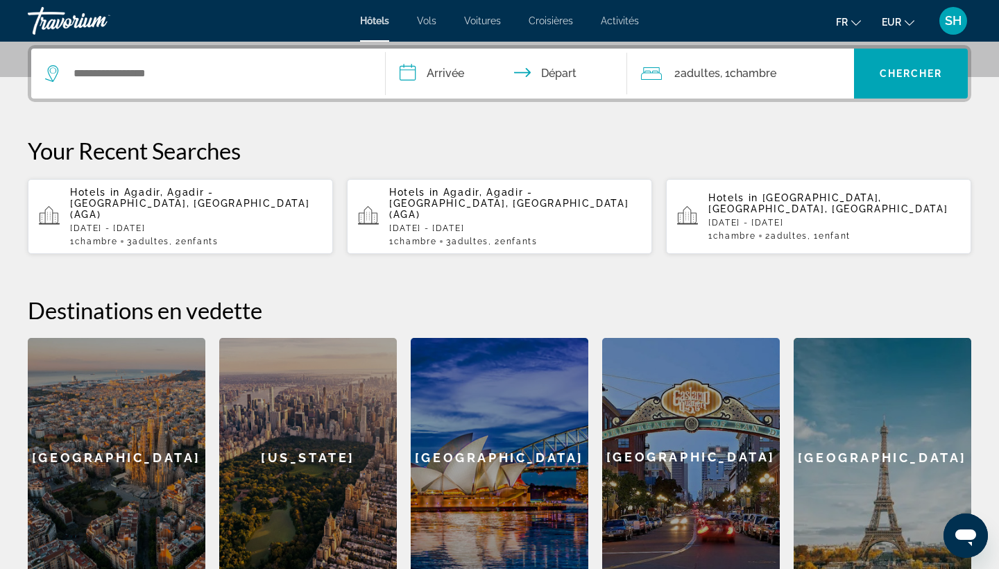
click at [149, 208] on span "Agadir, Agadir - [GEOGRAPHIC_DATA], [GEOGRAPHIC_DATA] (AGA)" at bounding box center [189, 203] width 239 height 33
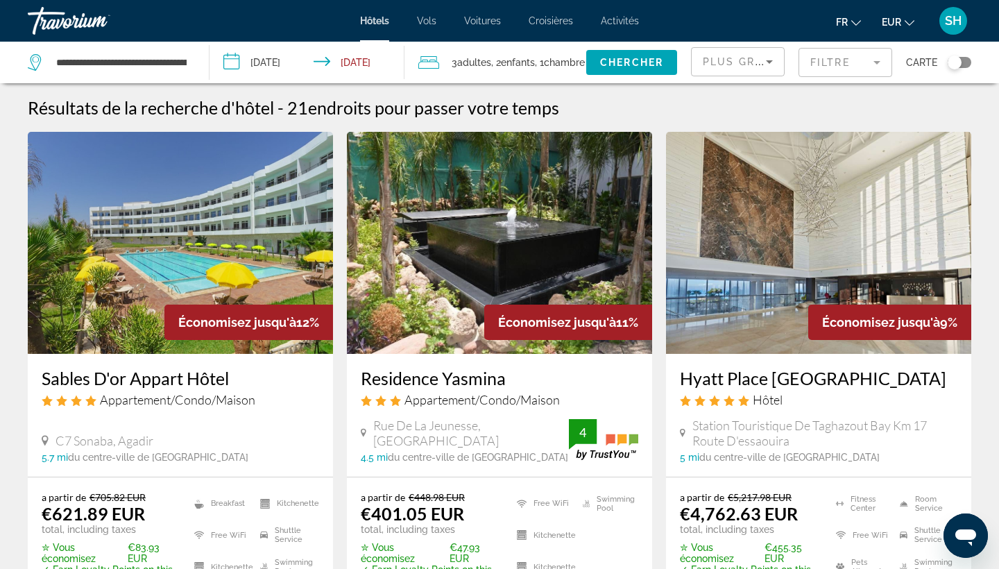
click at [94, 291] on img "Main content" at bounding box center [180, 243] width 305 height 222
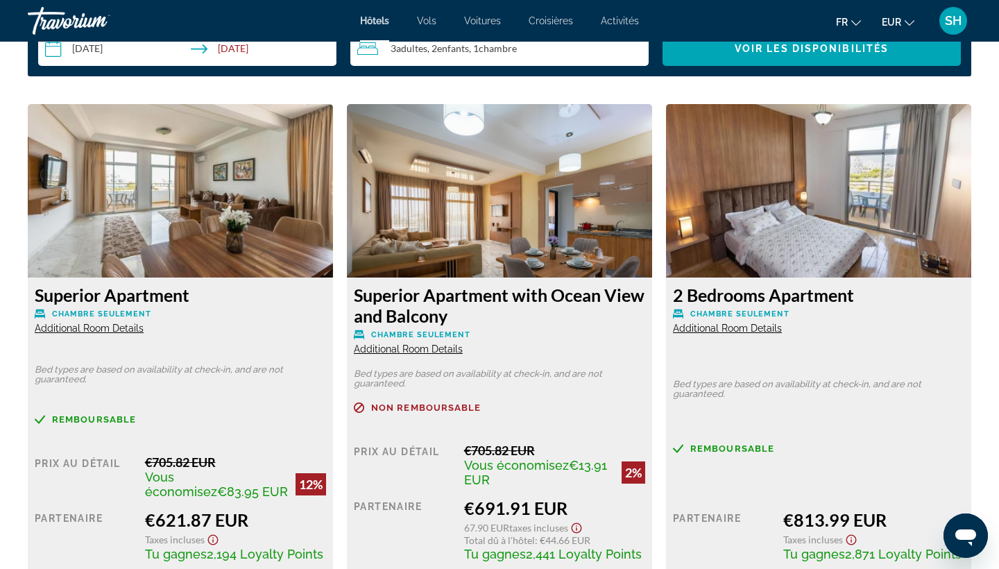
scroll to position [1862, 0]
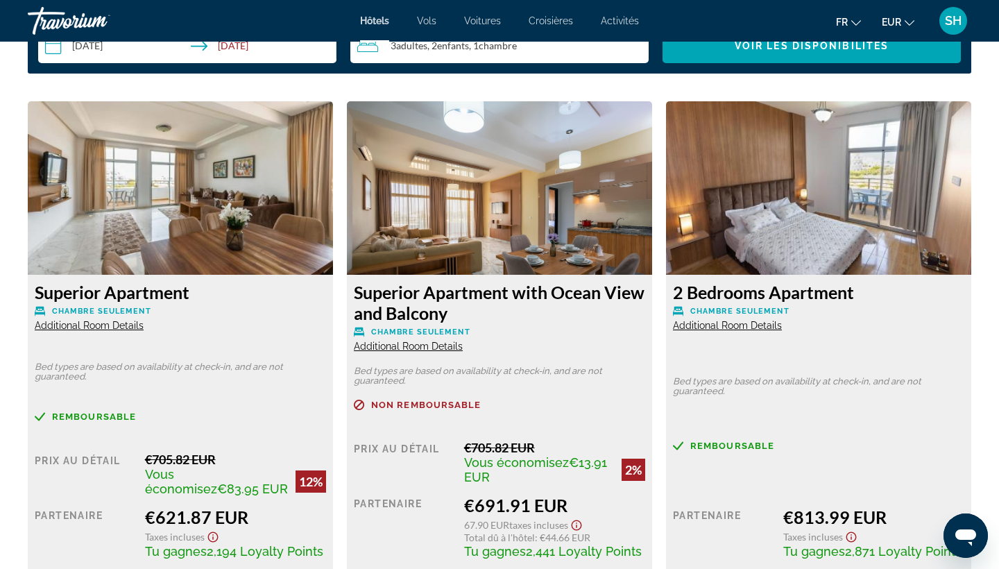
click at [83, 327] on span "Additional Room Details" at bounding box center [89, 325] width 109 height 11
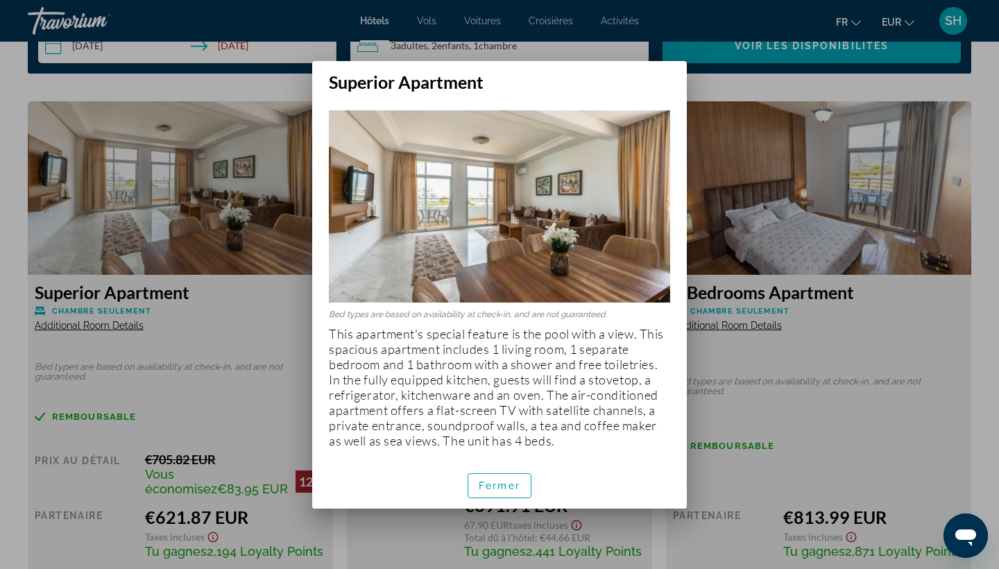
scroll to position [3, 0]
click at [499, 483] on span "Fermer" at bounding box center [499, 485] width 42 height 11
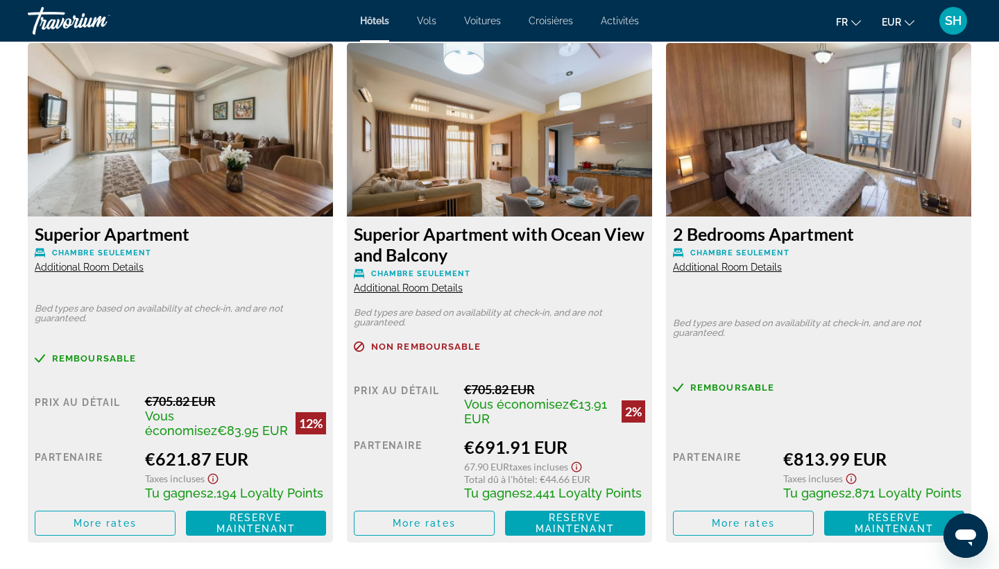
scroll to position [1921, 0]
click at [402, 289] on span "Additional Room Details" at bounding box center [408, 287] width 109 height 11
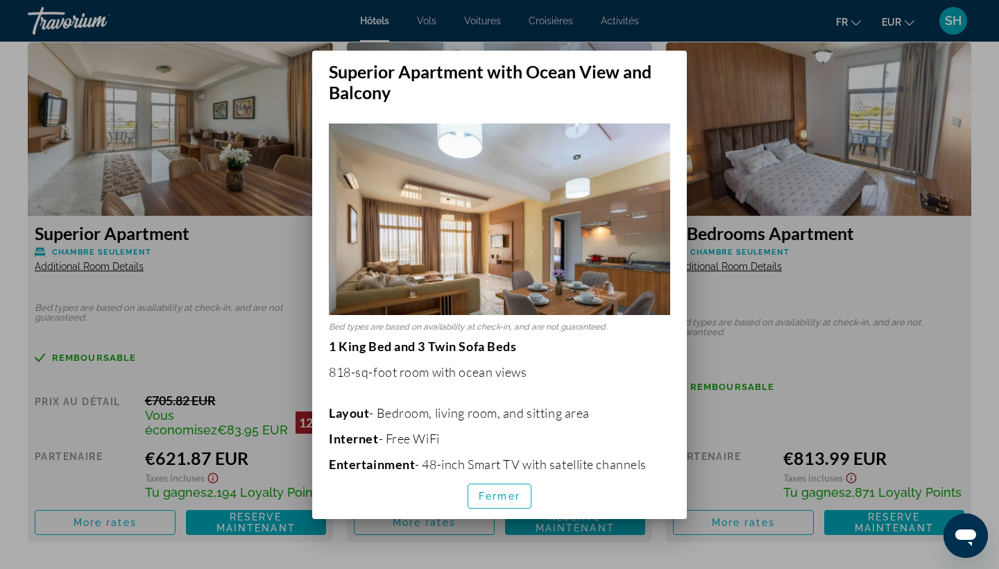
scroll to position [0, 0]
click at [492, 492] on span "Fermer" at bounding box center [499, 495] width 42 height 11
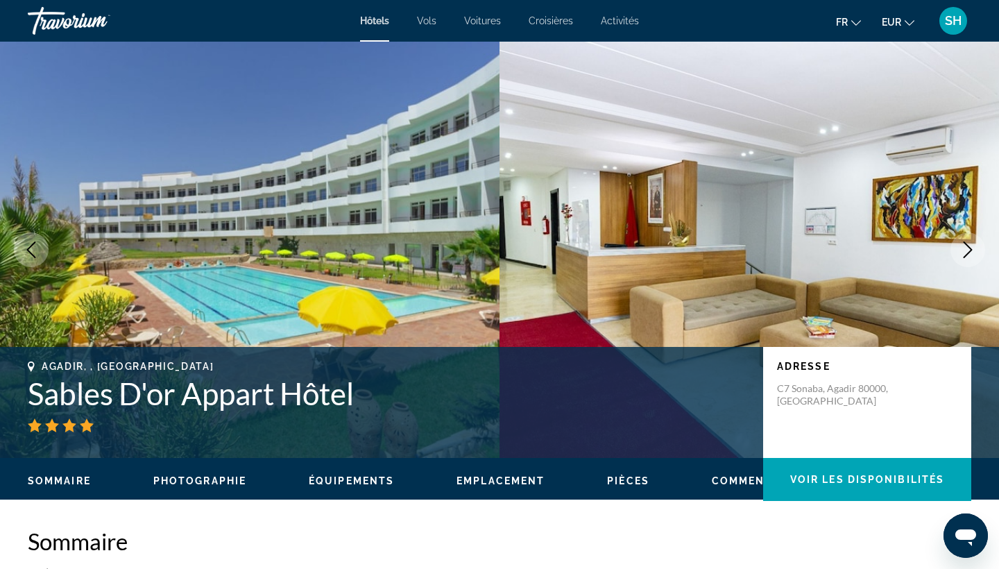
scroll to position [1921, 0]
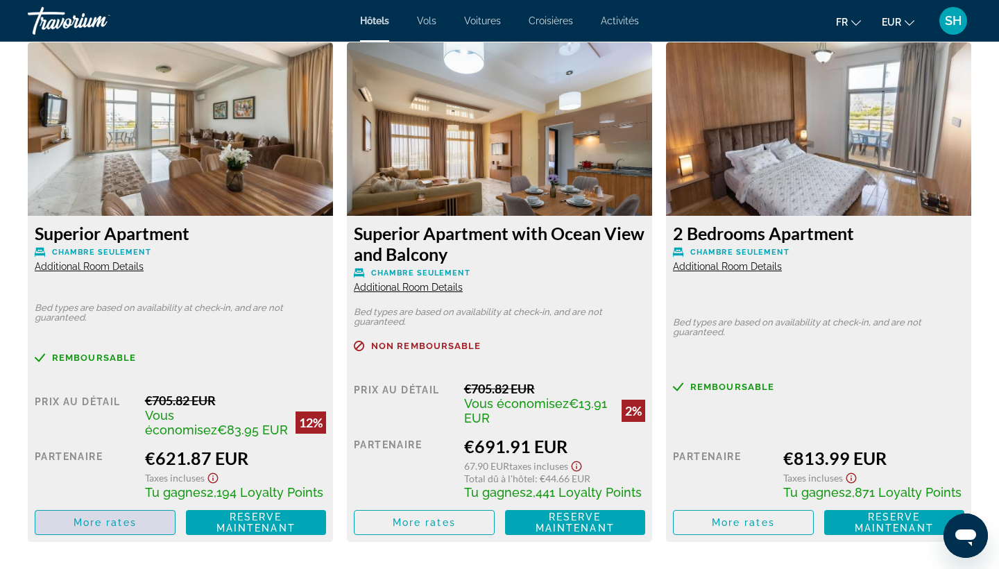
click at [105, 524] on span "More rates" at bounding box center [105, 522] width 63 height 11
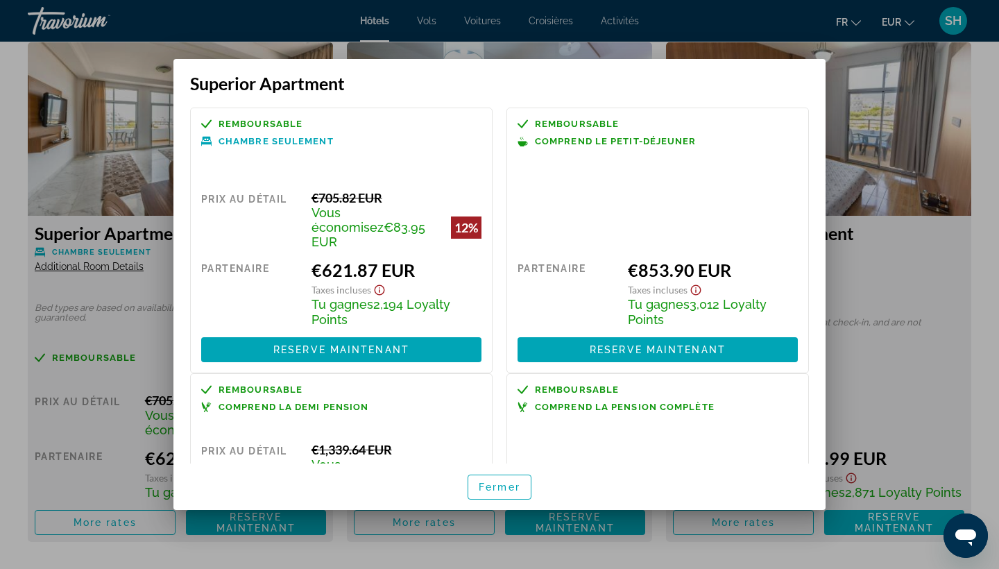
click at [931, 259] on div at bounding box center [499, 284] width 999 height 569
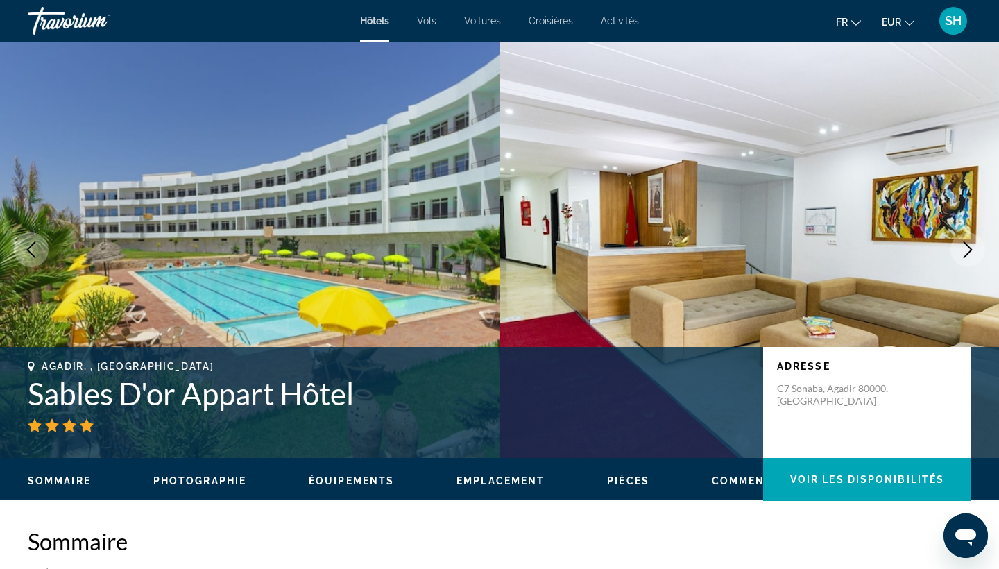
scroll to position [1921, 0]
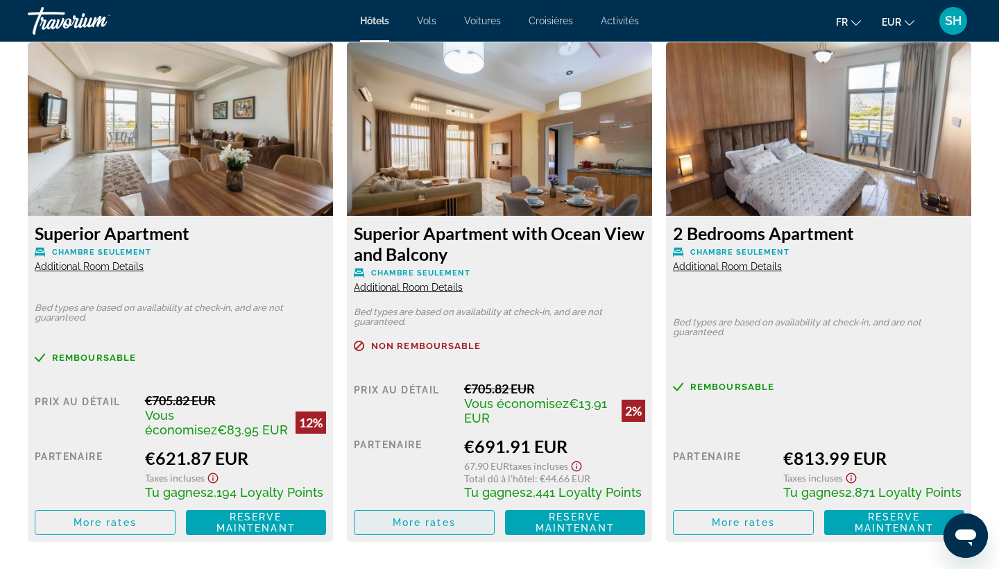
click at [404, 518] on span "Main content" at bounding box center [423, 522] width 139 height 33
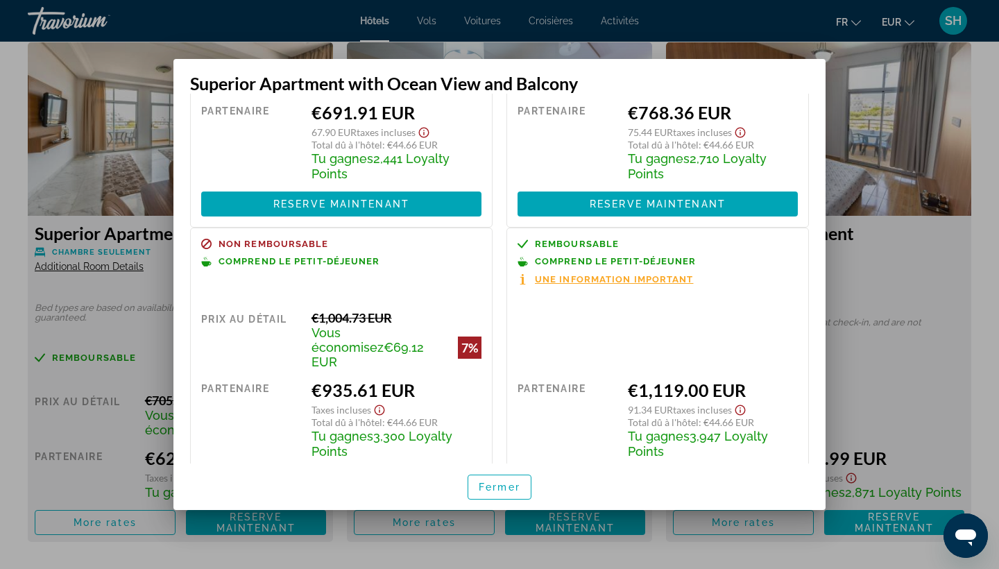
scroll to position [144, 0]
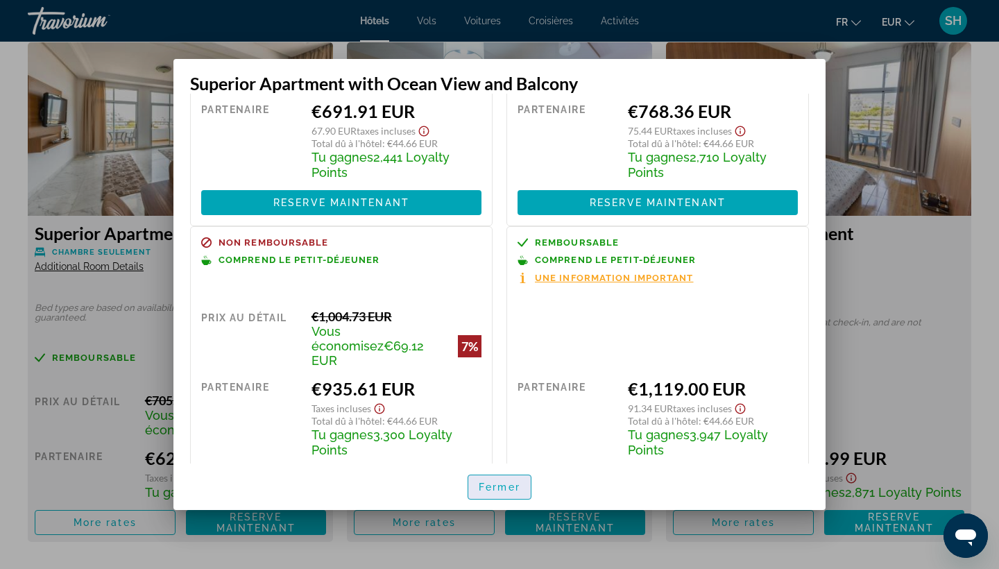
click at [498, 484] on span "Fermer" at bounding box center [499, 486] width 42 height 11
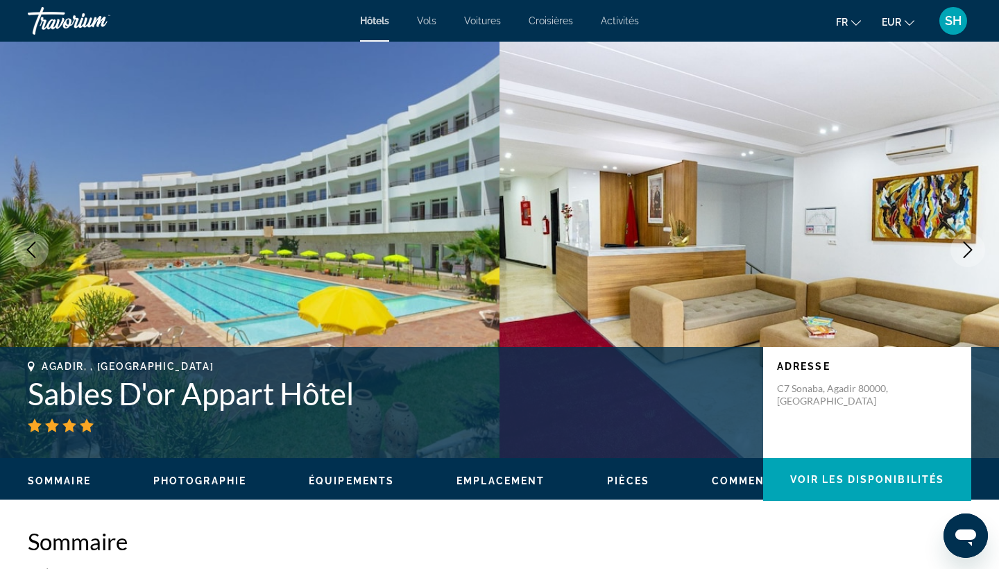
scroll to position [0, 0]
click at [967, 250] on icon "Next image" at bounding box center [967, 249] width 17 height 17
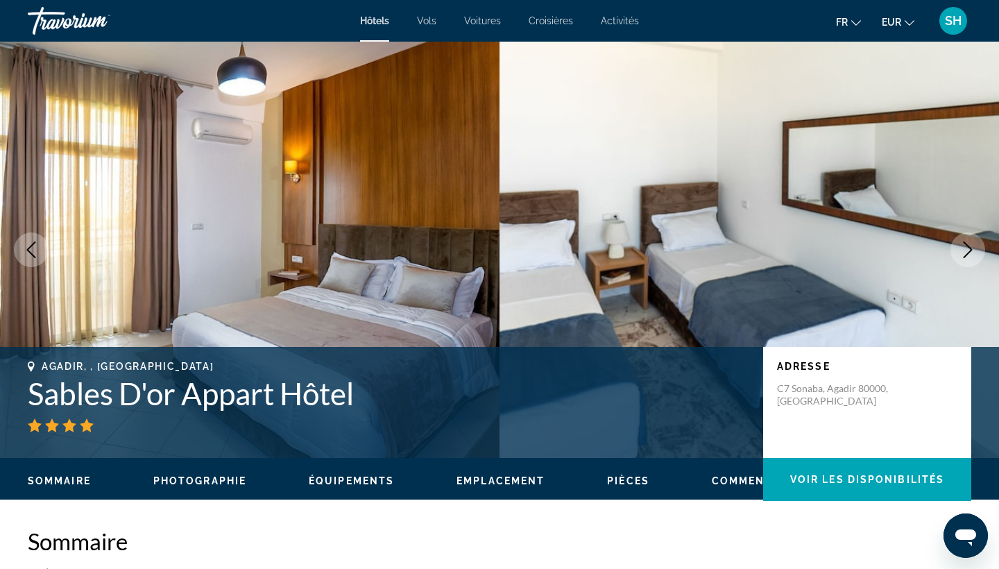
click at [967, 245] on icon "Next image" at bounding box center [967, 249] width 9 height 17
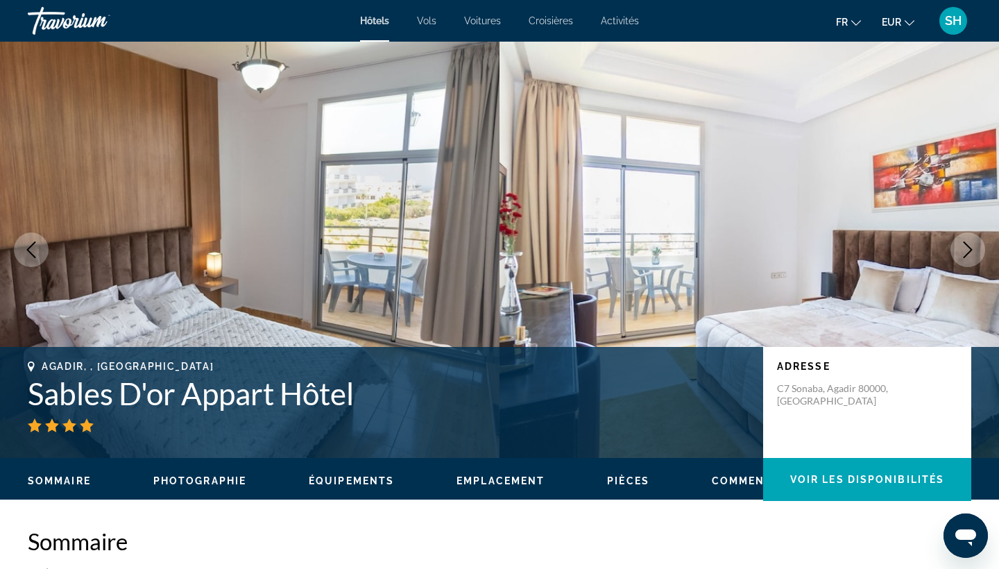
click at [967, 245] on icon "Next image" at bounding box center [967, 249] width 9 height 17
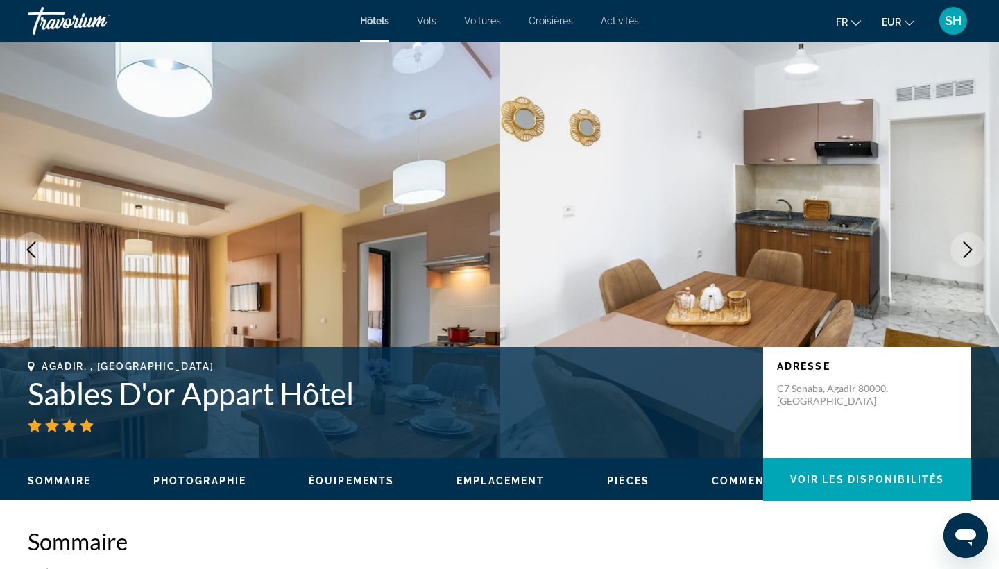
click at [965, 250] on icon "Next image" at bounding box center [967, 249] width 17 height 17
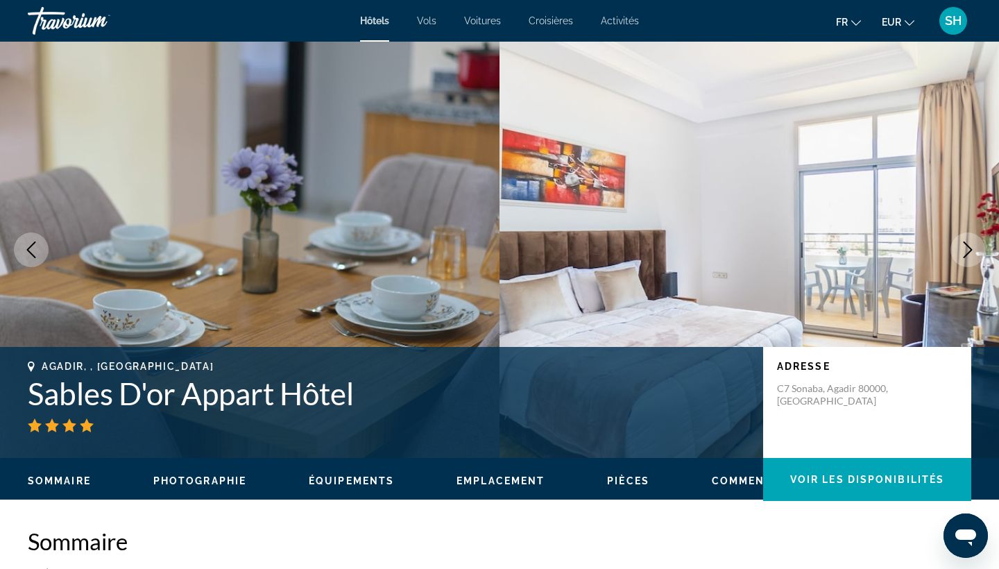
click at [967, 245] on icon "Next image" at bounding box center [967, 249] width 9 height 17
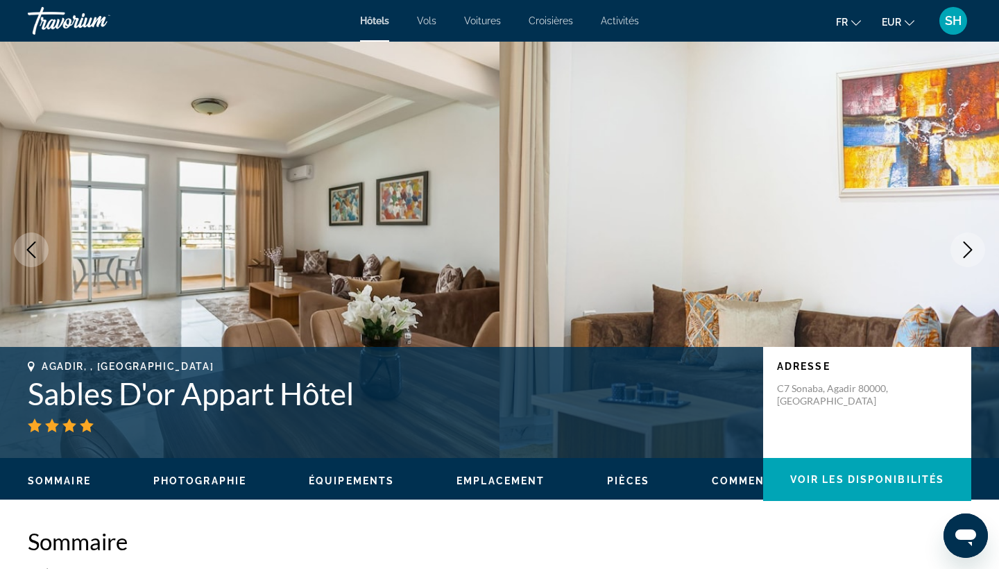
click at [967, 245] on icon "Next image" at bounding box center [967, 249] width 9 height 17
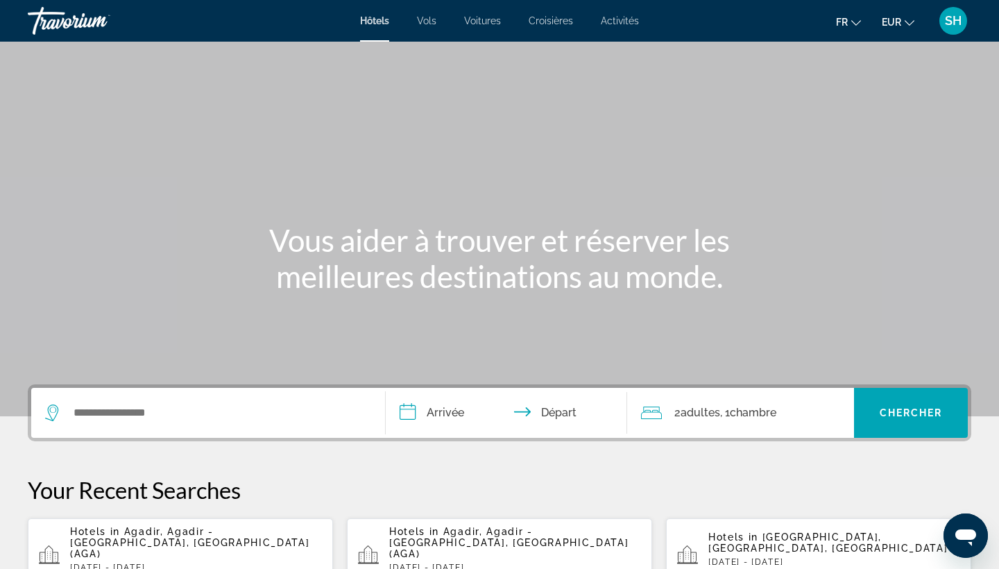
click at [622, 23] on span "Activités" at bounding box center [620, 20] width 38 height 11
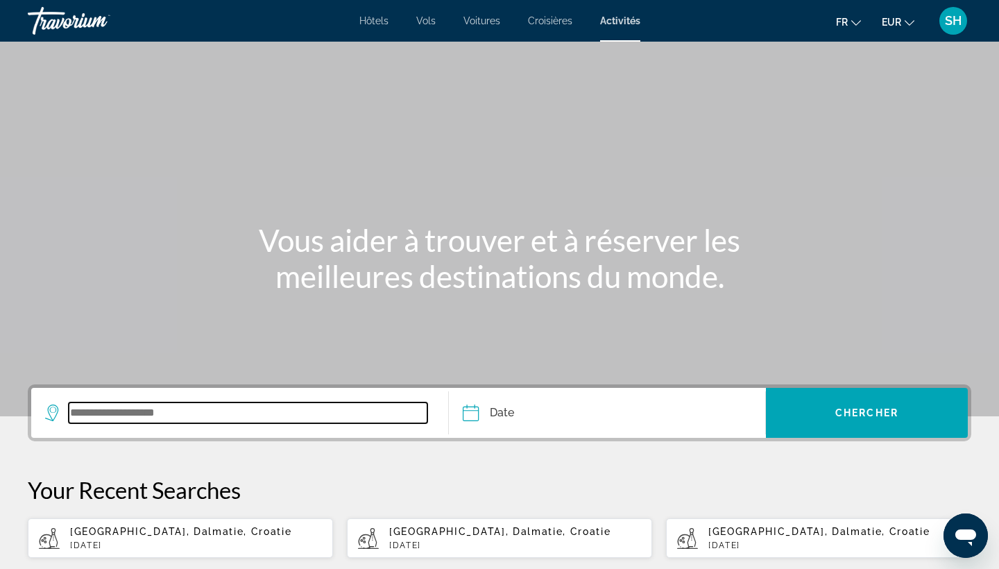
click at [143, 415] on input "Search widget" at bounding box center [248, 412] width 359 height 21
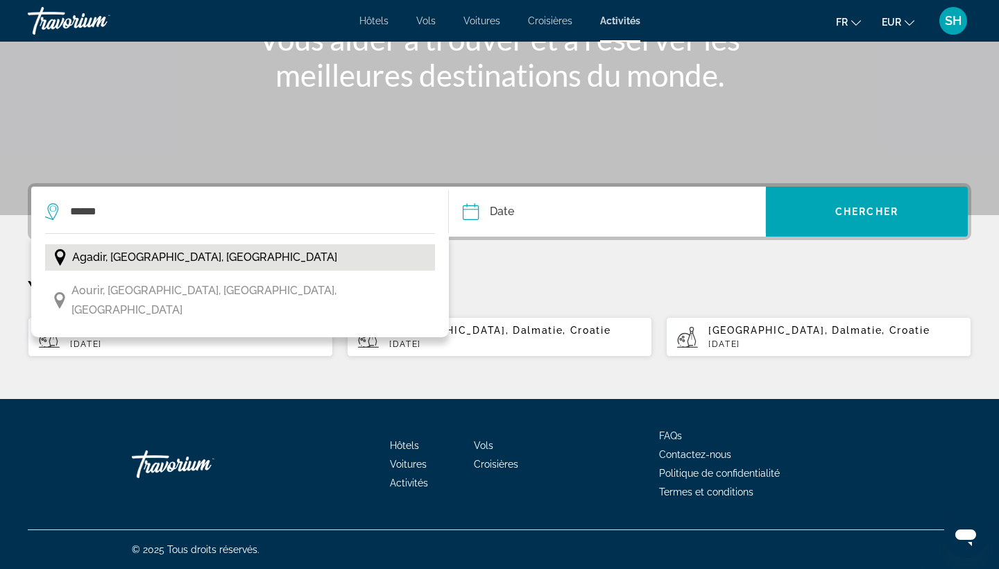
click at [130, 259] on span "Agadir, Côte Atlantique, Maroc" at bounding box center [204, 257] width 265 height 19
type input "**********"
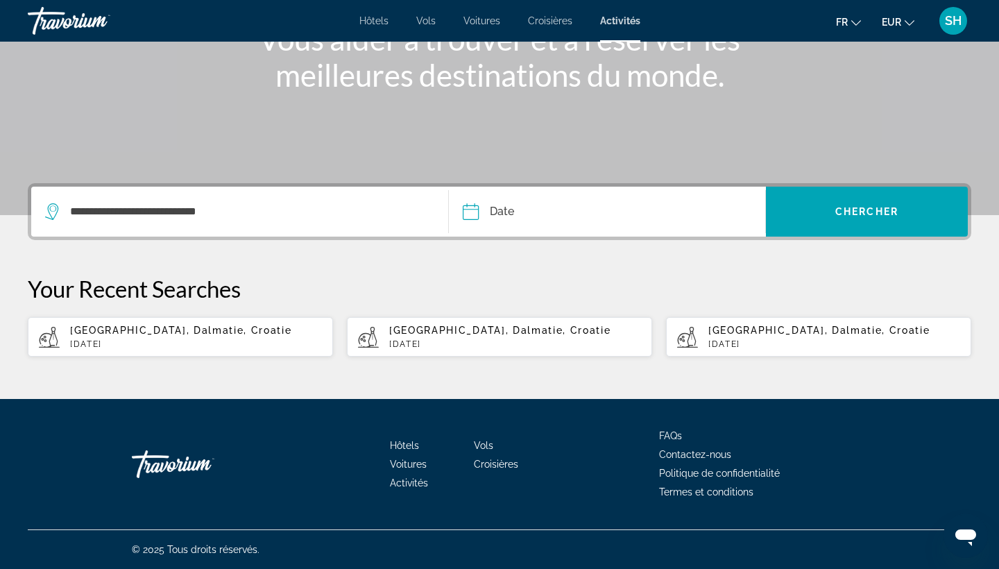
click at [508, 211] on input "Date" at bounding box center [537, 214] width 157 height 54
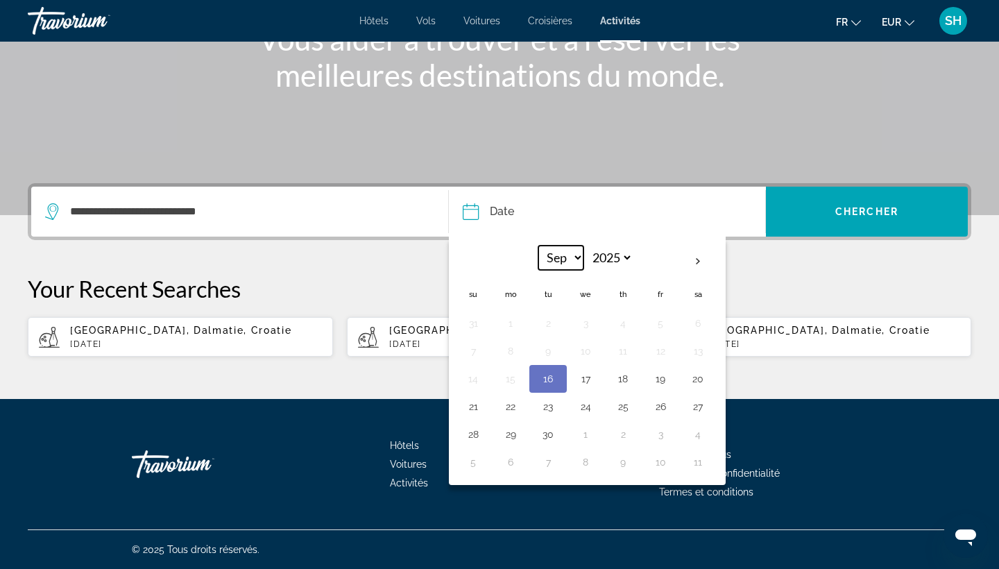
select select "*"
click at [586, 402] on button "22" at bounding box center [585, 406] width 22 height 19
type input "**********"
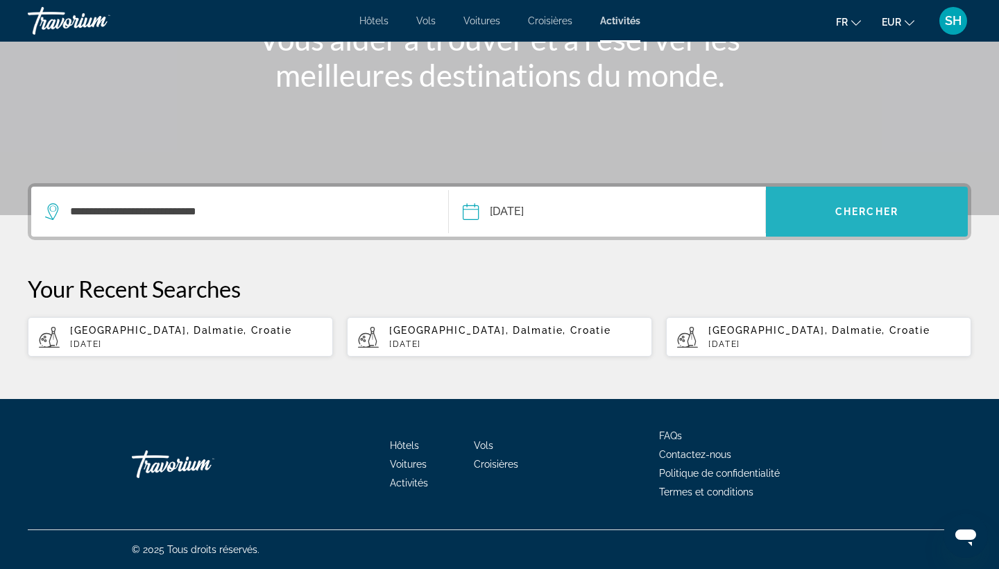
click at [854, 207] on span "Chercher" at bounding box center [866, 211] width 63 height 11
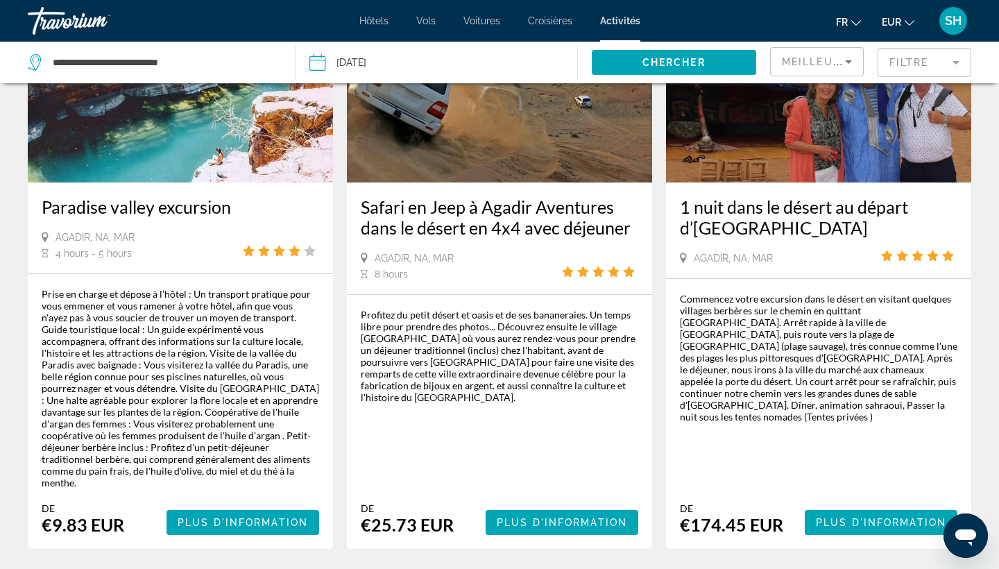
scroll to position [1902, 0]
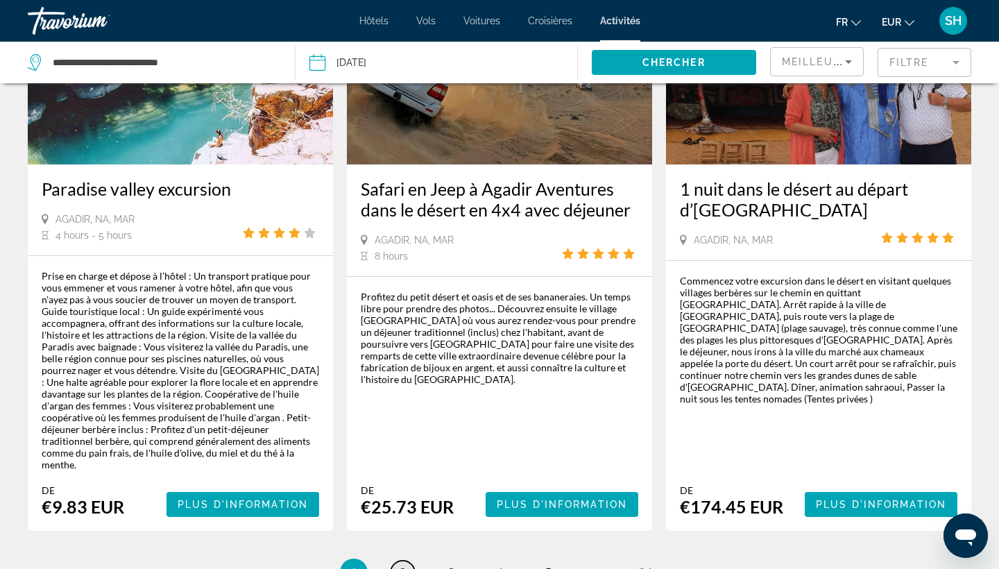
click at [399, 564] on span "2" at bounding box center [402, 571] width 7 height 15
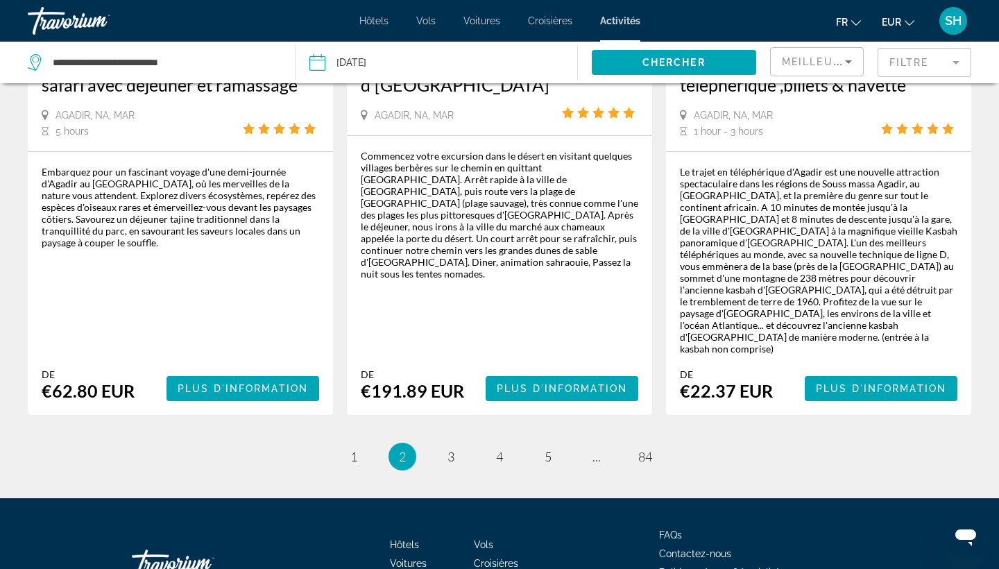
scroll to position [2194, 0]
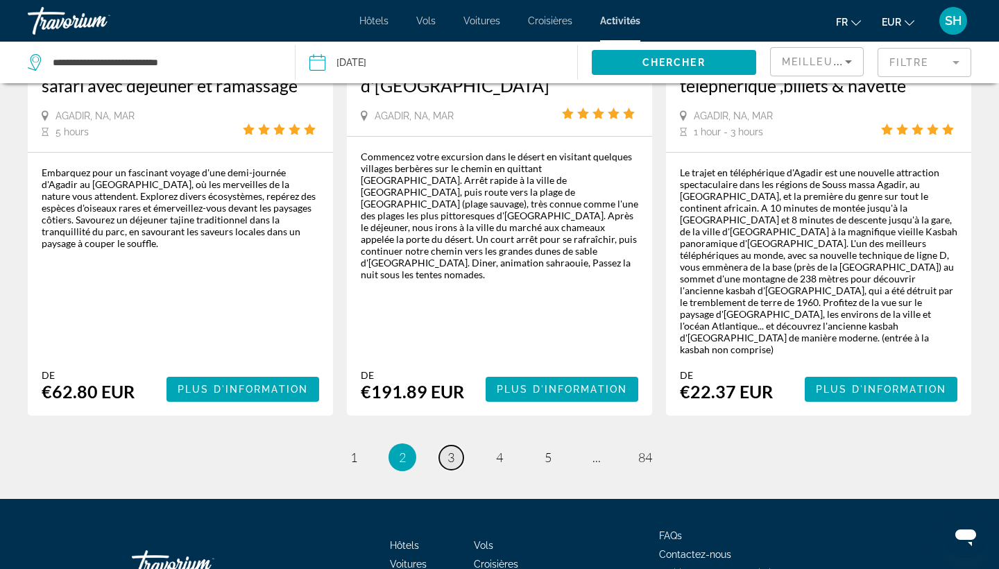
click at [451, 449] on span "3" at bounding box center [450, 456] width 7 height 15
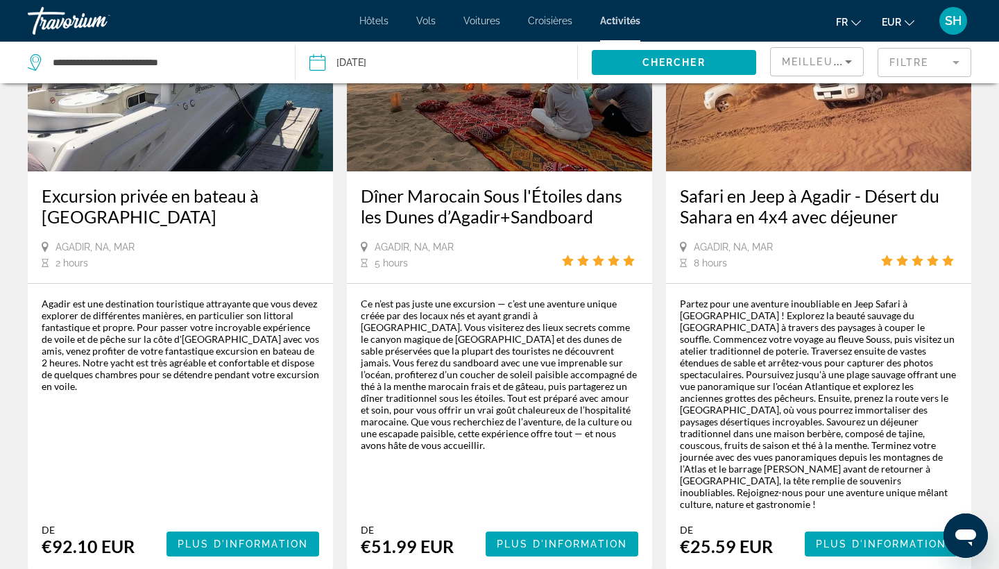
scroll to position [2213, 0]
